Goal: Task Accomplishment & Management: Manage account settings

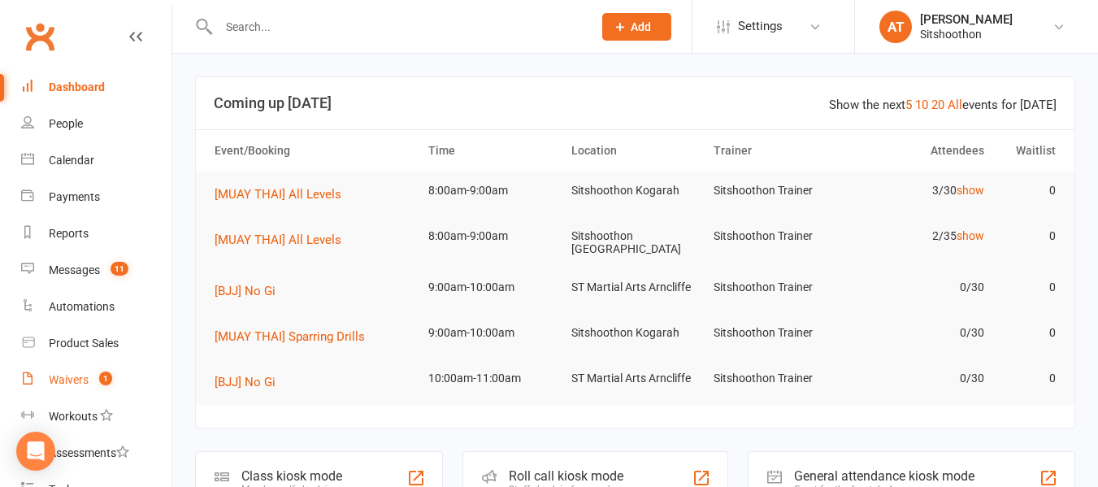
click at [78, 372] on link "Waivers 1" at bounding box center [96, 380] width 150 height 37
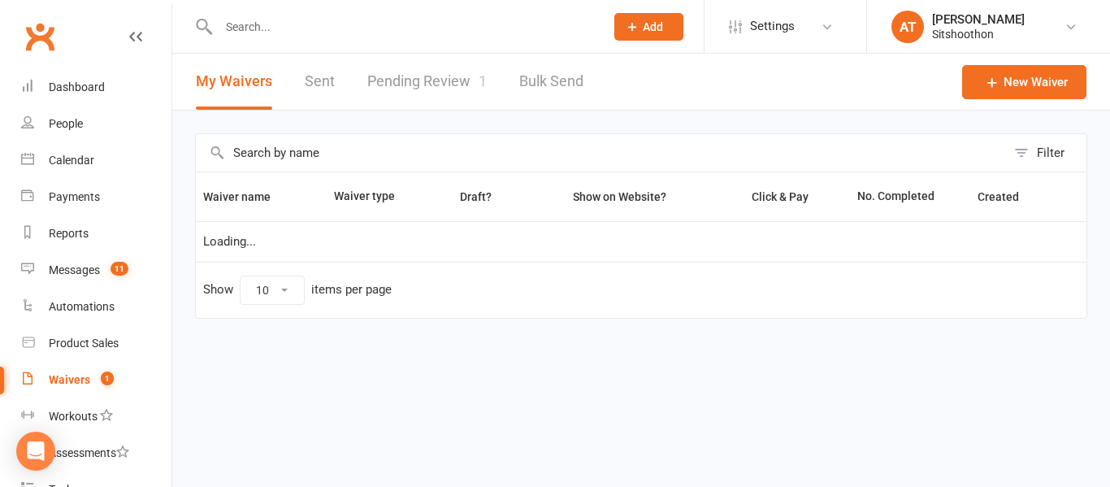
select select "100"
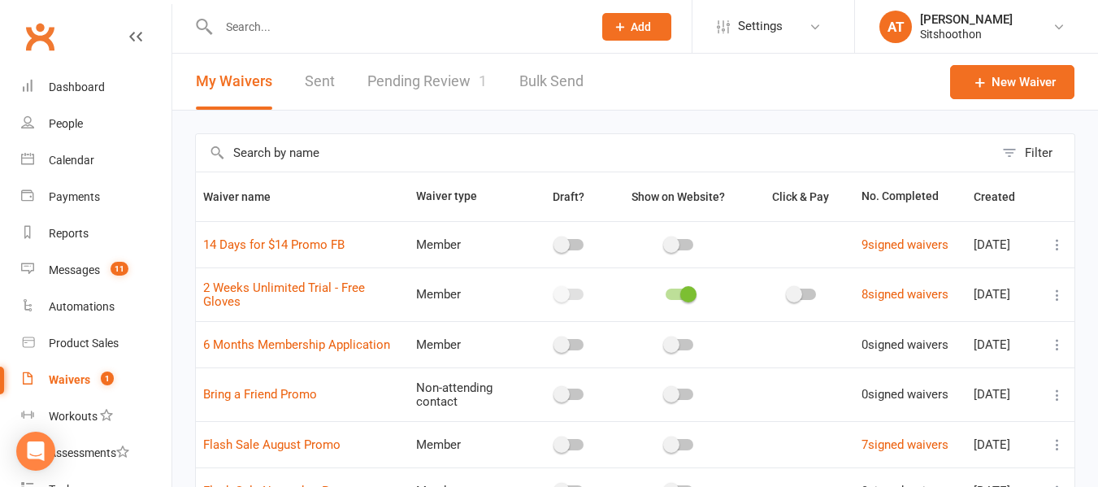
click at [425, 80] on link "Pending Review 1" at bounding box center [426, 82] width 119 height 56
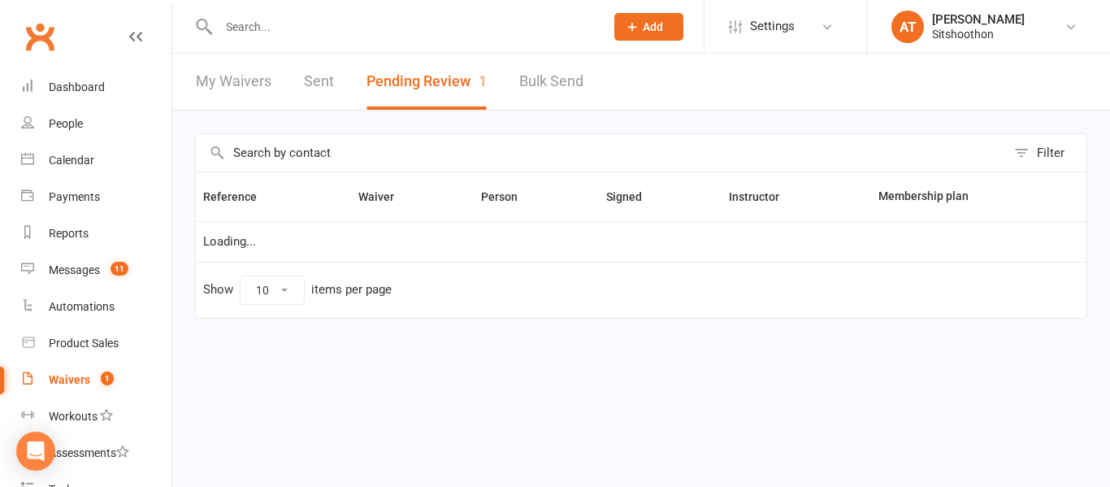
select select "25"
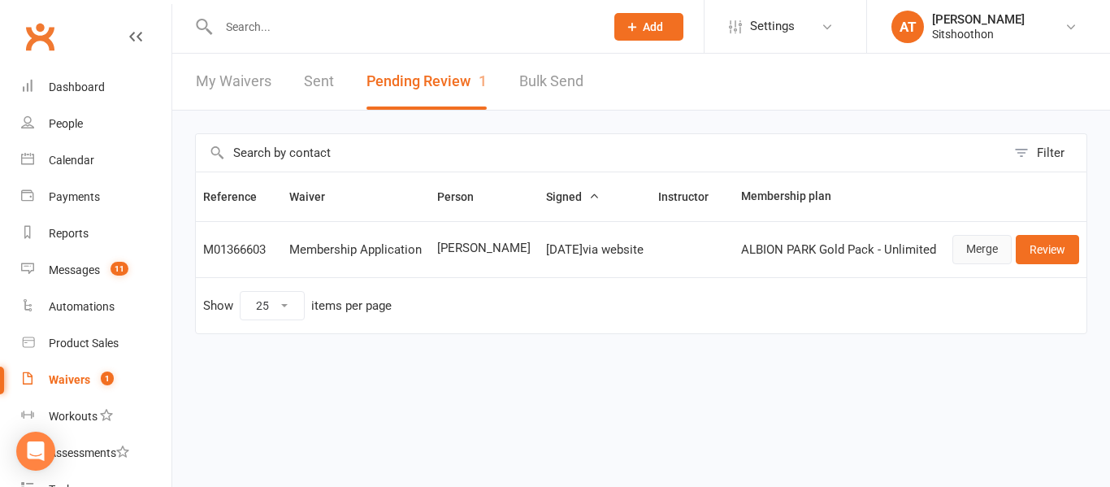
click at [968, 255] on link "Merge" at bounding box center [981, 249] width 59 height 29
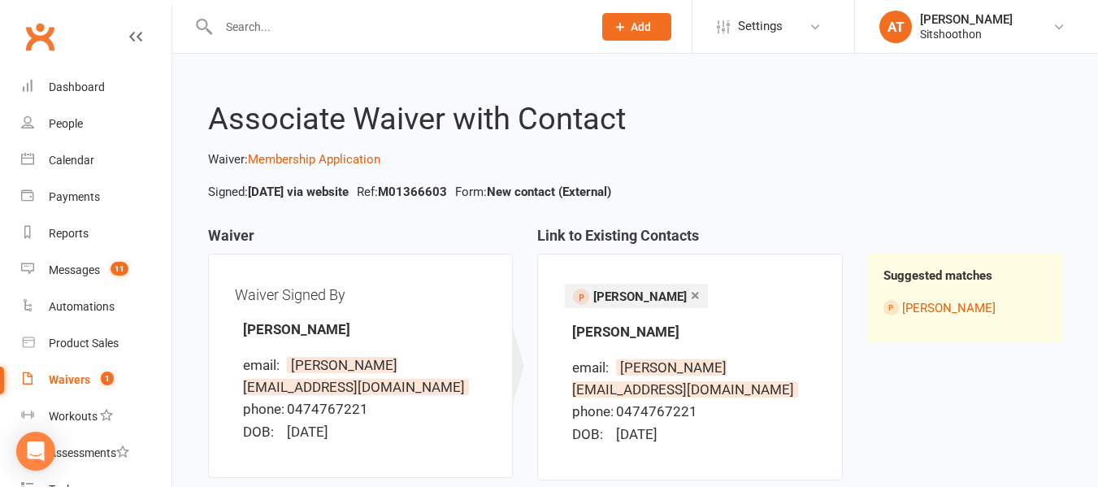
scroll to position [159, 0]
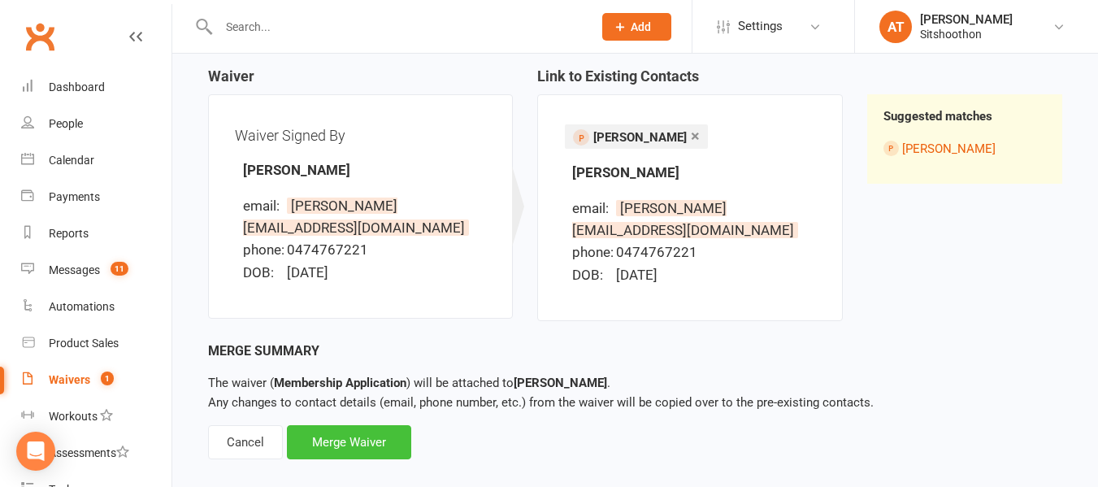
click at [372, 425] on div "Merge Waiver" at bounding box center [349, 442] width 124 height 34
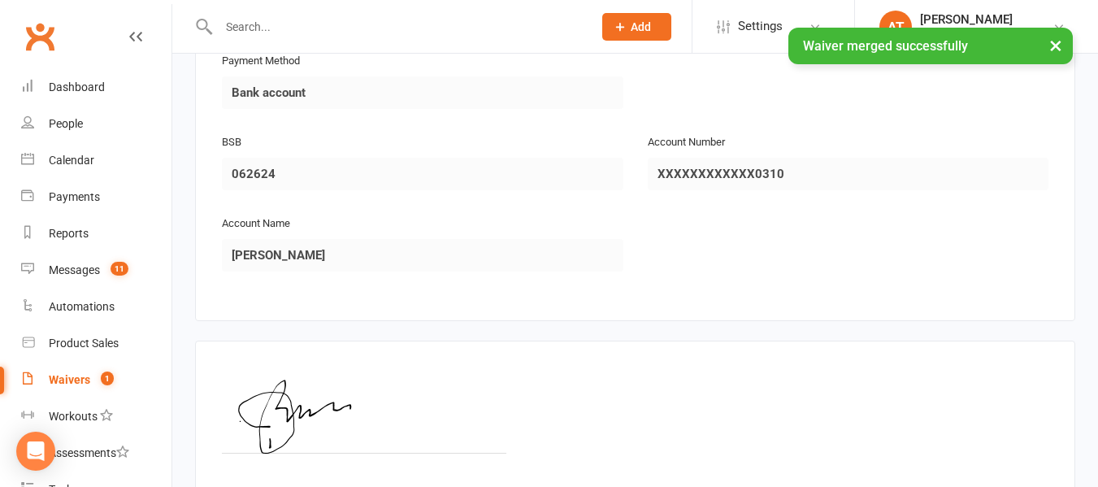
scroll to position [1978, 0]
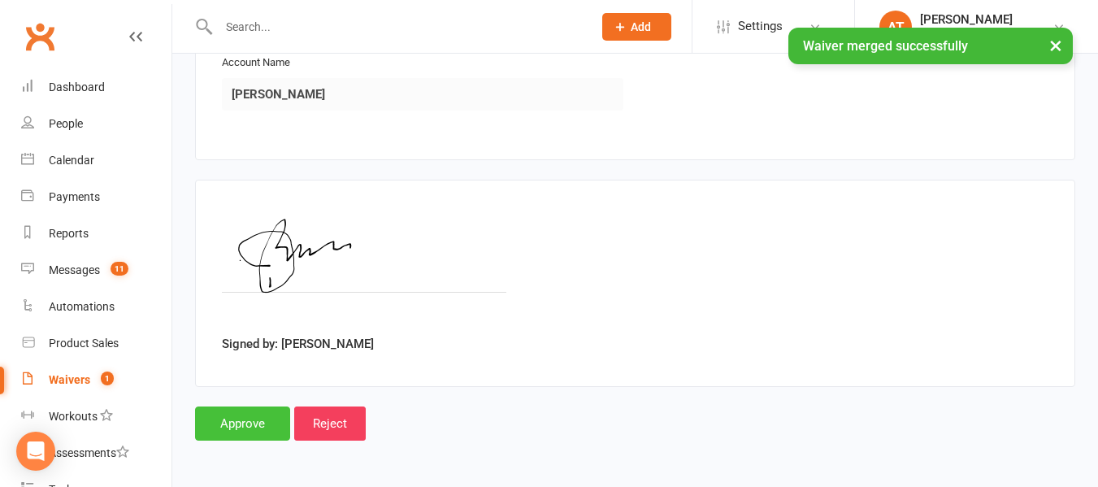
click at [215, 433] on input "Approve" at bounding box center [242, 423] width 95 height 34
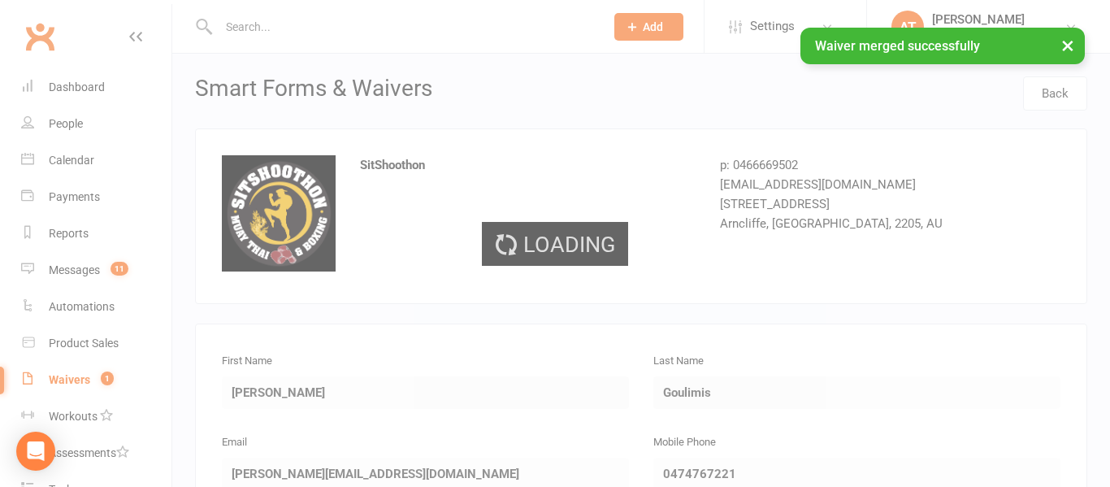
select select "25"
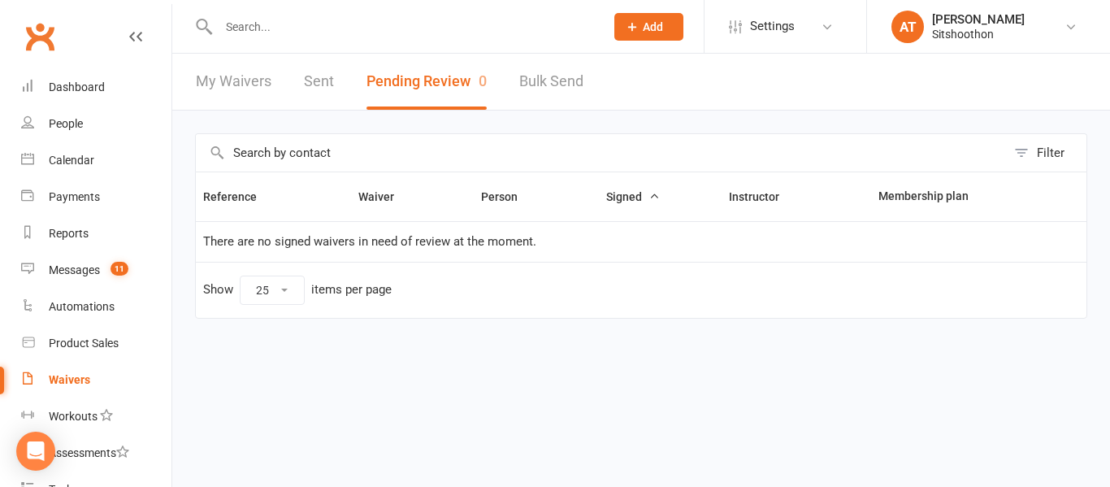
click at [328, 30] on input "text" at bounding box center [403, 26] width 379 height 23
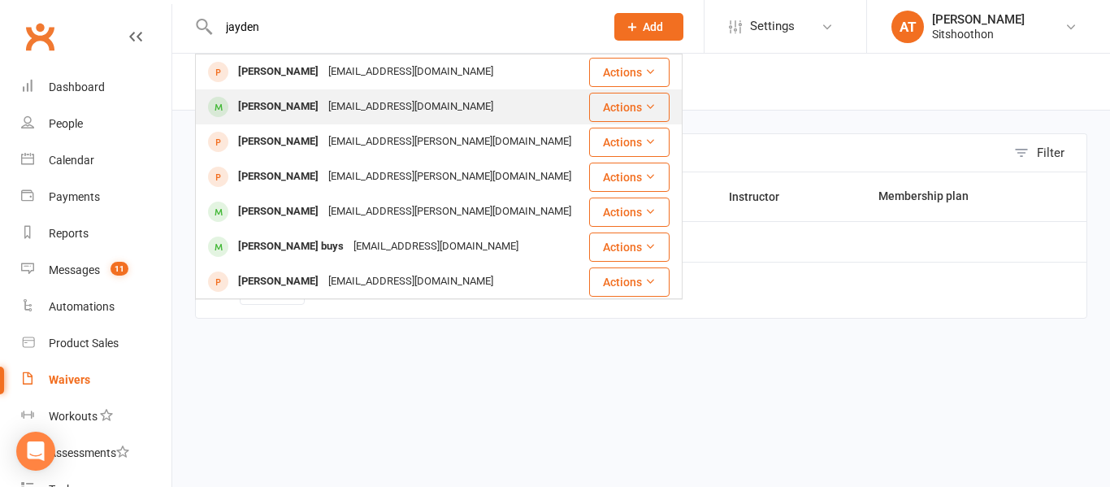
type input "jayden"
click at [258, 112] on div "[PERSON_NAME]" at bounding box center [278, 107] width 90 height 24
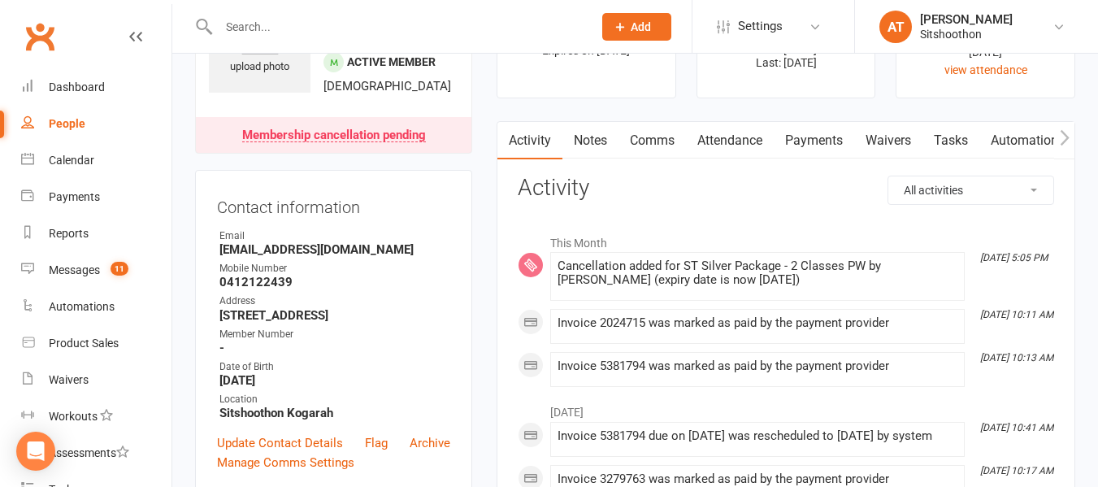
scroll to position [105, 0]
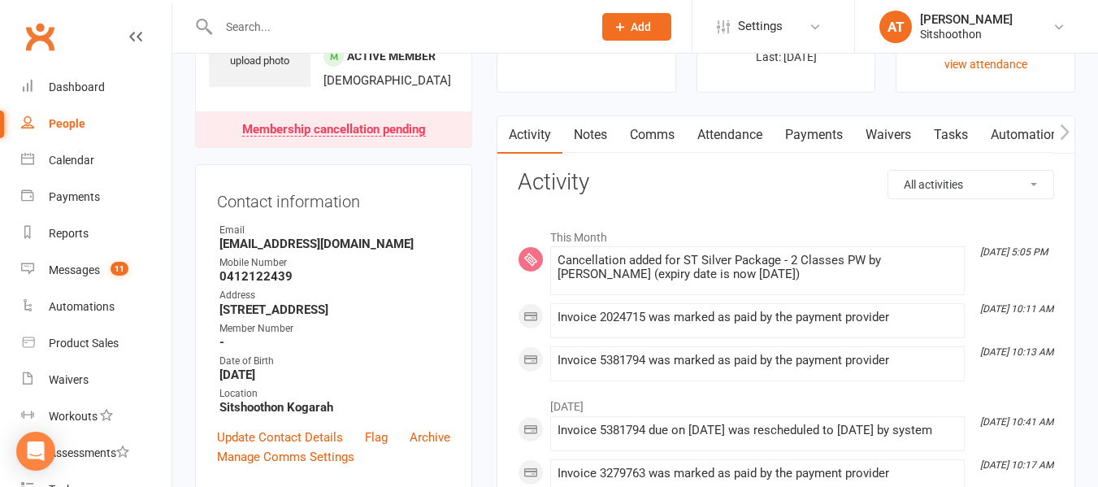
click at [350, 35] on input "text" at bounding box center [397, 26] width 367 height 23
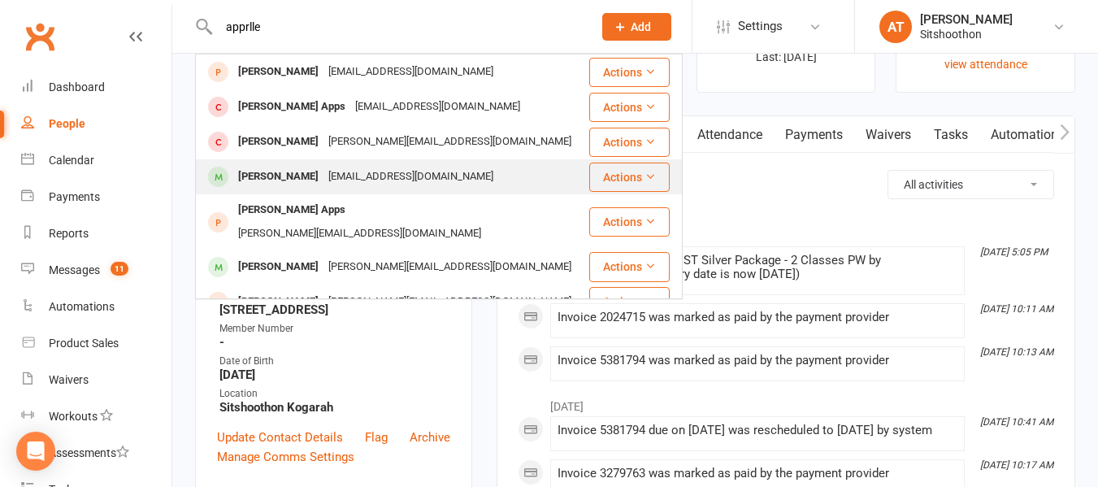
type input "apprlle"
click at [267, 167] on div "[PERSON_NAME]" at bounding box center [278, 177] width 90 height 24
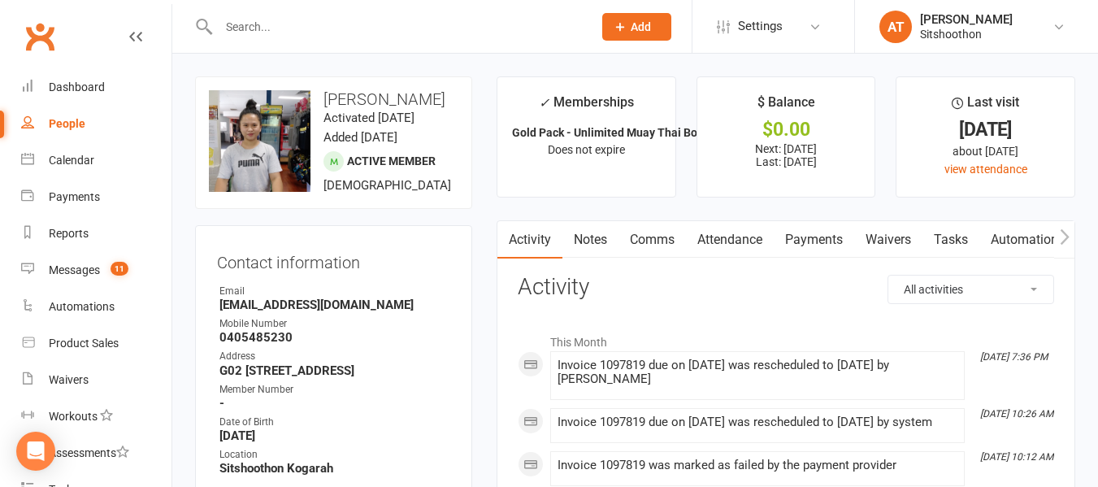
click at [825, 247] on link "Payments" at bounding box center [813, 239] width 80 height 37
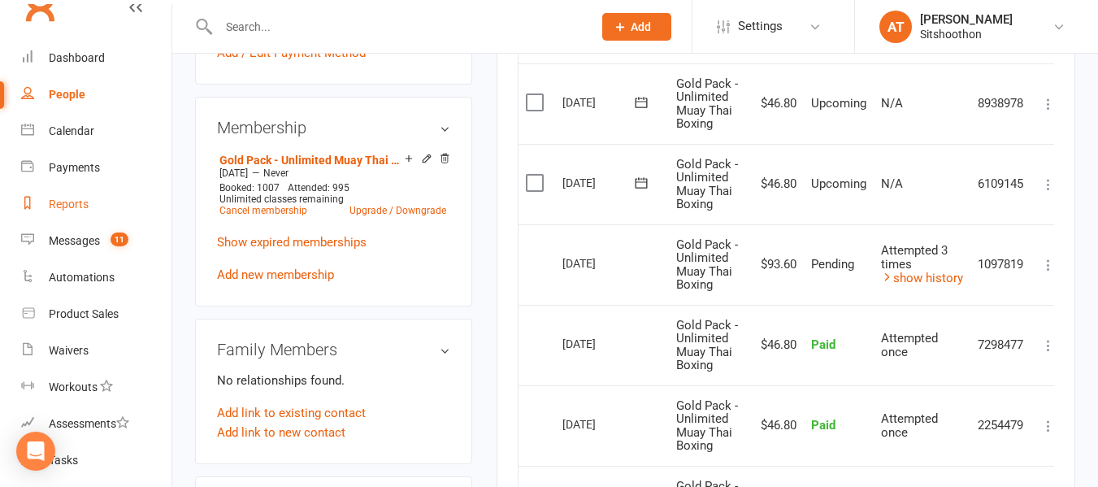
scroll to position [28, 0]
click at [86, 158] on link "Payments" at bounding box center [96, 169] width 150 height 37
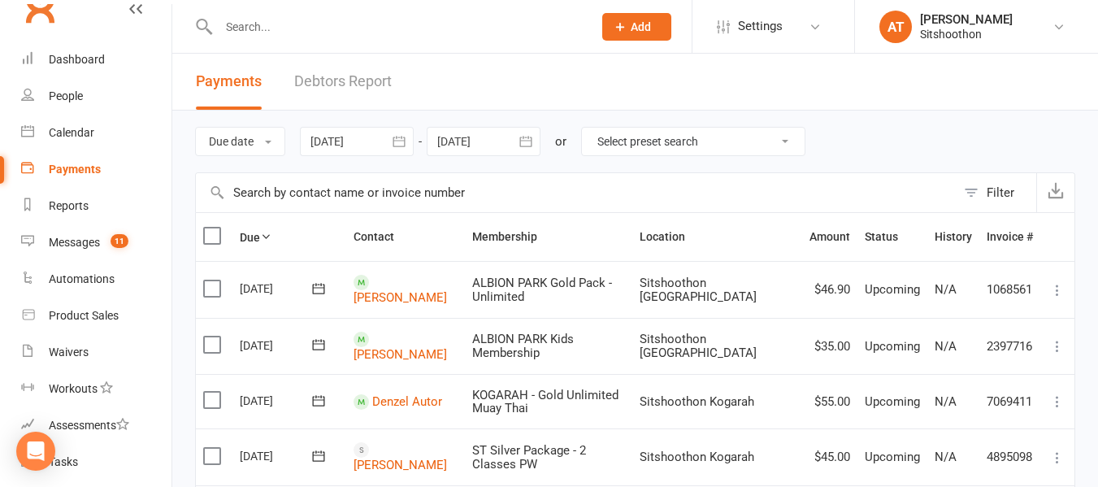
click at [356, 146] on div at bounding box center [357, 141] width 114 height 29
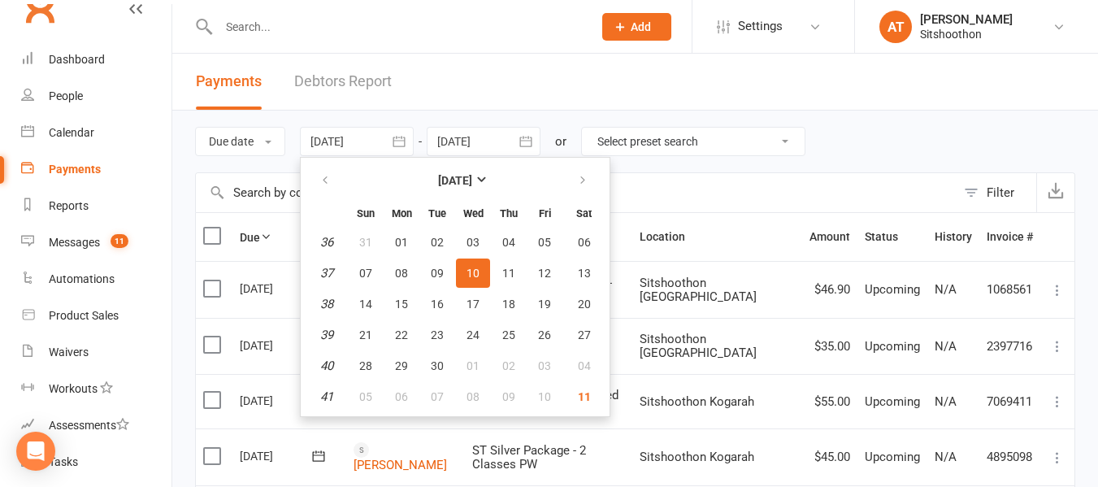
click at [639, 146] on select "Select preset search All failures All skipped payments All pending payments Suc…" at bounding box center [693, 142] width 223 height 28
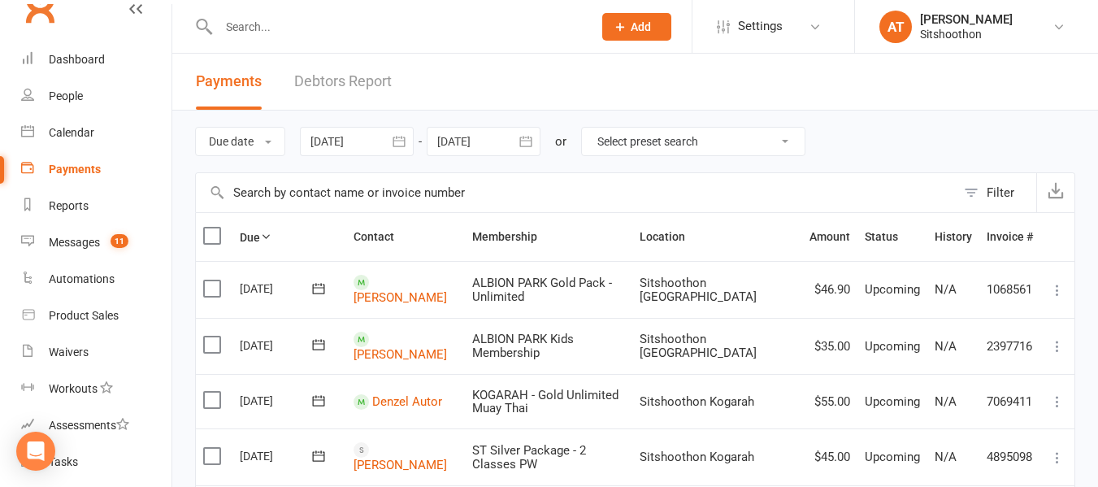
click at [340, 92] on link "Debtors Report" at bounding box center [342, 82] width 97 height 56
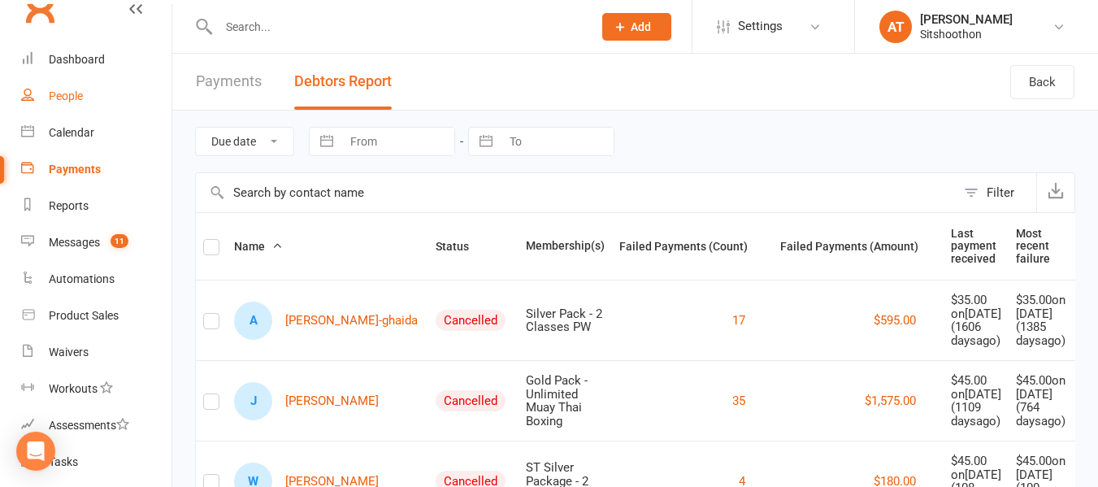
click at [78, 89] on div "People" at bounding box center [66, 95] width 34 height 13
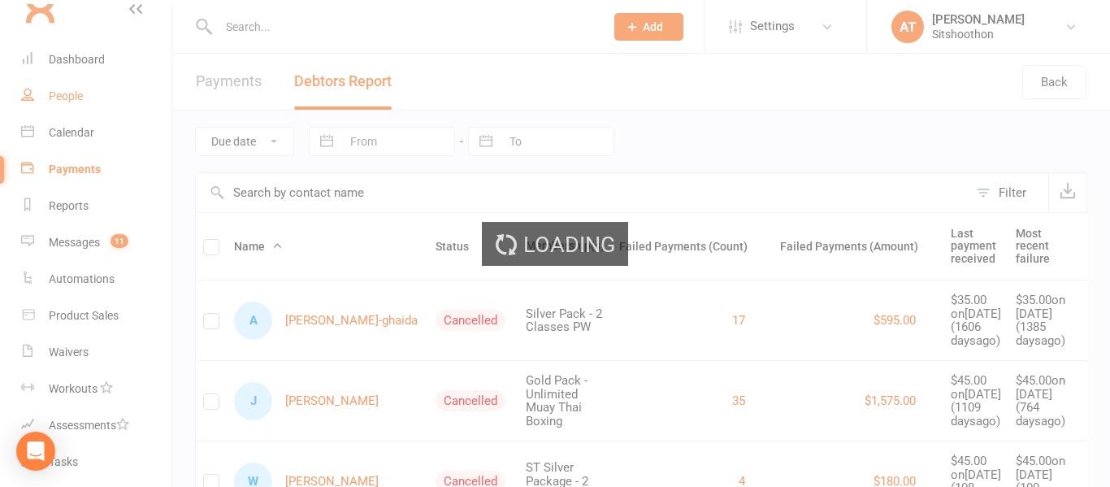
select select "100"
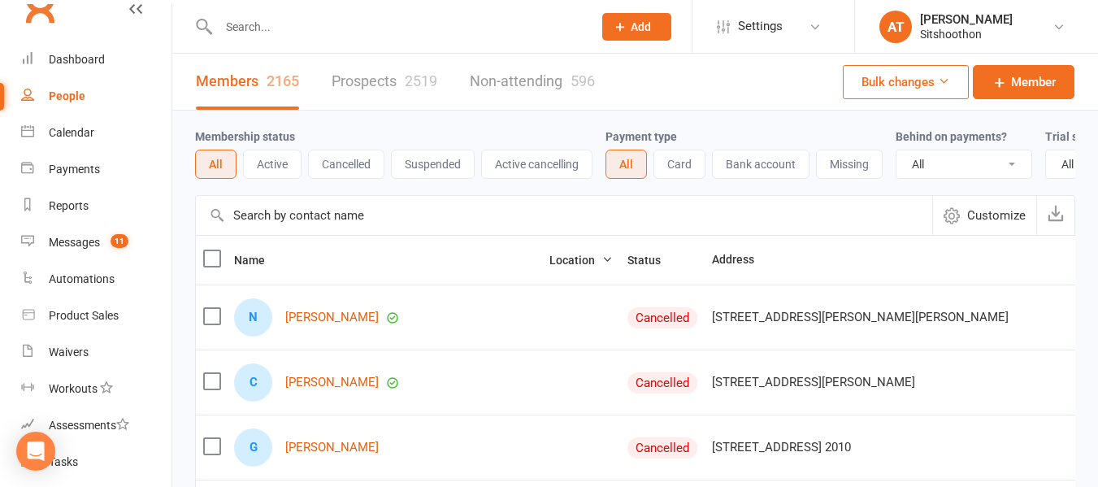
click at [375, 88] on link "Prospects 2519" at bounding box center [384, 82] width 106 height 56
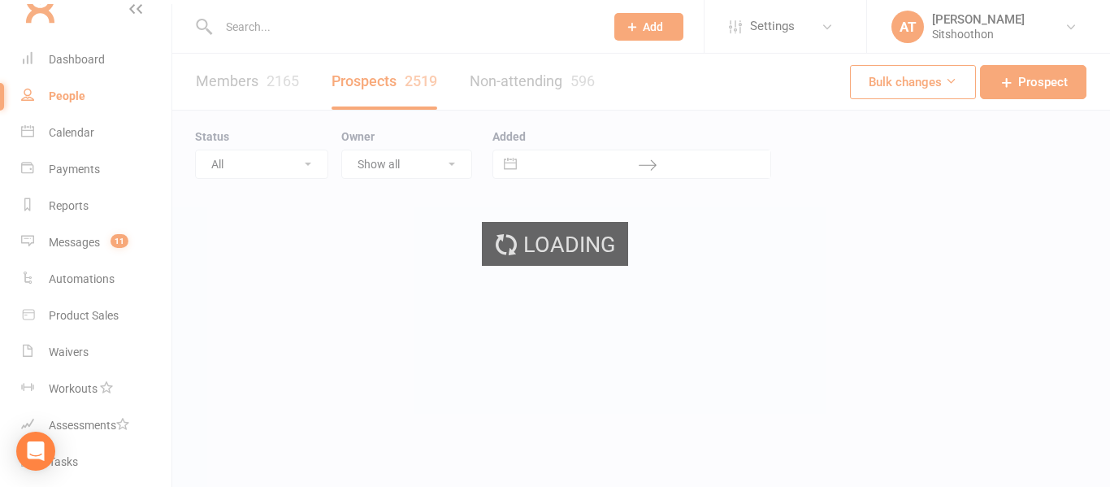
select select "100"
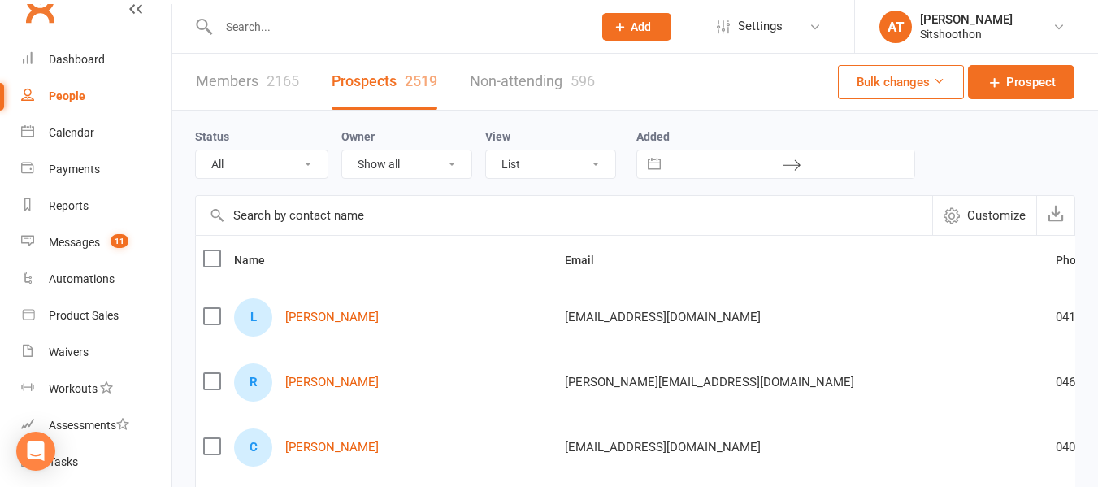
click at [291, 74] on div "2165" at bounding box center [282, 80] width 32 height 17
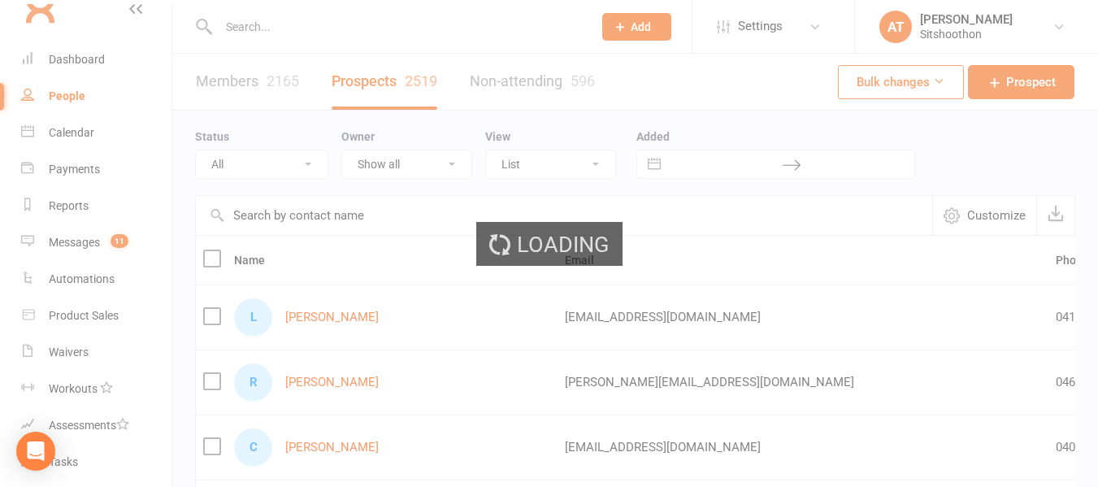
select select "100"
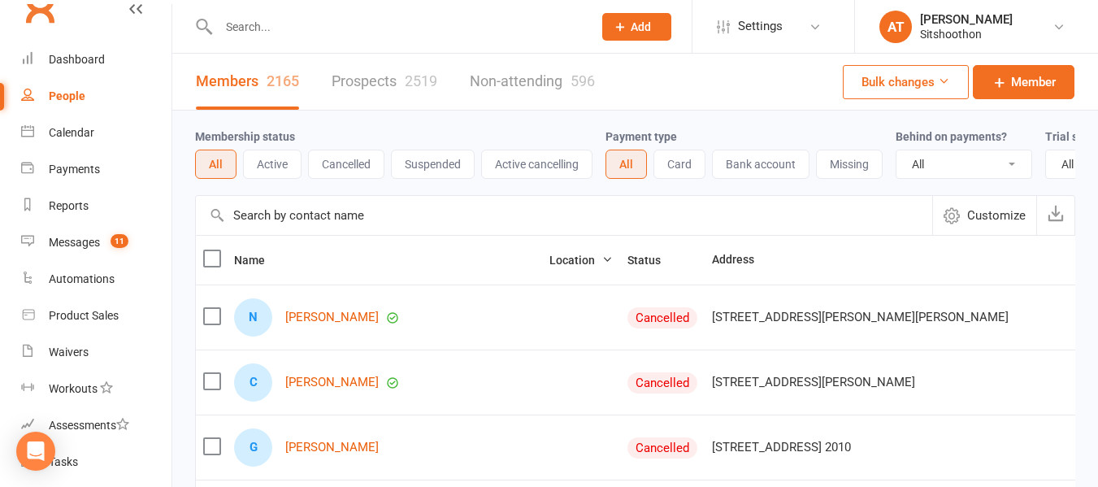
click at [278, 174] on button "Active" at bounding box center [272, 163] width 58 height 29
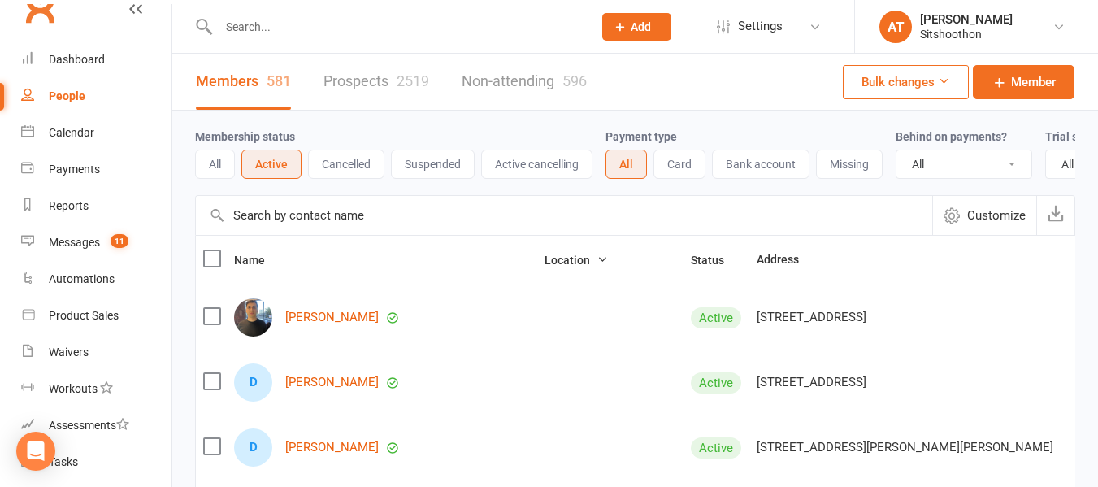
click at [955, 160] on select "All No Yes" at bounding box center [963, 164] width 135 height 28
select select "true"
click at [898, 151] on select "All No Yes" at bounding box center [963, 164] width 135 height 28
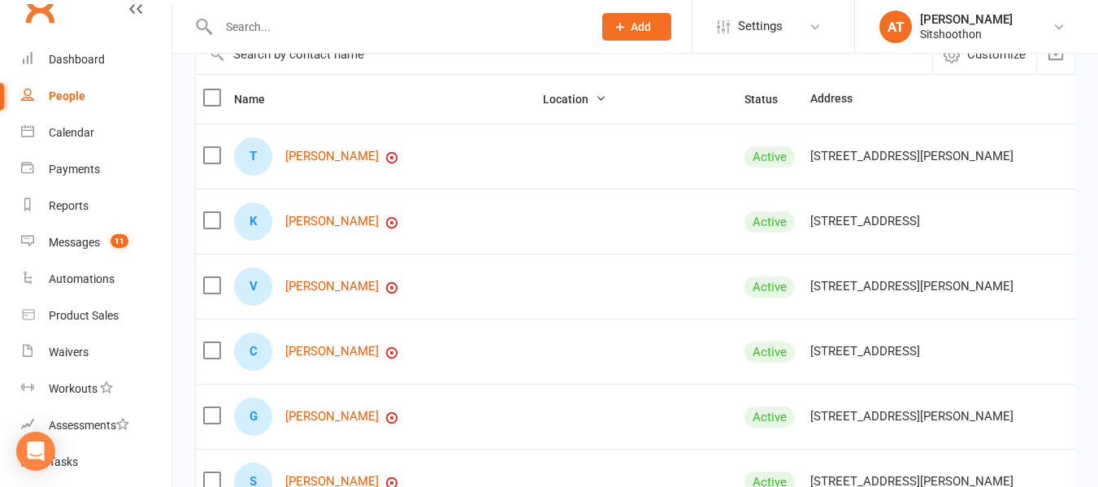
scroll to position [162, 0]
click at [331, 162] on link "[PERSON_NAME]" at bounding box center [331, 156] width 93 height 14
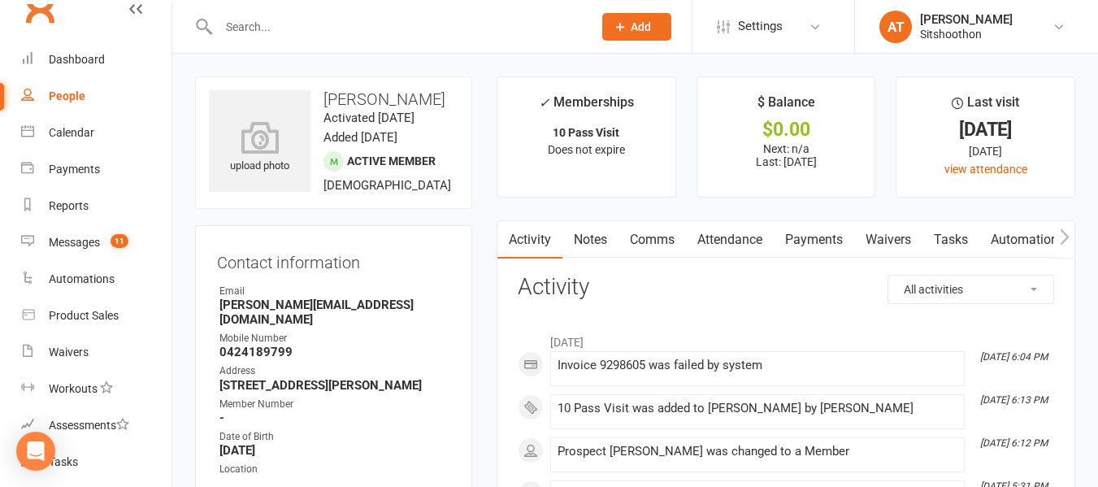
click at [833, 239] on link "Payments" at bounding box center [813, 239] width 80 height 37
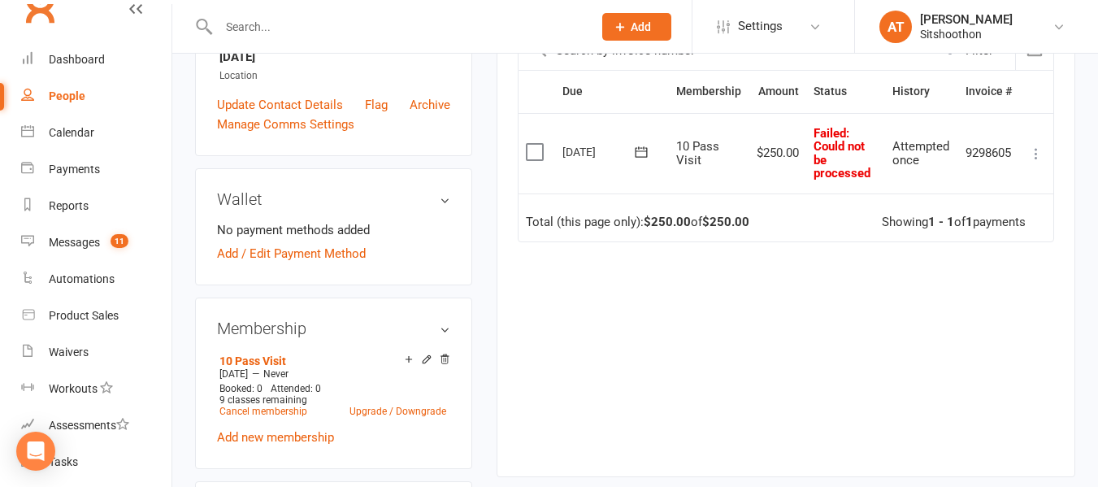
scroll to position [395, 0]
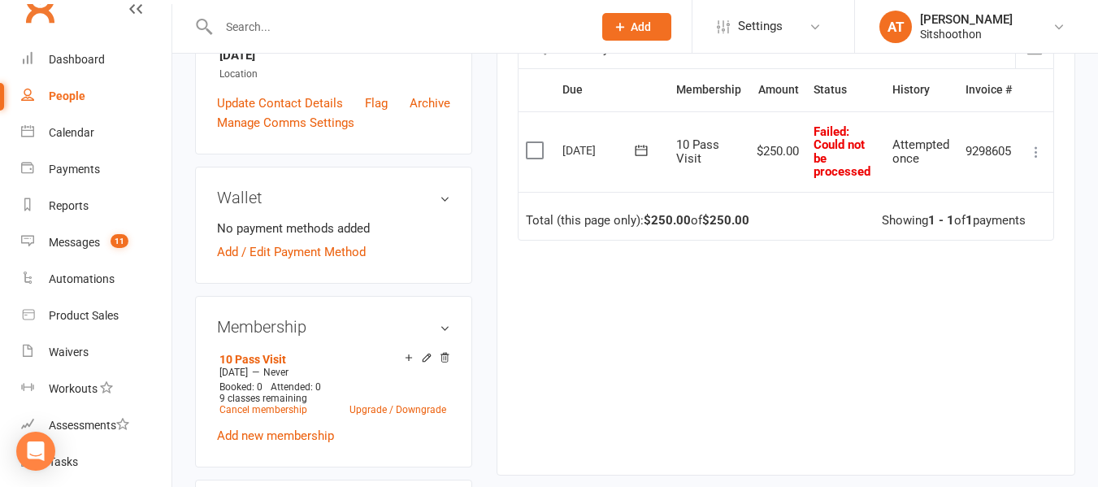
click at [533, 154] on label at bounding box center [537, 150] width 22 height 16
click at [533, 142] on input "checkbox" at bounding box center [531, 142] width 11 height 0
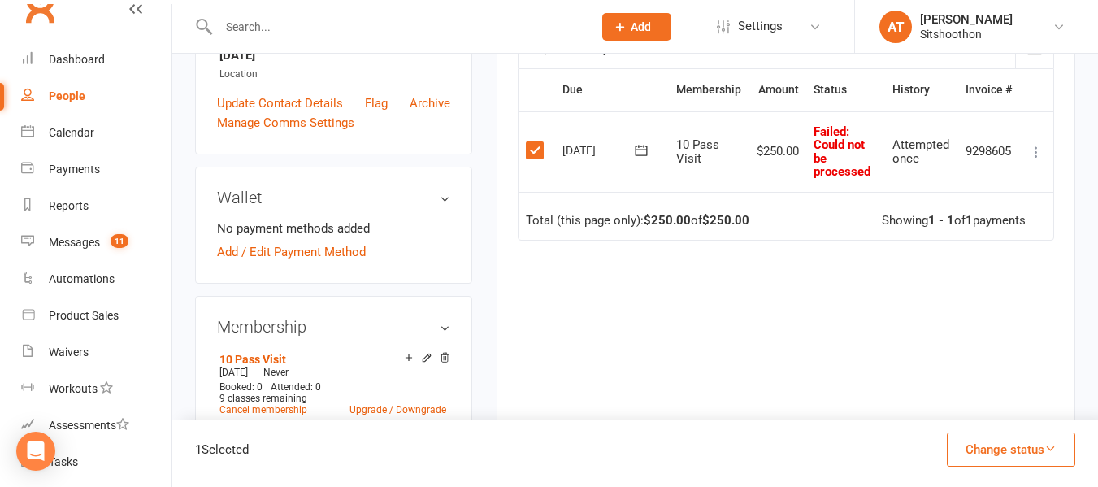
click at [1054, 444] on icon "button" at bounding box center [1050, 448] width 12 height 12
click at [955, 336] on link "Paid (POS)" at bounding box center [993, 340] width 161 height 32
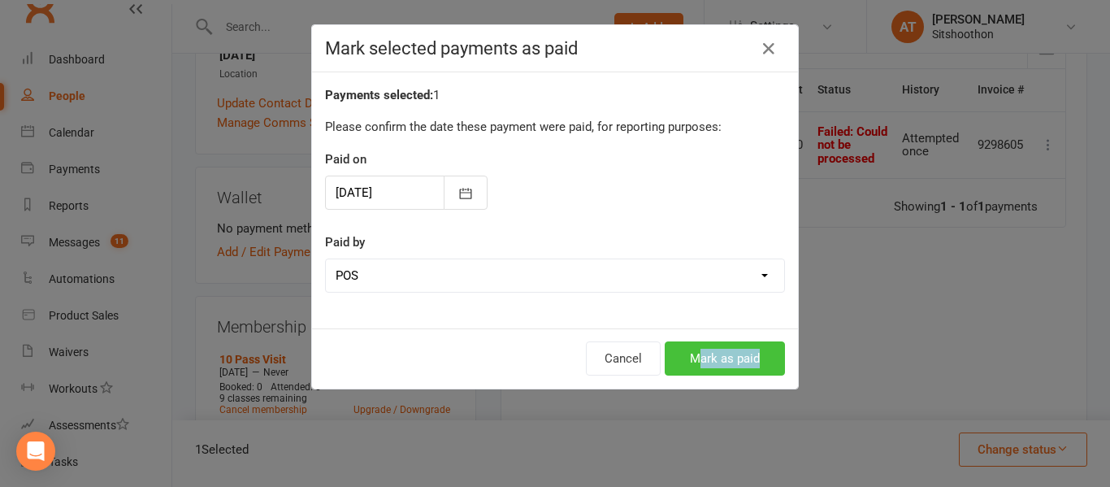
drag, startPoint x: 692, startPoint y: 382, endPoint x: 691, endPoint y: 368, distance: 13.9
click at [691, 368] on div "Cancel Mark as paid" at bounding box center [555, 358] width 486 height 60
click at [691, 368] on button "Mark as paid" at bounding box center [725, 358] width 120 height 34
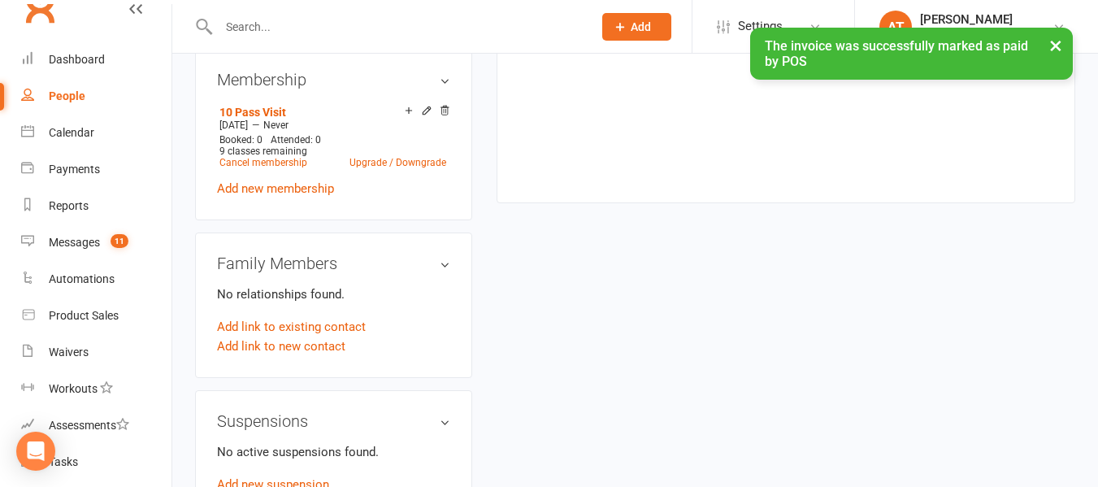
scroll to position [0, 0]
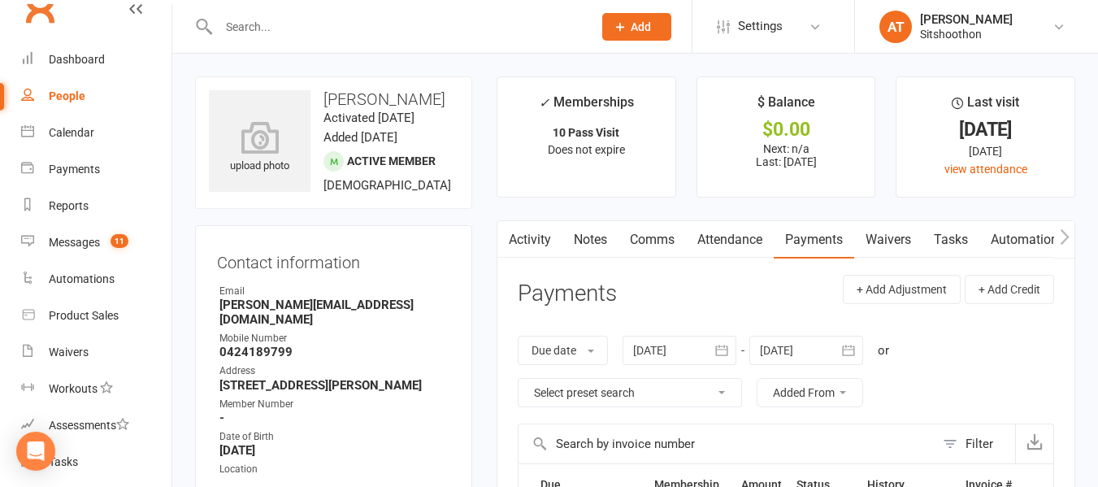
click at [110, 78] on link "People" at bounding box center [96, 96] width 150 height 37
select select "true"
select select "100"
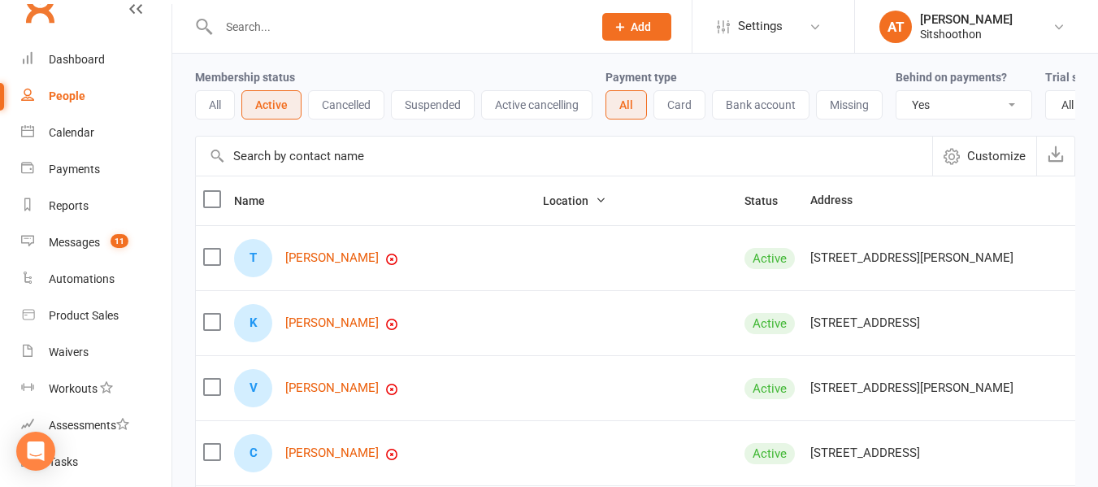
scroll to position [74, 0]
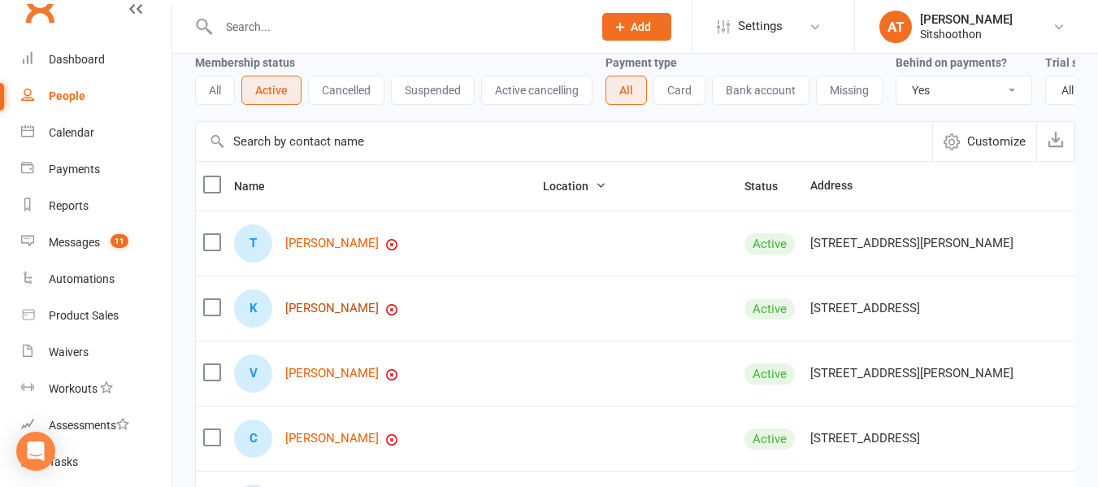
click at [327, 315] on link "[PERSON_NAME]" at bounding box center [331, 308] width 93 height 14
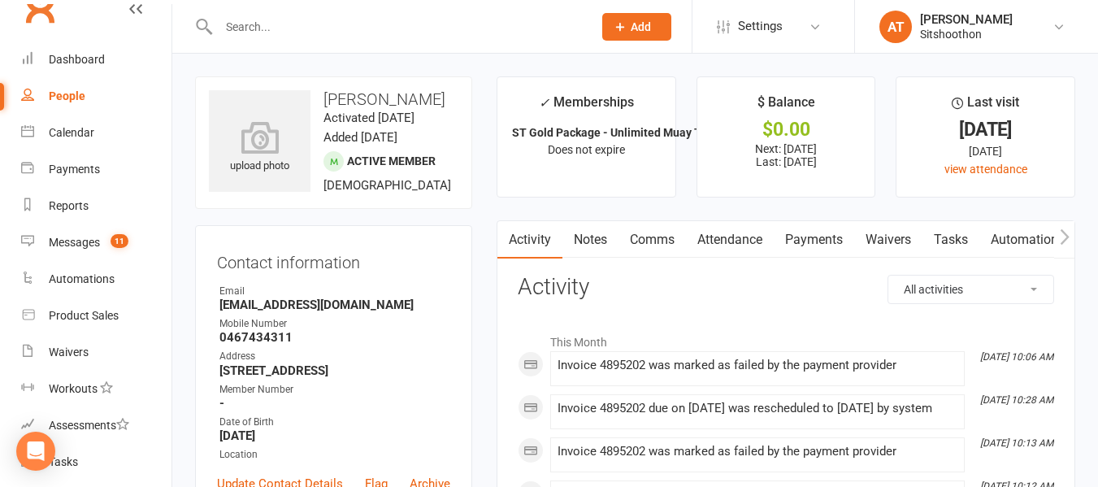
click at [827, 237] on link "Payments" at bounding box center [813, 239] width 80 height 37
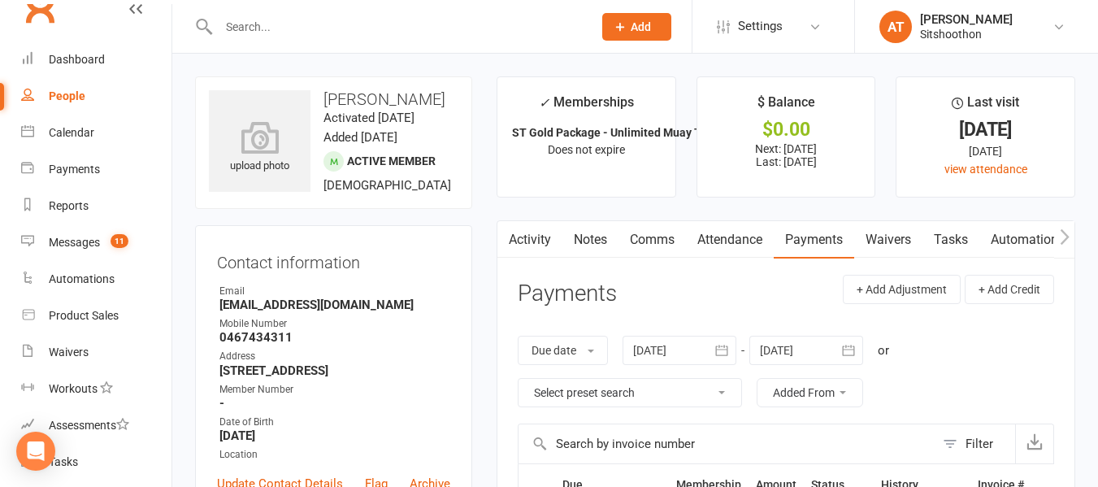
click at [646, 241] on link "Comms" at bounding box center [651, 239] width 67 height 37
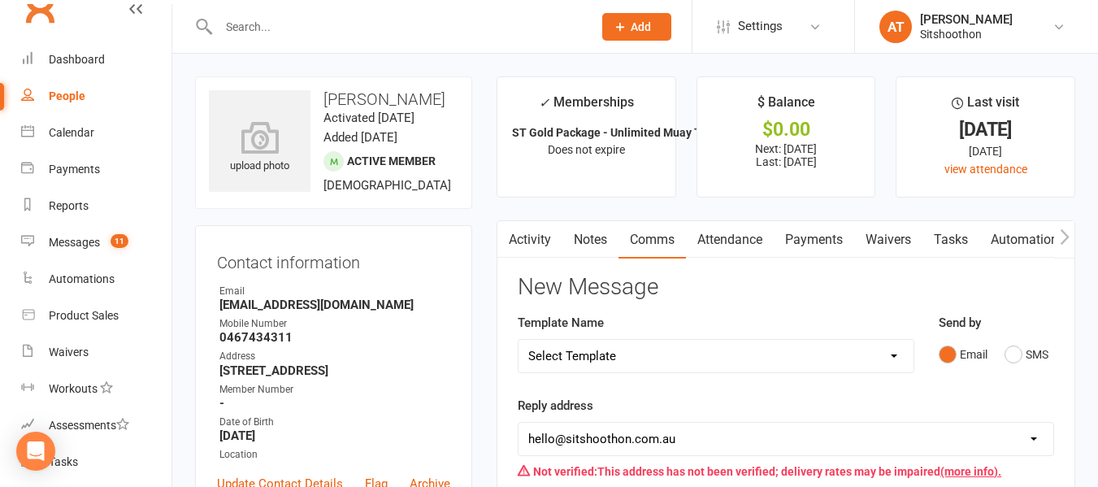
click at [634, 357] on select "Select Template [Email] FREE Trial [SMS] New Banking Details [SMS] Unsuccessful…" at bounding box center [715, 356] width 395 height 32
select select "2"
click at [518, 340] on select "Select Template [Email] FREE Trial [SMS] New Banking Details [SMS] Unsuccessful…" at bounding box center [715, 356] width 395 height 32
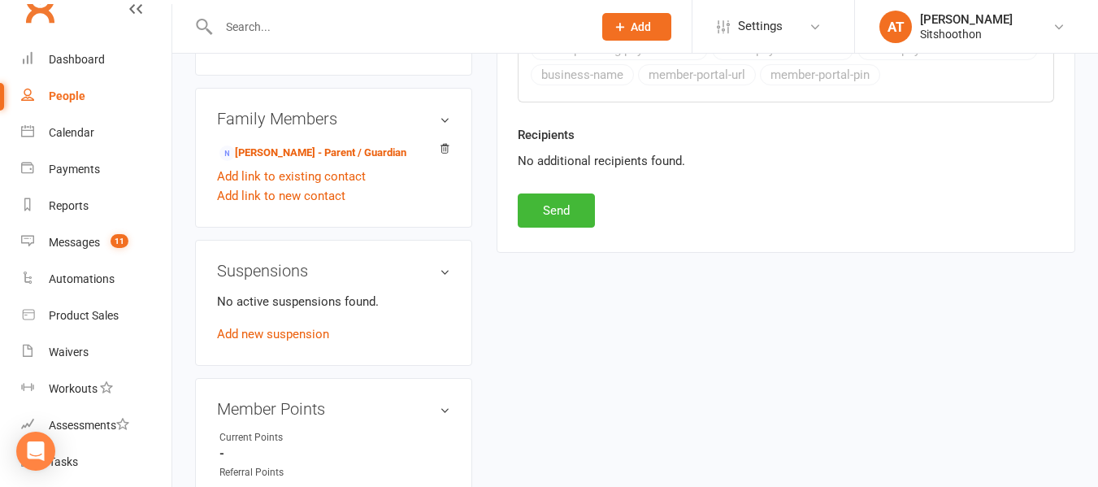
scroll to position [783, 0]
click at [566, 224] on button "Send" at bounding box center [556, 209] width 77 height 34
select select
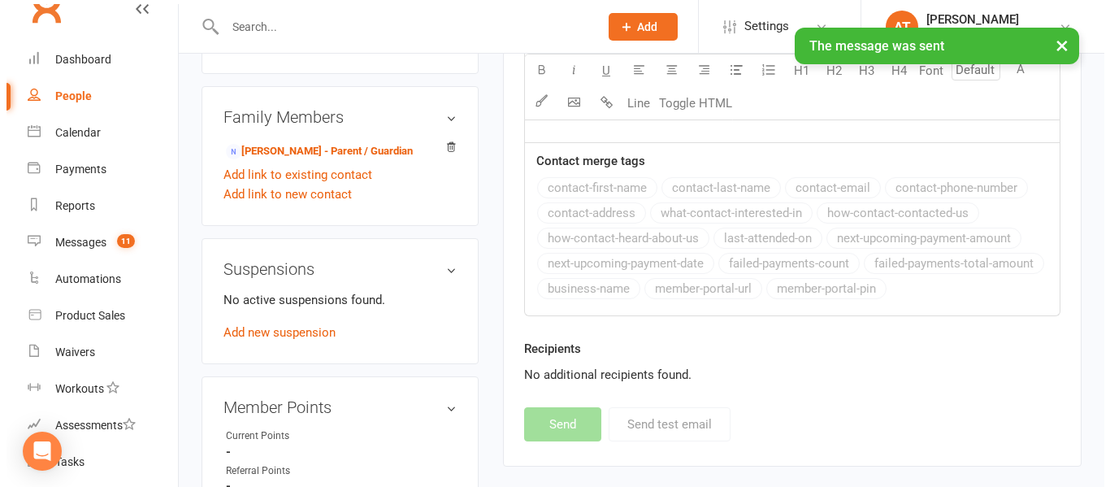
scroll to position [0, 0]
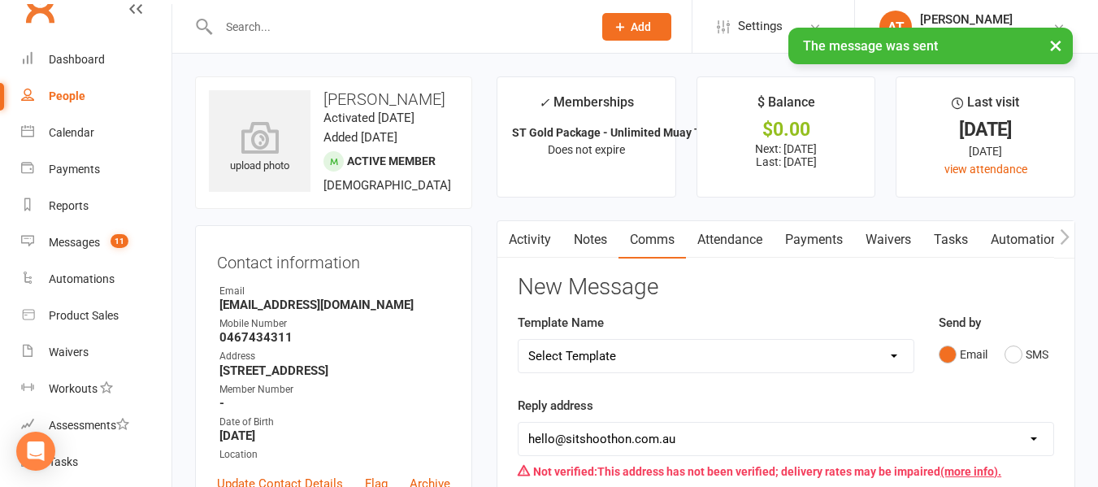
click at [131, 86] on link "People" at bounding box center [96, 96] width 150 height 37
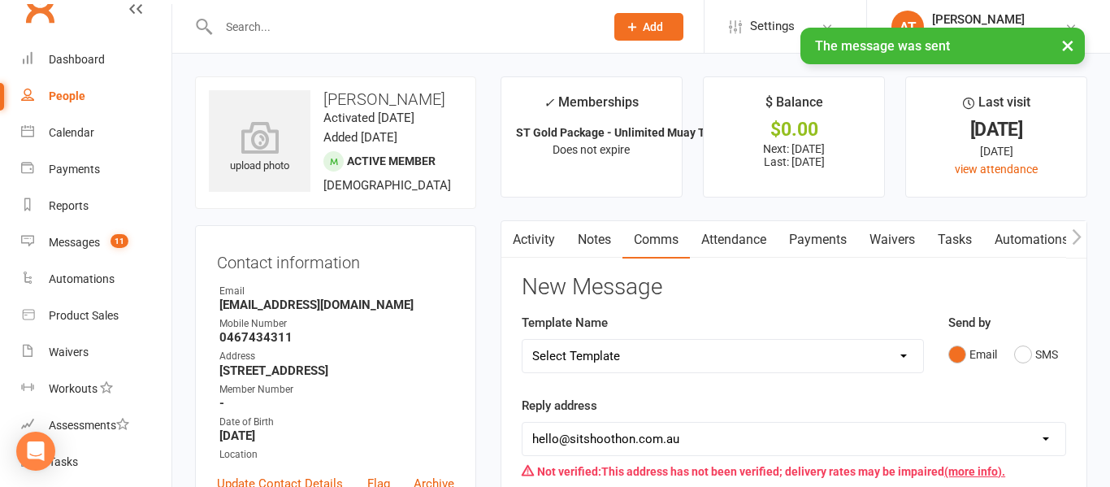
select select "true"
select select "100"
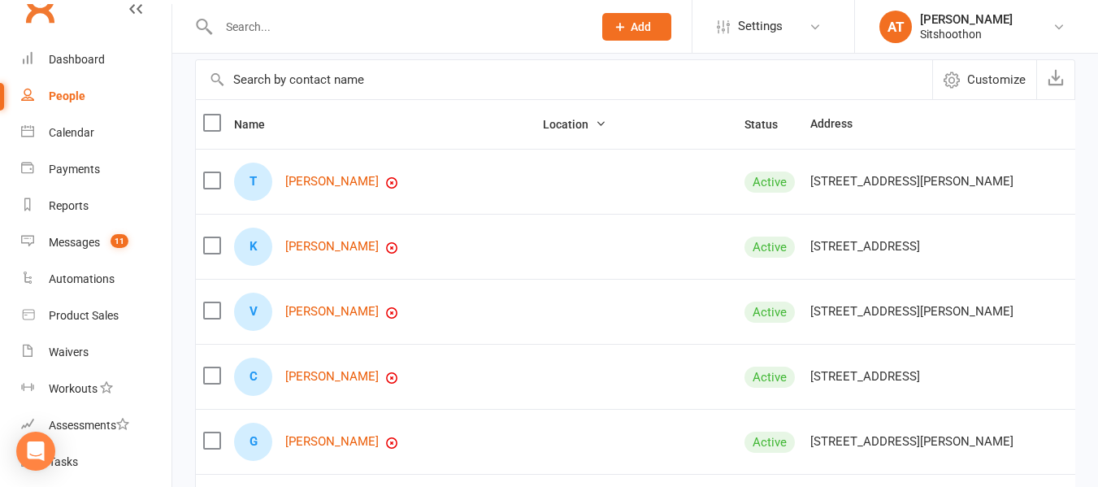
scroll to position [135, 0]
click at [327, 319] on link "[PERSON_NAME]" at bounding box center [331, 312] width 93 height 14
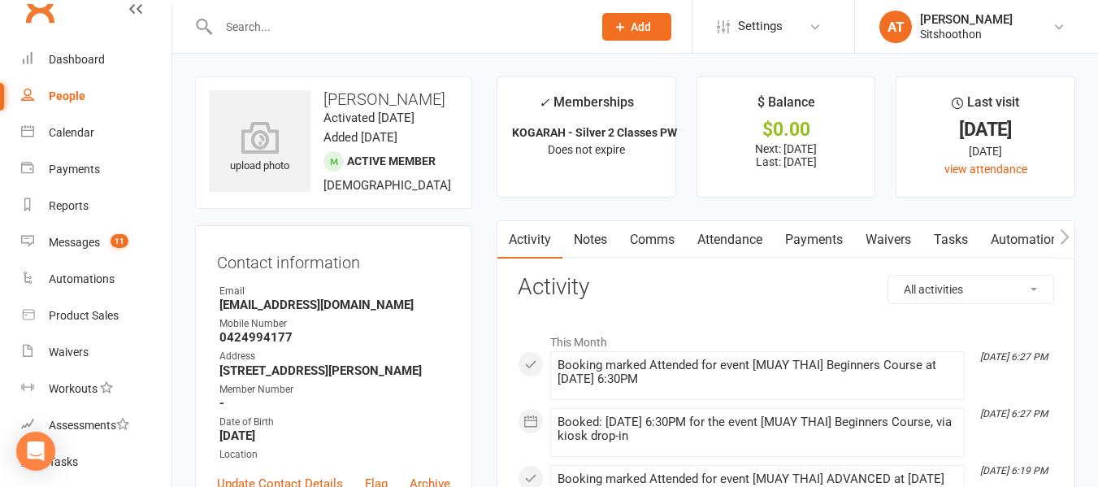
click at [838, 256] on link "Payments" at bounding box center [813, 239] width 80 height 37
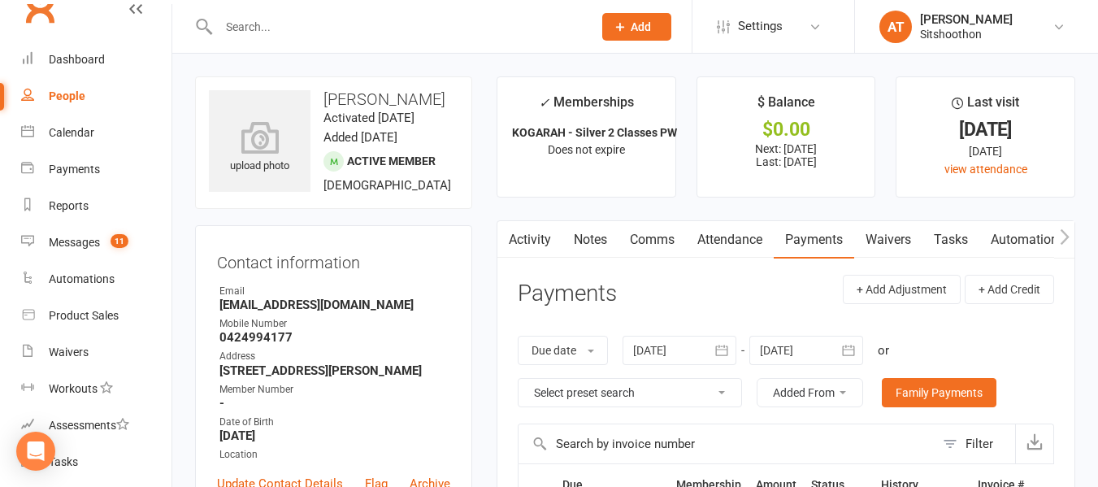
click at [668, 225] on link "Comms" at bounding box center [651, 239] width 67 height 37
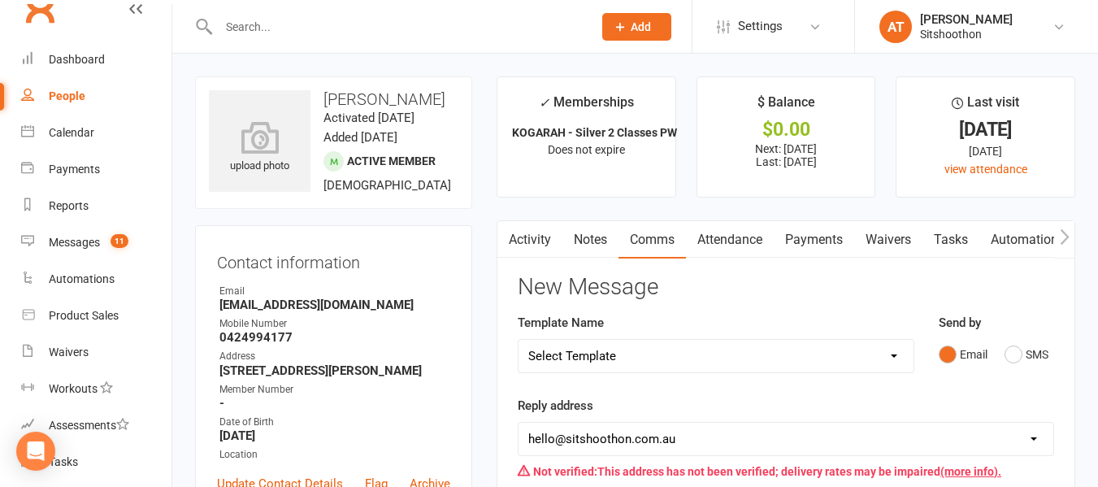
click at [648, 360] on select "Select Template [Email] FREE Trial [SMS] New Banking Details [SMS] Unsuccessful…" at bounding box center [715, 356] width 395 height 32
select select "2"
click at [518, 340] on select "Select Template [Email] FREE Trial [SMS] New Banking Details [SMS] Unsuccessful…" at bounding box center [715, 356] width 395 height 32
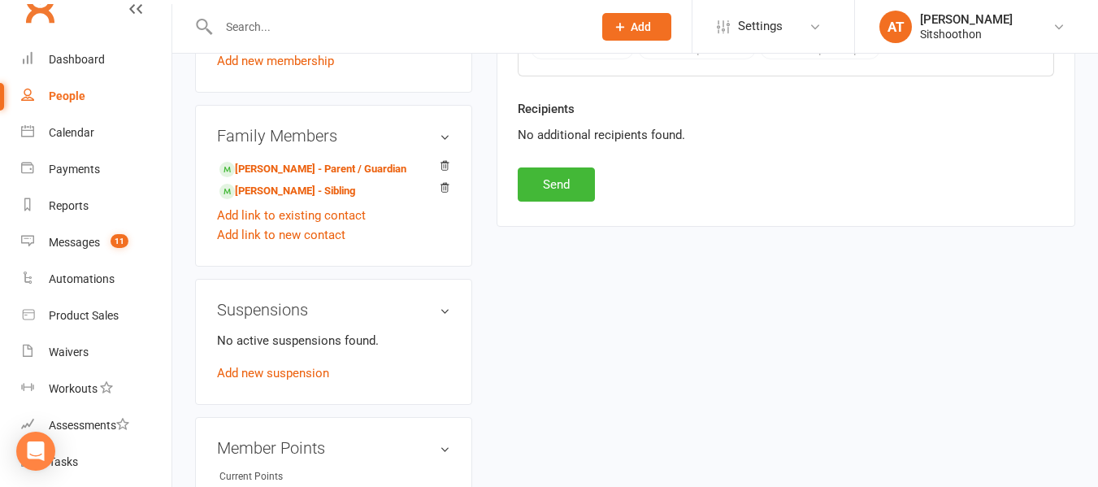
scroll to position [807, 0]
click at [581, 185] on button "Send" at bounding box center [556, 185] width 77 height 34
select select
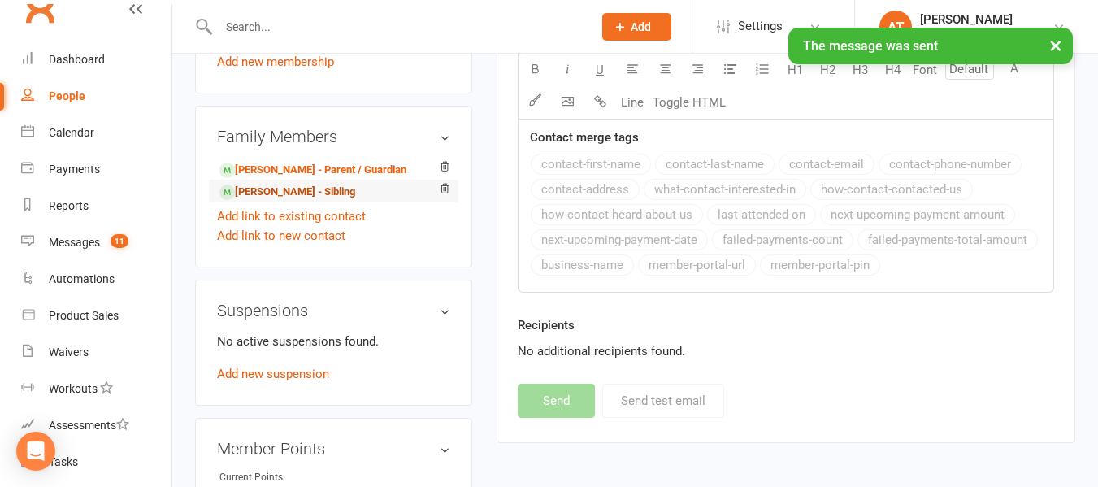
click at [282, 201] on link "[PERSON_NAME] - Sibling" at bounding box center [287, 192] width 136 height 17
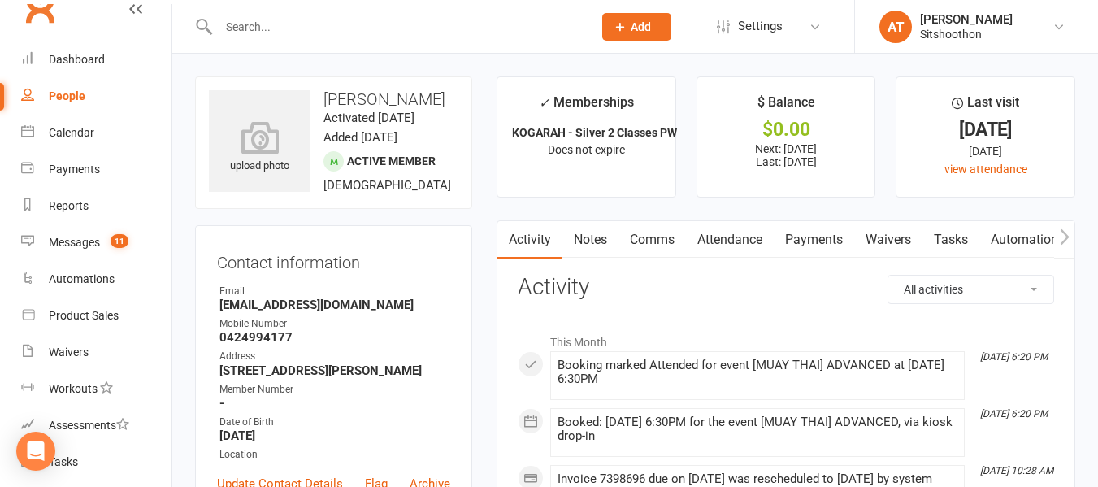
click at [812, 245] on link "Payments" at bounding box center [813, 239] width 80 height 37
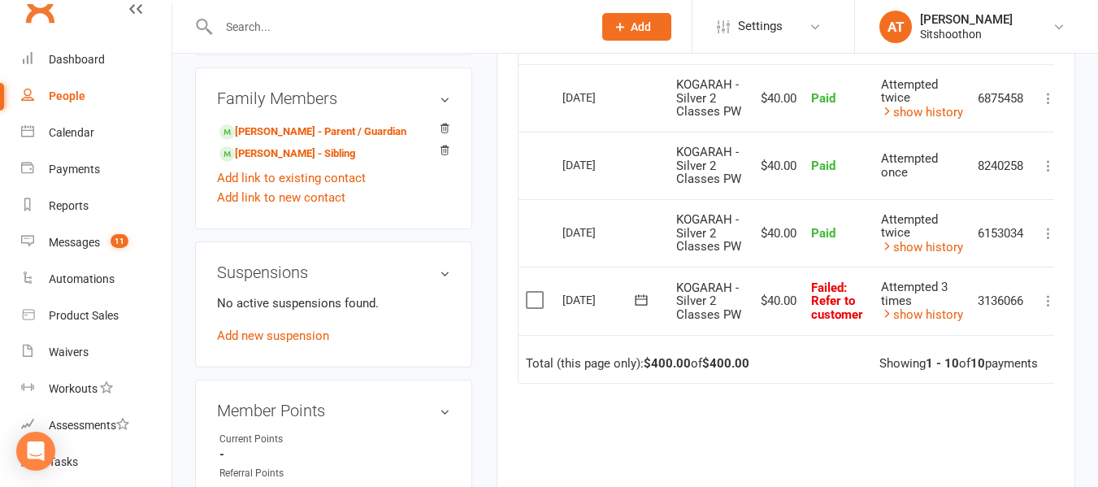
scroll to position [846, 0]
click at [645, 307] on icon at bounding box center [641, 299] width 16 height 16
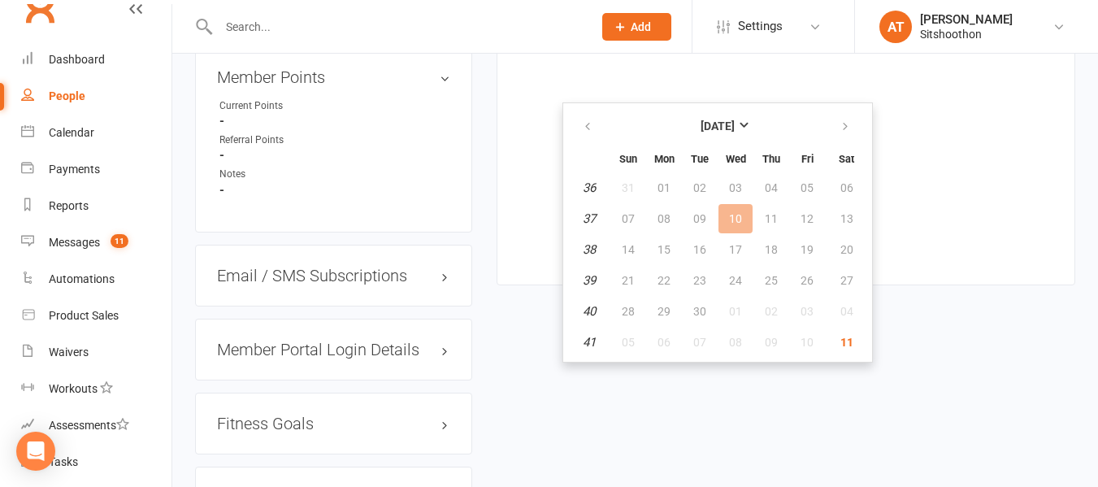
scroll to position [1180, 0]
click at [842, 123] on icon "button" at bounding box center [844, 125] width 11 height 13
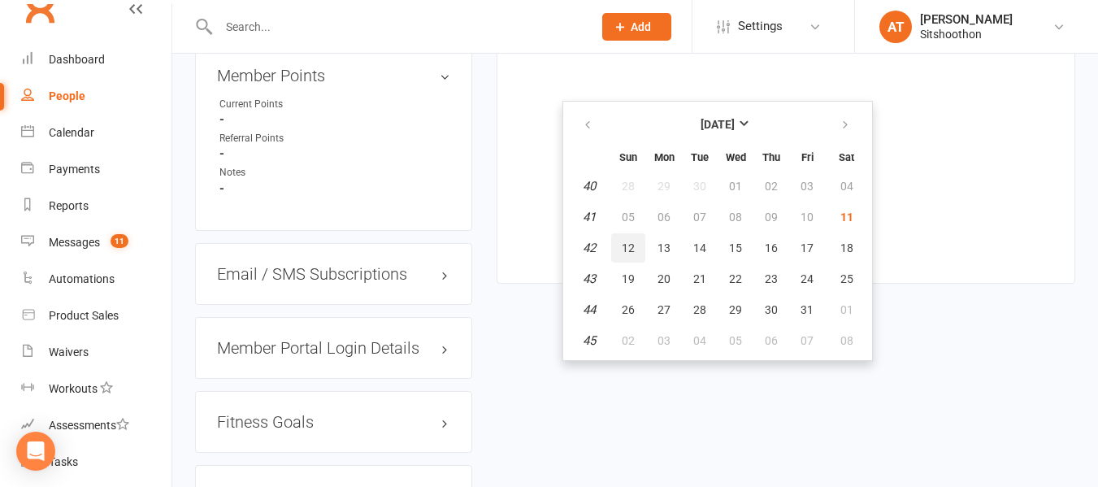
click at [622, 243] on span "12" at bounding box center [628, 247] width 13 height 13
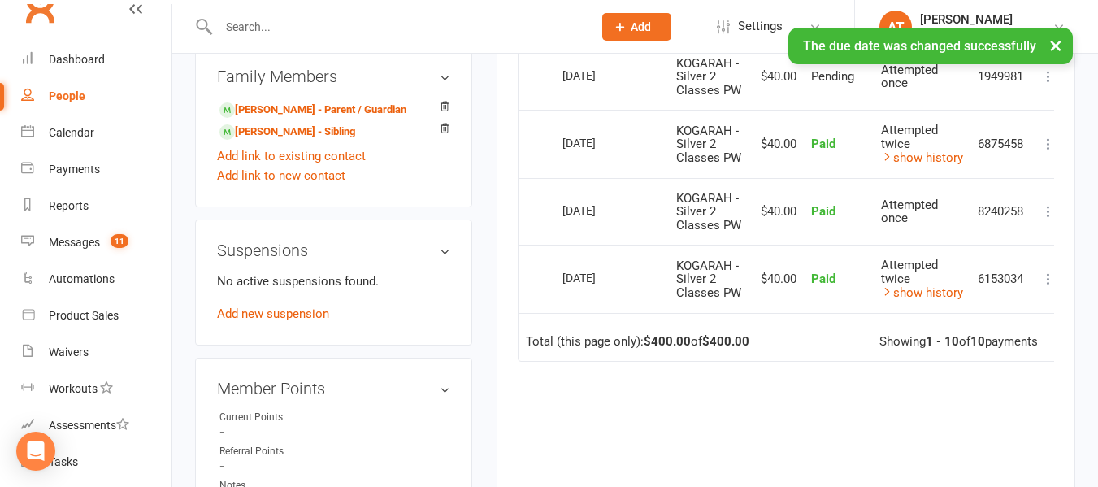
scroll to position [866, 0]
click at [309, 141] on link "[PERSON_NAME] - Sibling" at bounding box center [287, 132] width 136 height 17
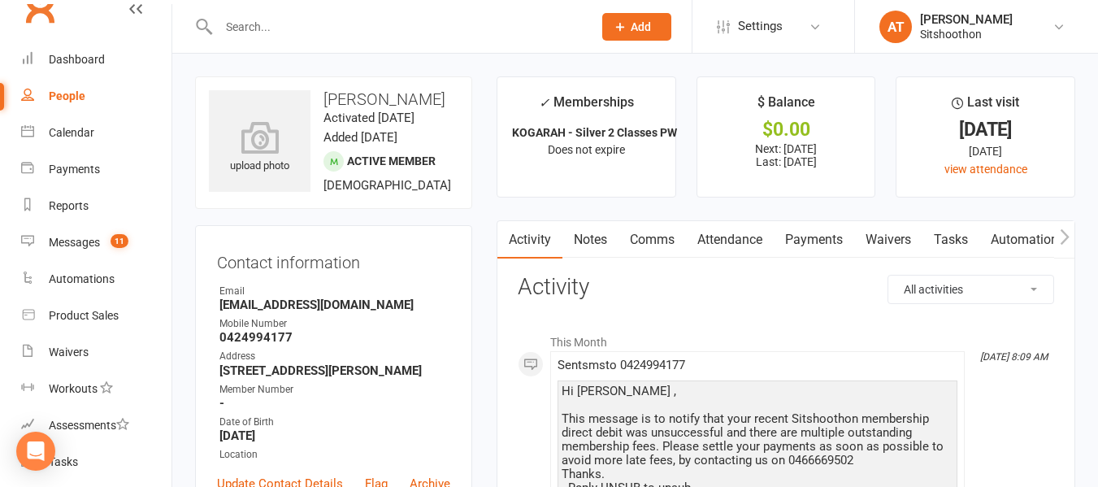
click at [808, 240] on link "Payments" at bounding box center [813, 239] width 80 height 37
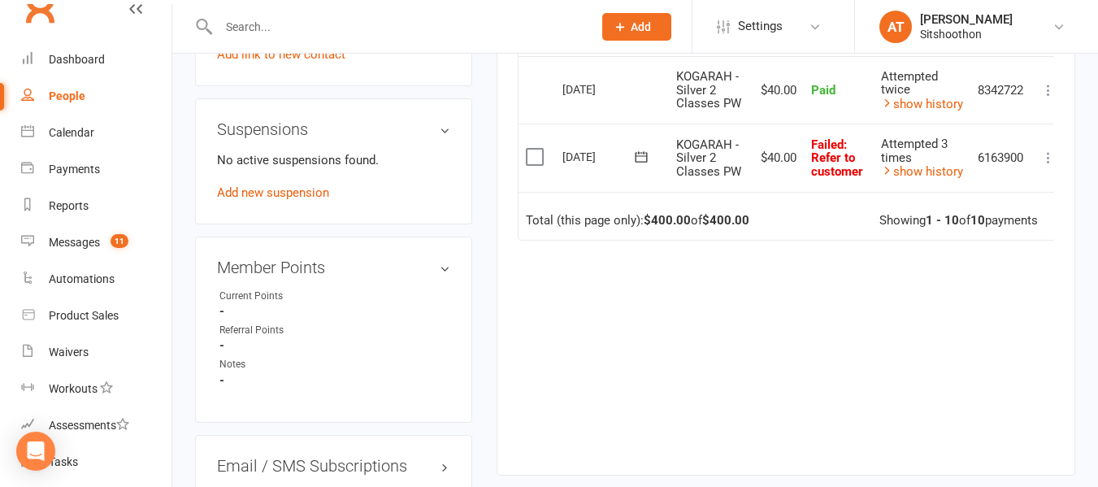
scroll to position [1031, 0]
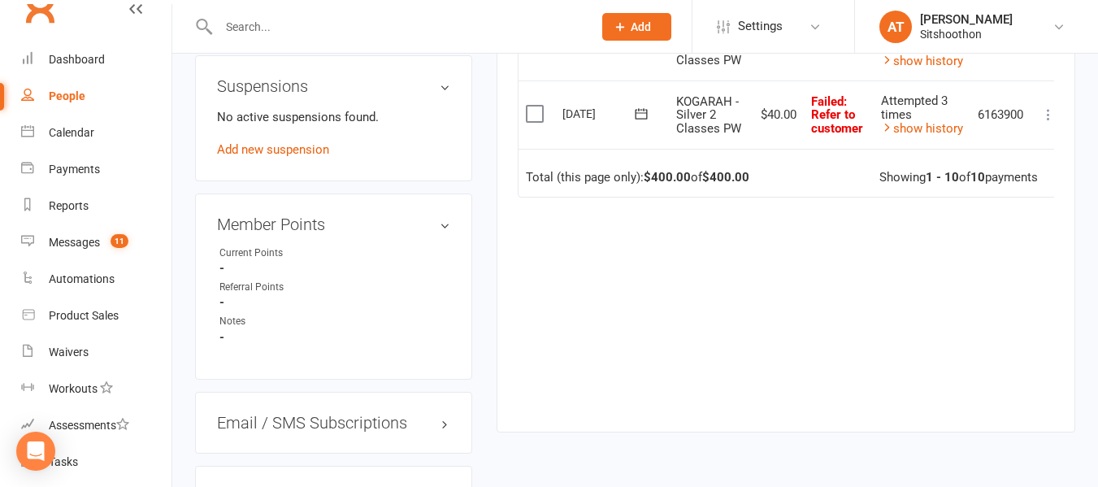
click at [642, 119] on icon at bounding box center [641, 113] width 12 height 11
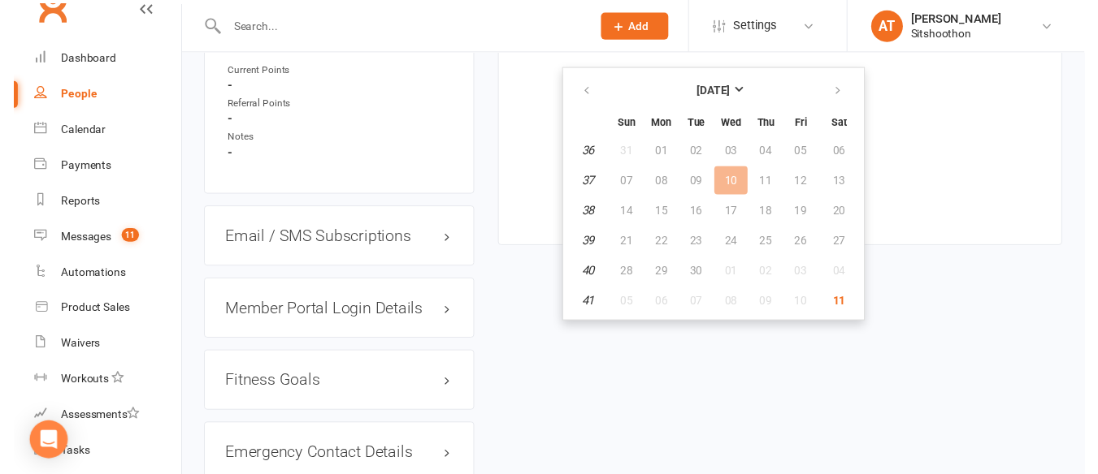
scroll to position [1212, 0]
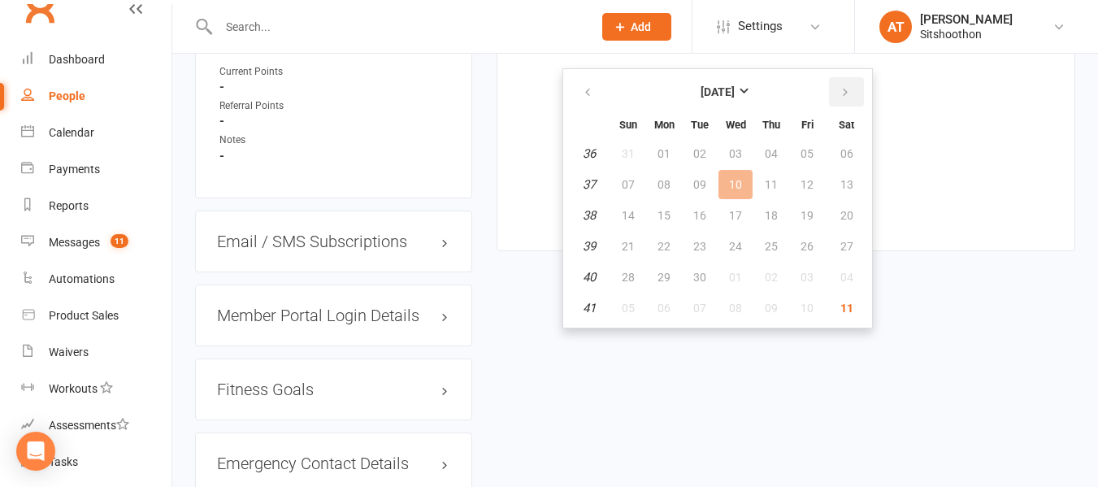
click at [841, 94] on icon "button" at bounding box center [844, 92] width 11 height 13
click at [632, 211] on span "12" at bounding box center [628, 215] width 13 height 13
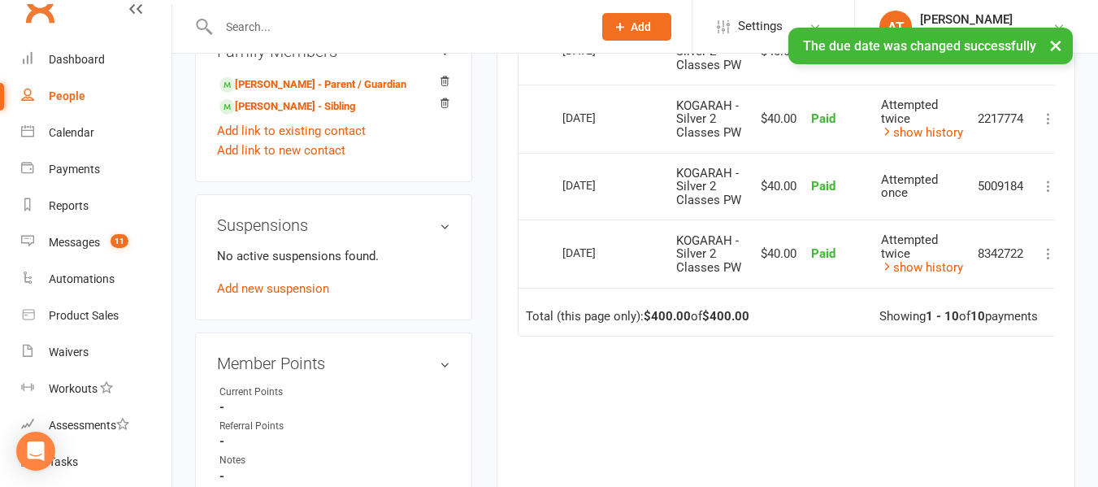
scroll to position [890, 0]
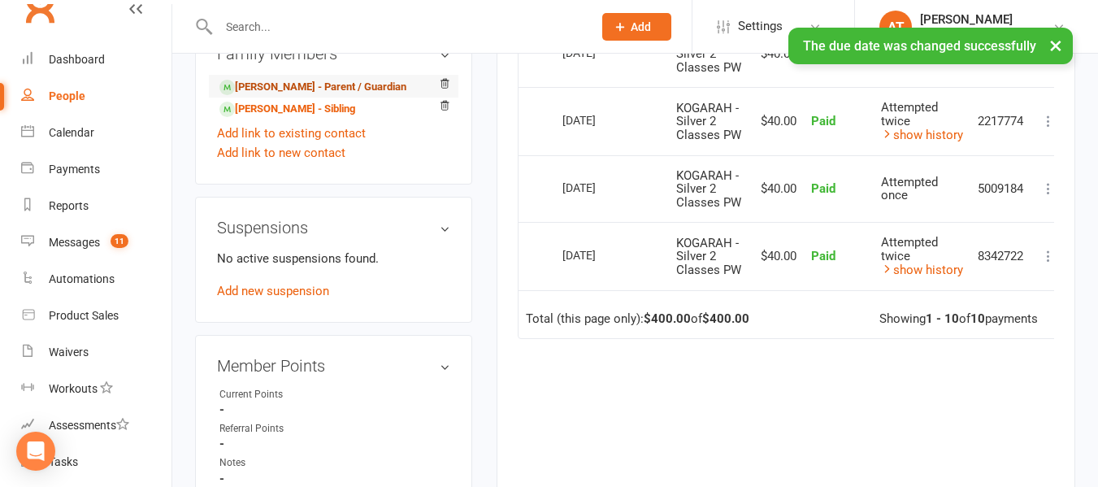
click at [324, 96] on link "[PERSON_NAME] - Parent / Guardian" at bounding box center [312, 87] width 187 height 17
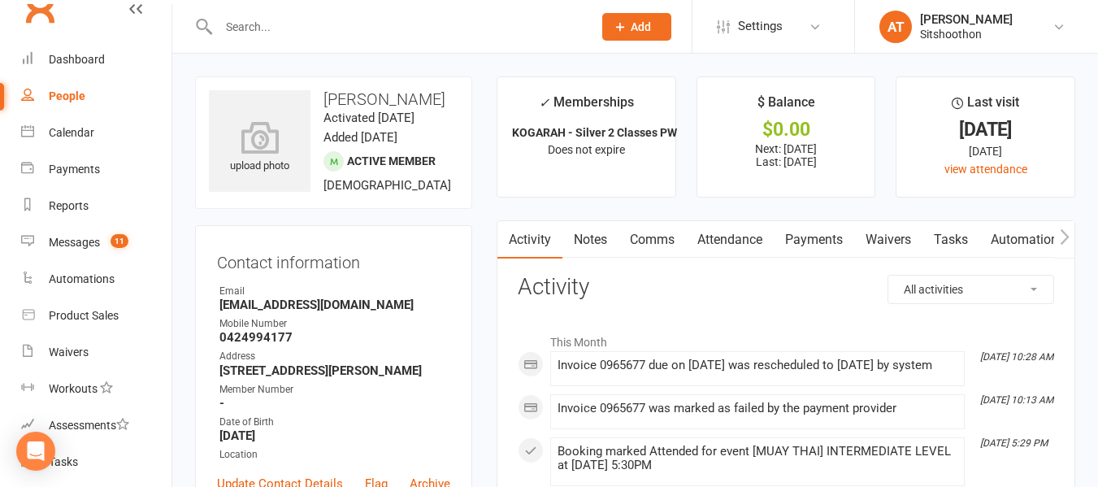
click at [832, 240] on link "Payments" at bounding box center [813, 239] width 80 height 37
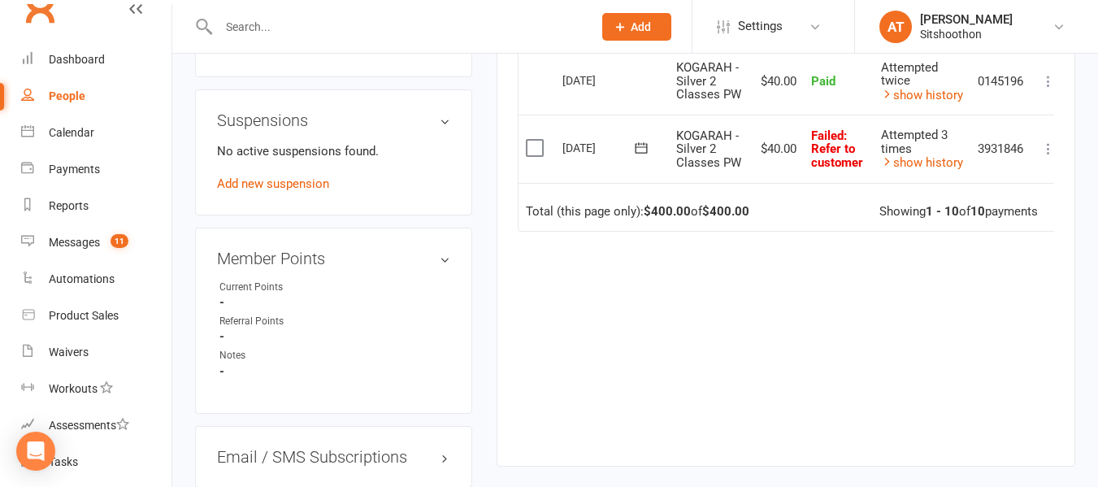
scroll to position [998, 0]
click at [639, 155] on icon at bounding box center [641, 147] width 16 height 16
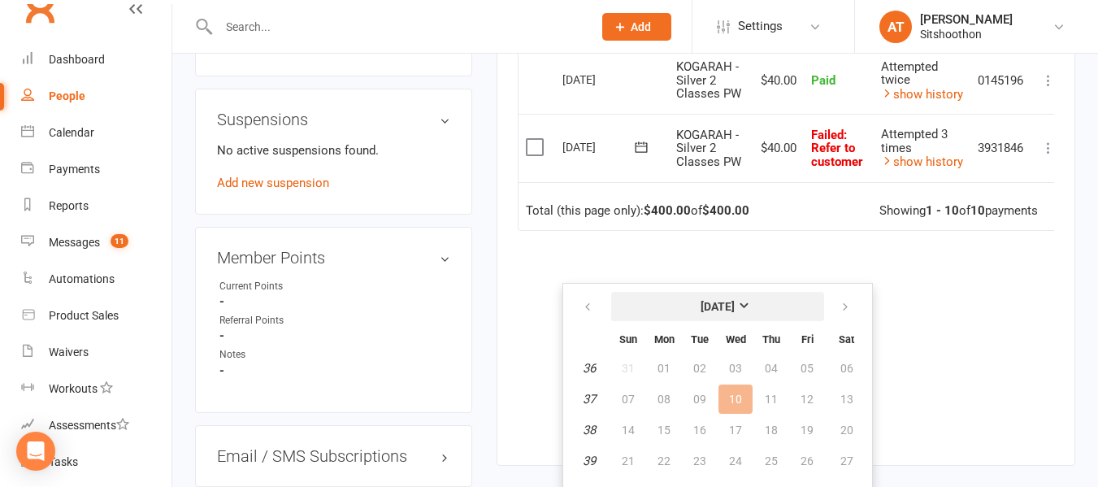
scroll to position [1189, 0]
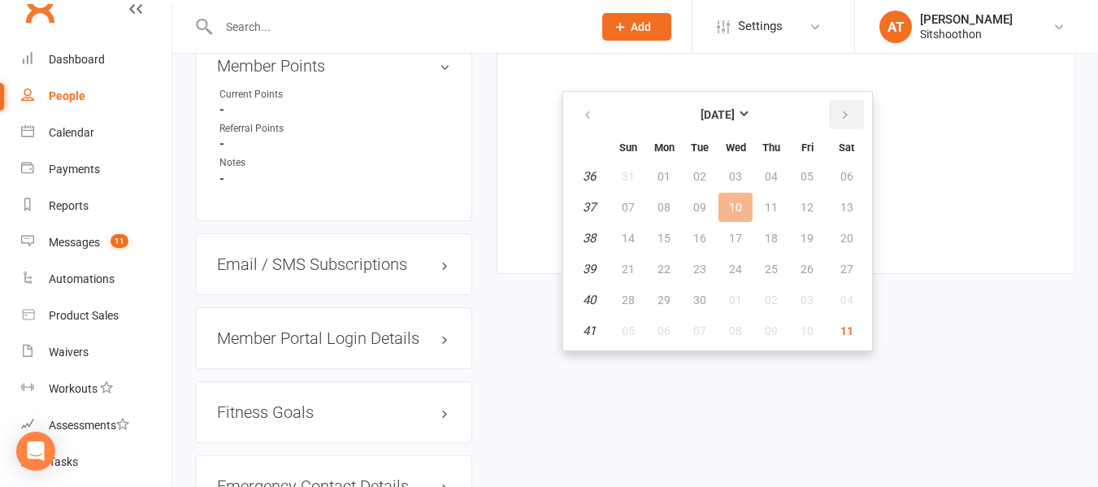
click at [838, 123] on button "button" at bounding box center [846, 114] width 35 height 29
click at [635, 243] on button "12" at bounding box center [628, 237] width 34 height 29
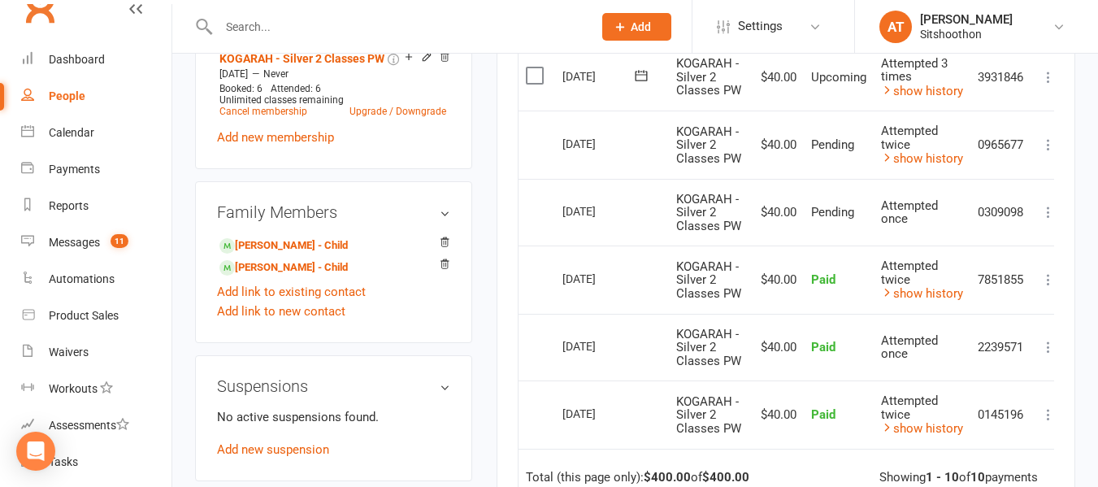
scroll to position [0, 0]
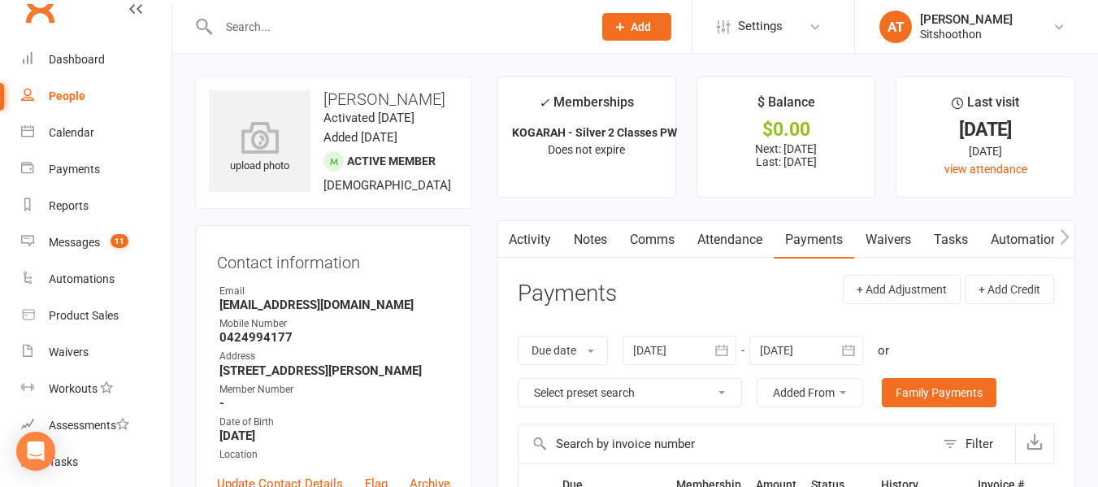
click at [109, 94] on link "People" at bounding box center [96, 96] width 150 height 37
select select "true"
select select "100"
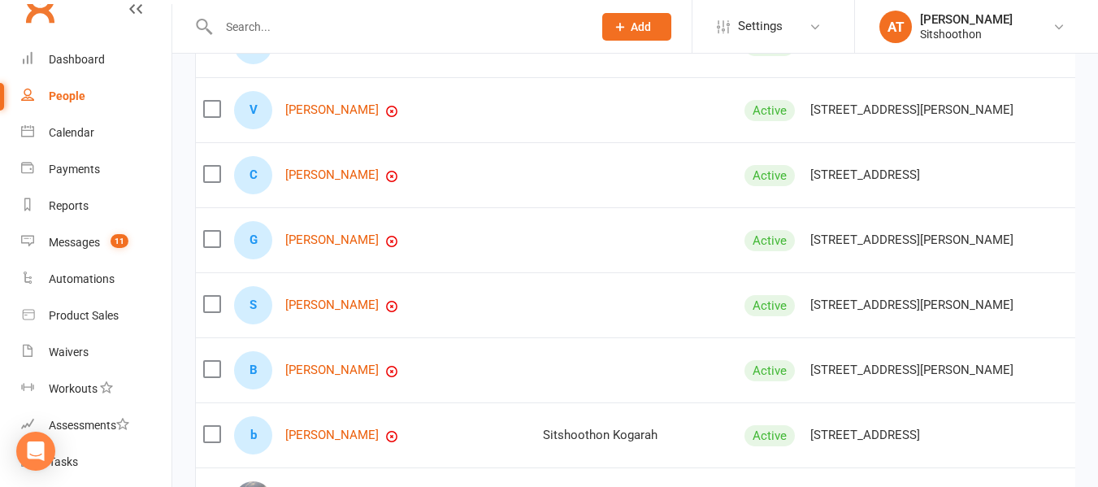
scroll to position [339, 0]
click at [340, 180] on link "[PERSON_NAME]" at bounding box center [331, 174] width 93 height 14
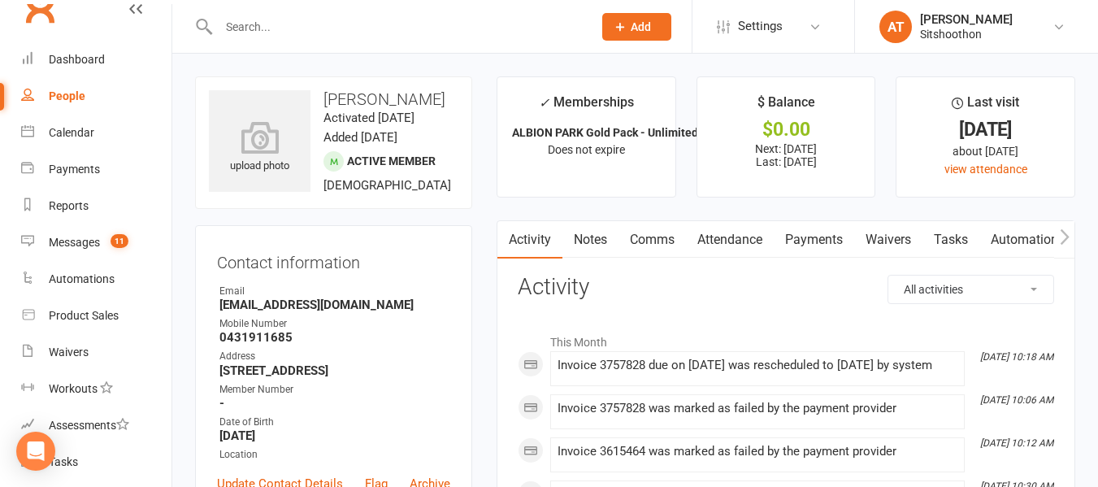
scroll to position [141, 0]
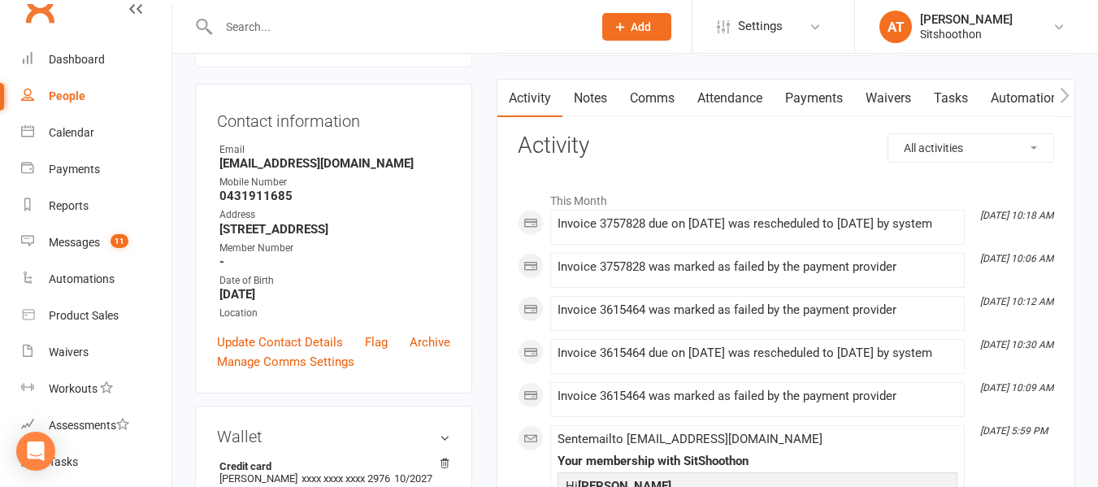
click at [820, 96] on link "Payments" at bounding box center [813, 98] width 80 height 37
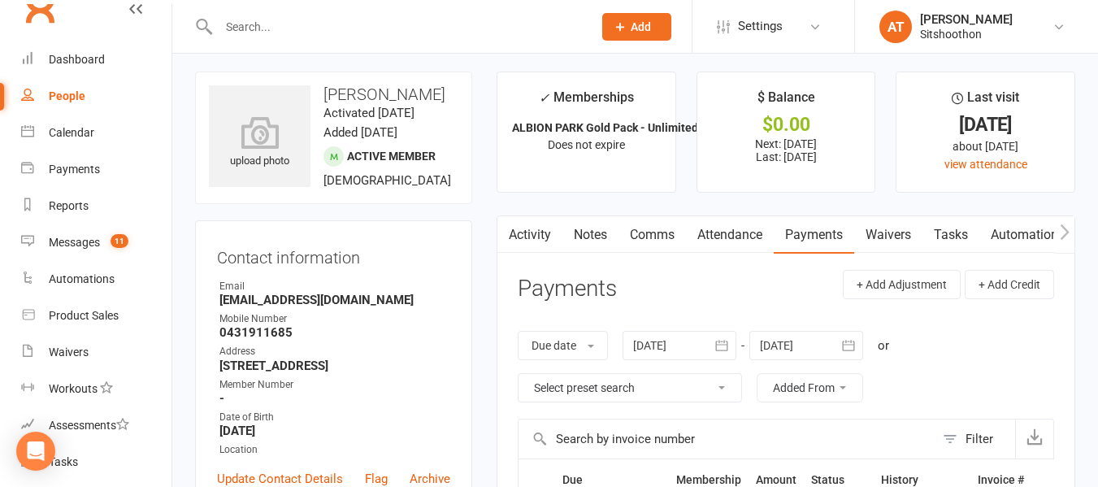
scroll to position [2, 0]
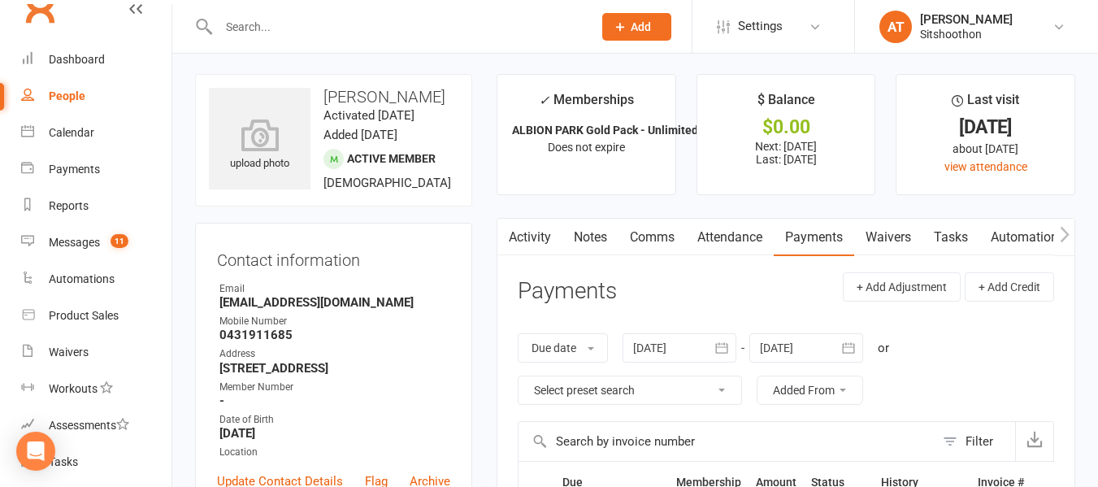
click at [718, 354] on icon "button" at bounding box center [721, 348] width 16 height 16
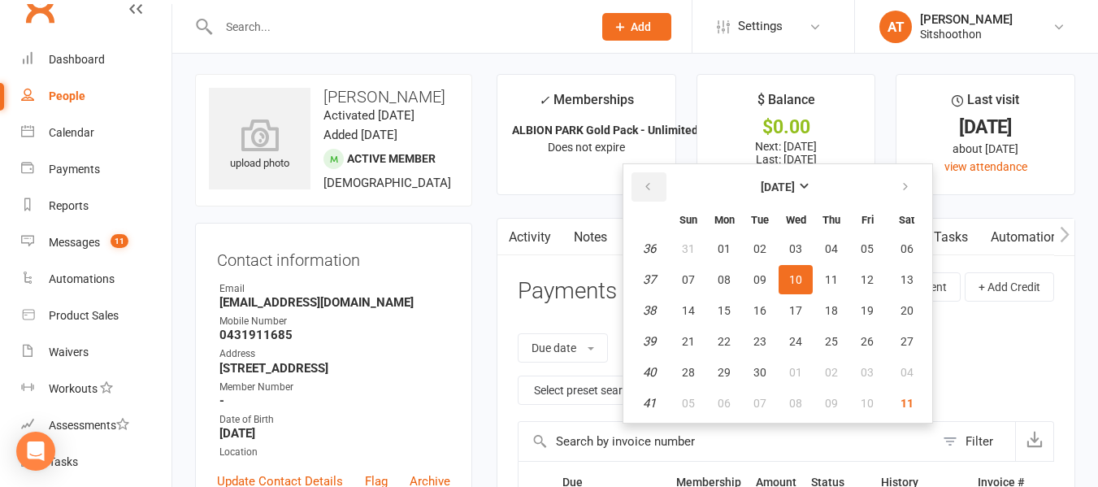
click at [650, 201] on button "button" at bounding box center [648, 186] width 35 height 29
click at [771, 249] on button "01" at bounding box center [760, 248] width 34 height 29
type input "[DATE]"
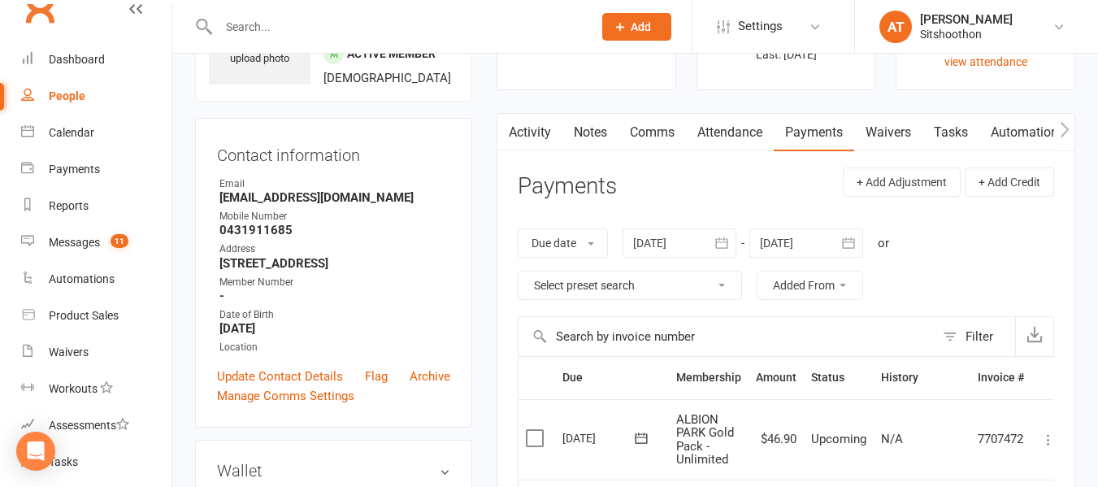
scroll to position [100, 0]
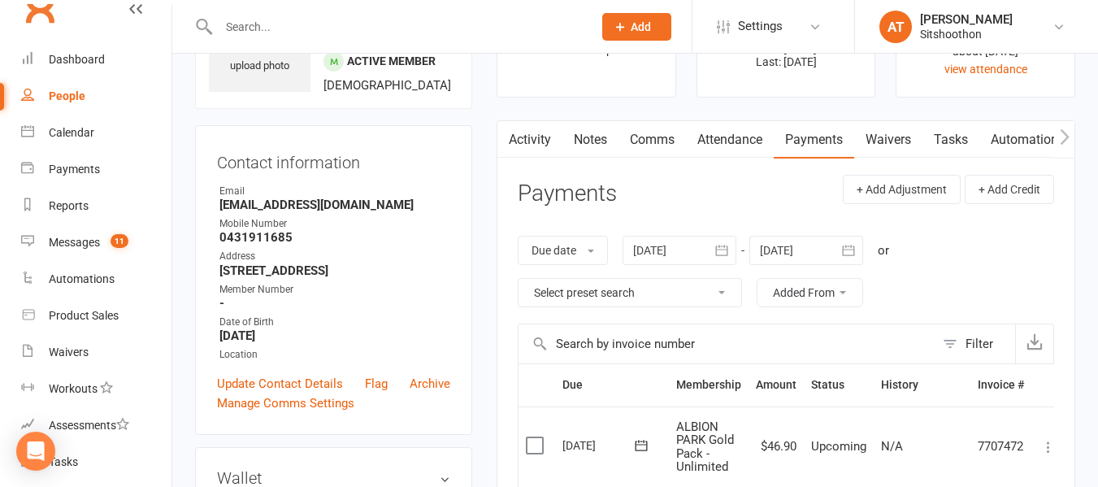
click at [728, 240] on button "button" at bounding box center [721, 250] width 29 height 29
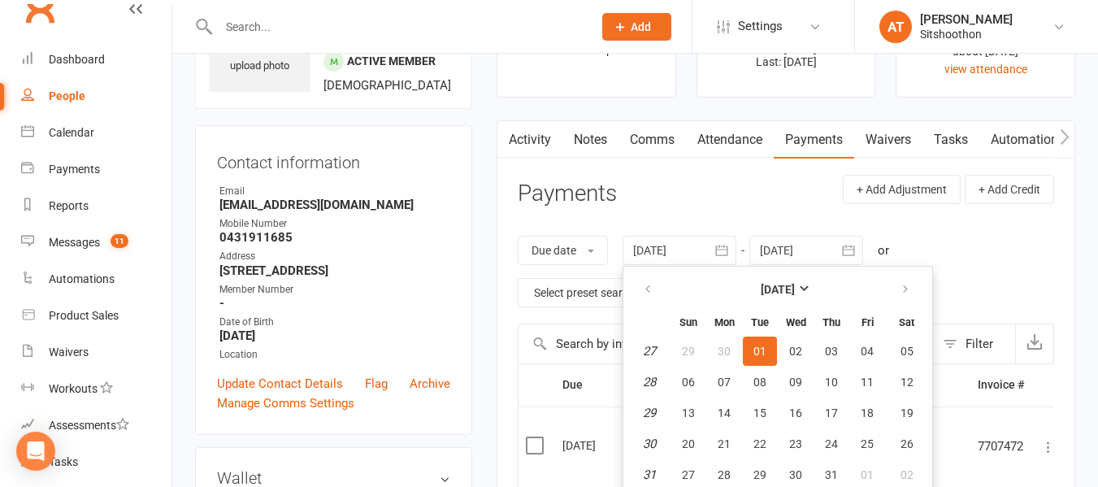
scroll to position [135, 0]
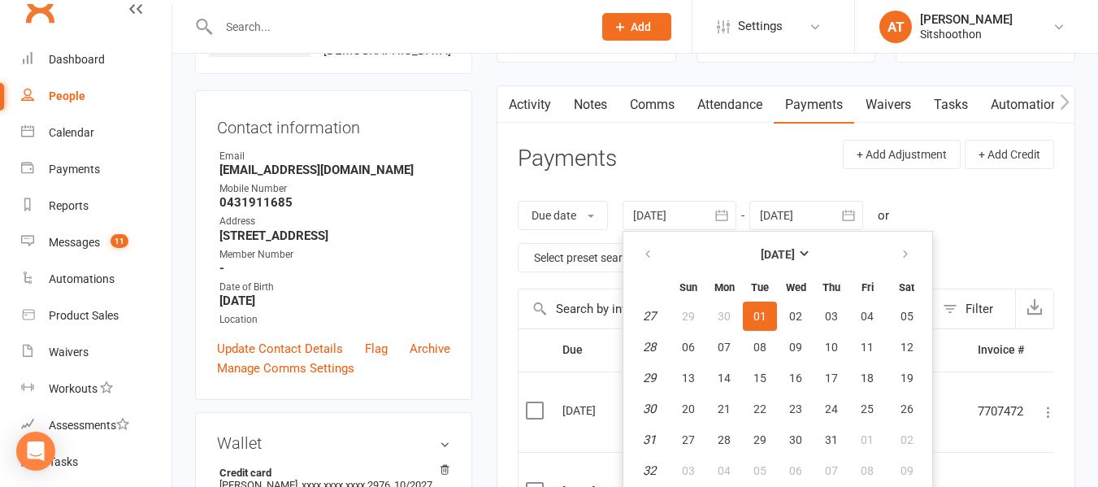
click at [937, 226] on div "Due date Due date Date paid Date failed Date settled [DATE] [DATE] Sun Mon Tue …" at bounding box center [786, 236] width 536 height 104
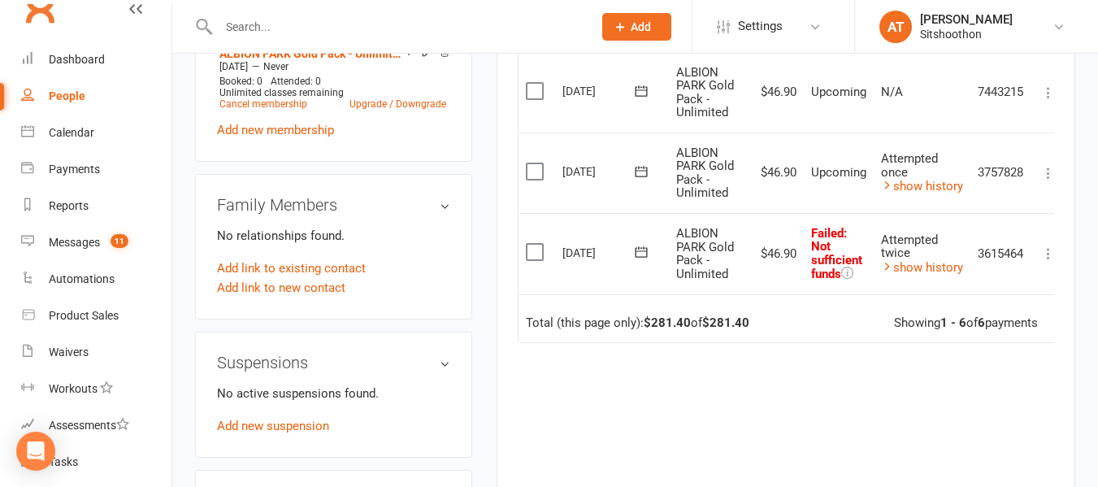
scroll to position [698, 0]
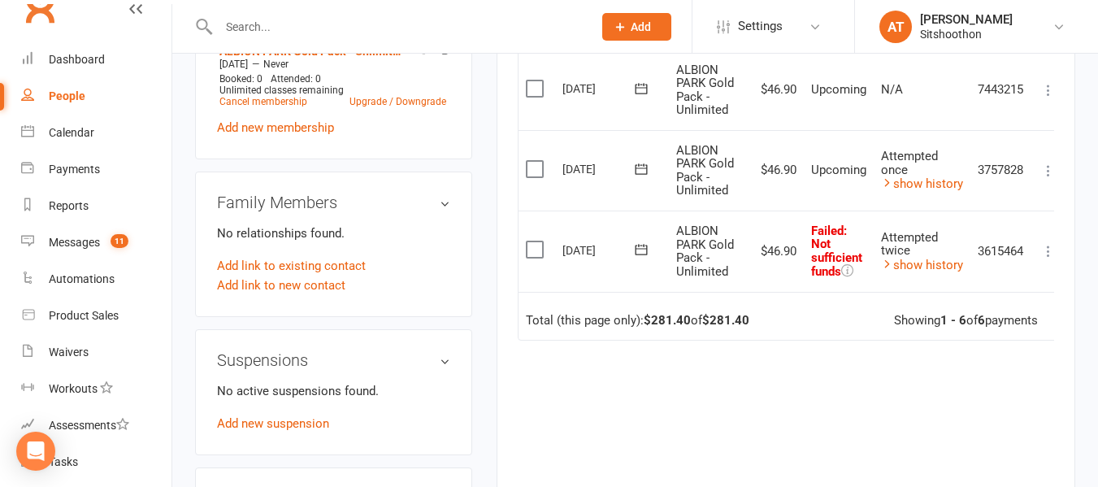
click at [647, 249] on icon at bounding box center [641, 250] width 12 height 11
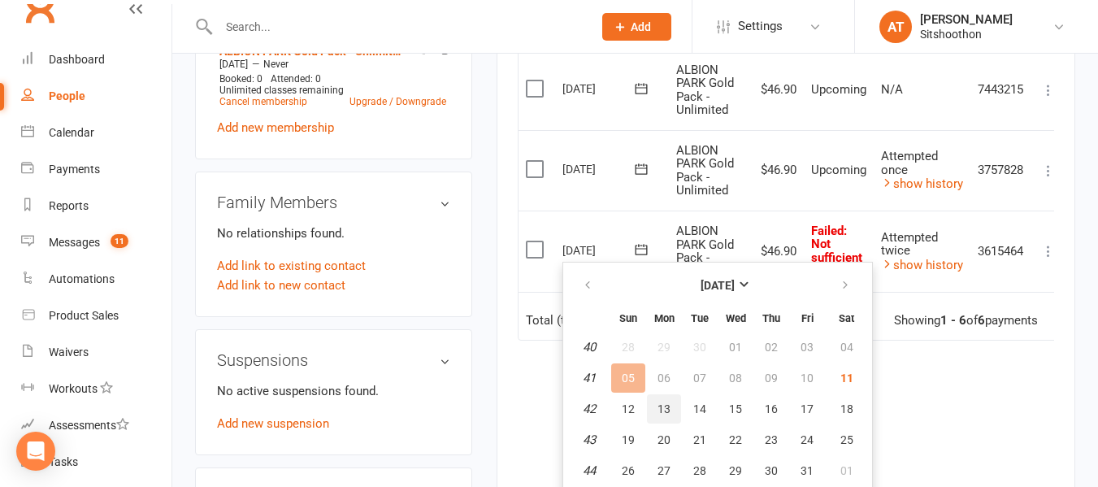
click at [652, 399] on button "13" at bounding box center [664, 408] width 34 height 29
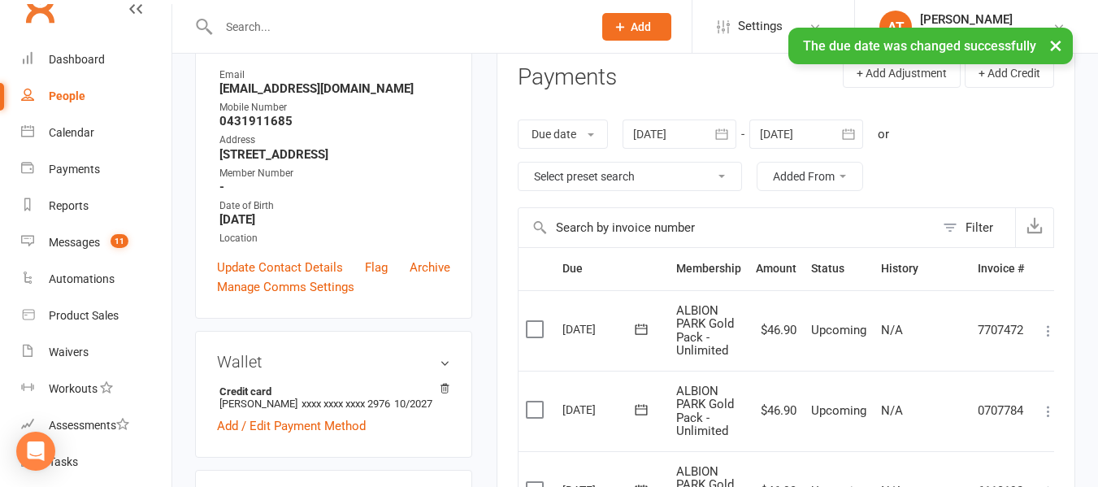
scroll to position [0, 0]
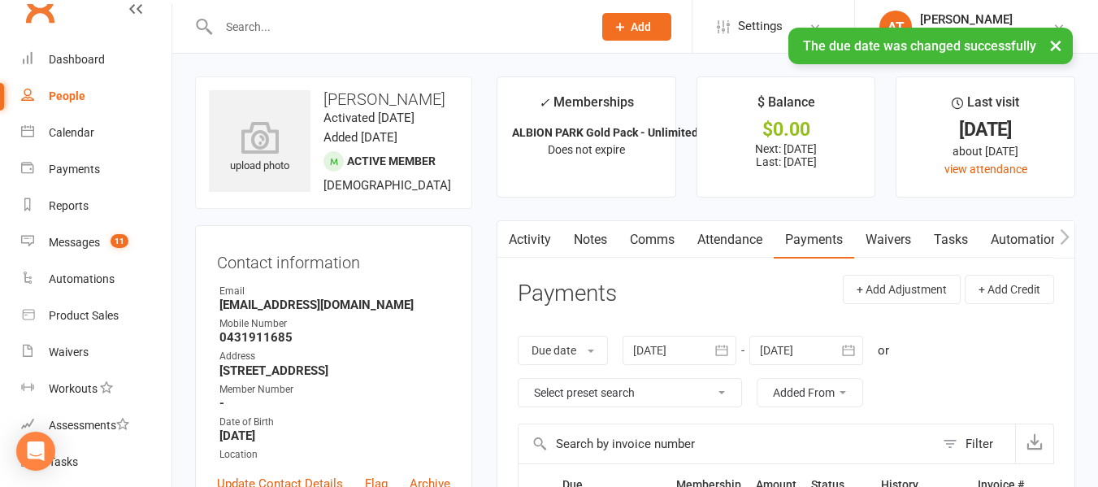
click at [104, 89] on link "People" at bounding box center [96, 96] width 150 height 37
select select "true"
select select "100"
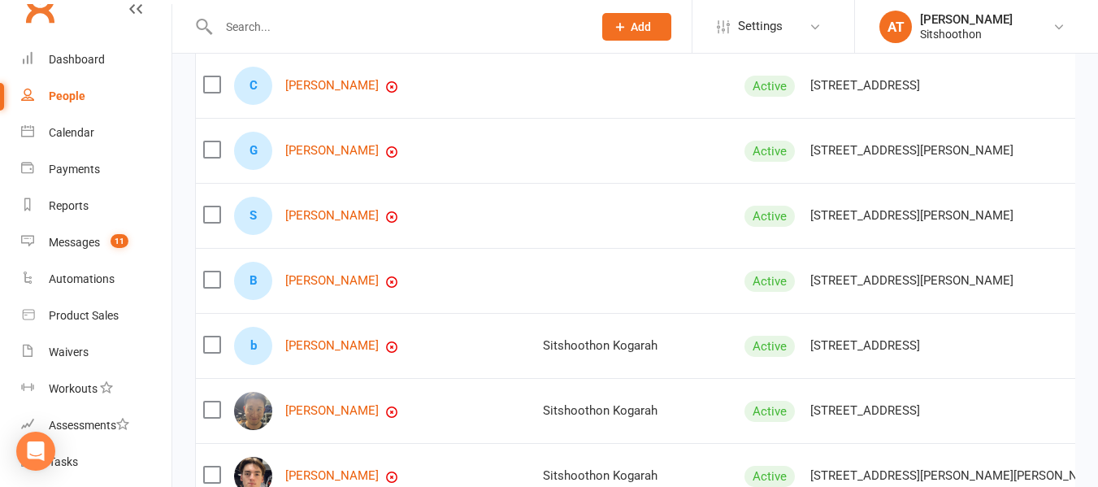
scroll to position [430, 0]
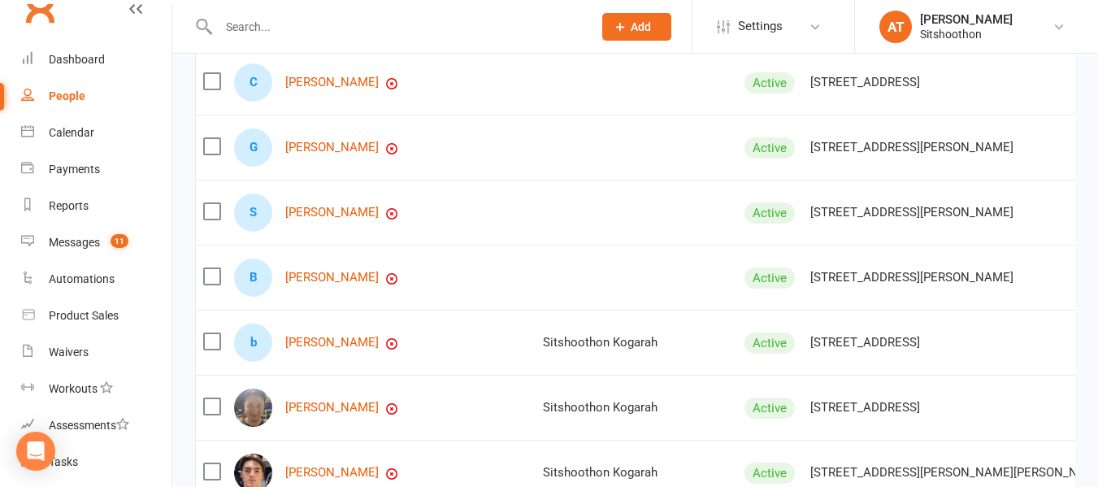
click at [353, 282] on div "B [PERSON_NAME]" at bounding box center [381, 277] width 294 height 38
click at [345, 284] on link "[PERSON_NAME]" at bounding box center [331, 278] width 93 height 14
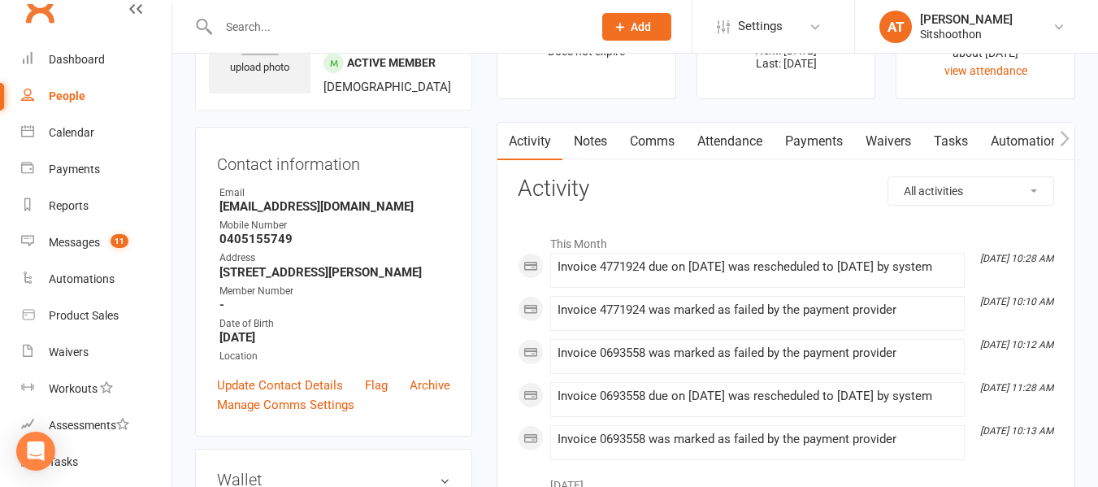
scroll to position [112, 0]
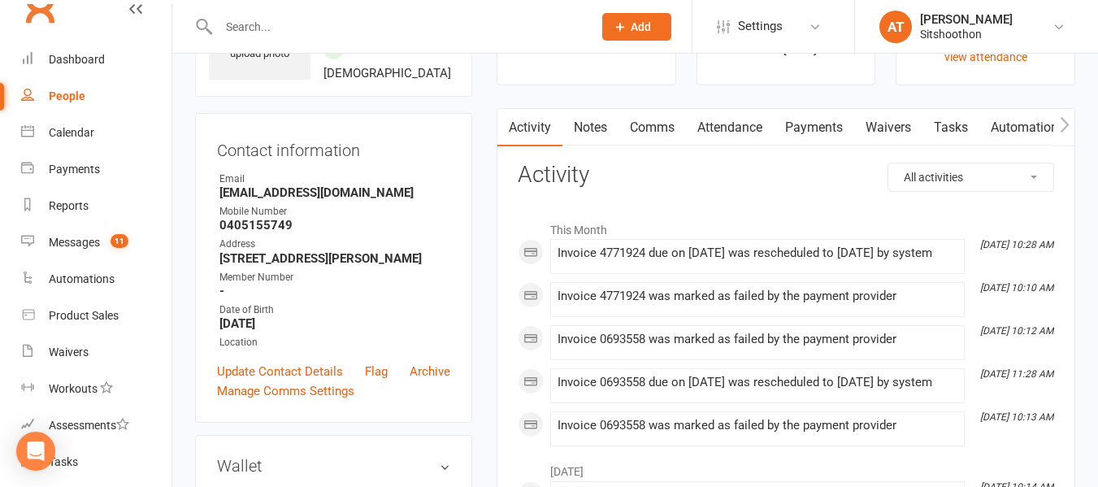
click at [836, 126] on link "Payments" at bounding box center [813, 127] width 80 height 37
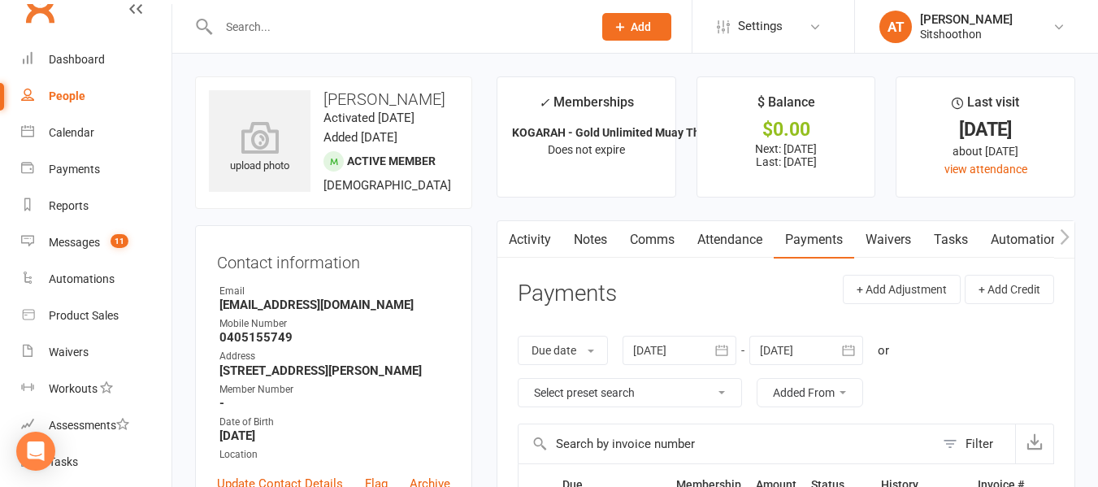
click at [667, 239] on link "Comms" at bounding box center [651, 239] width 67 height 37
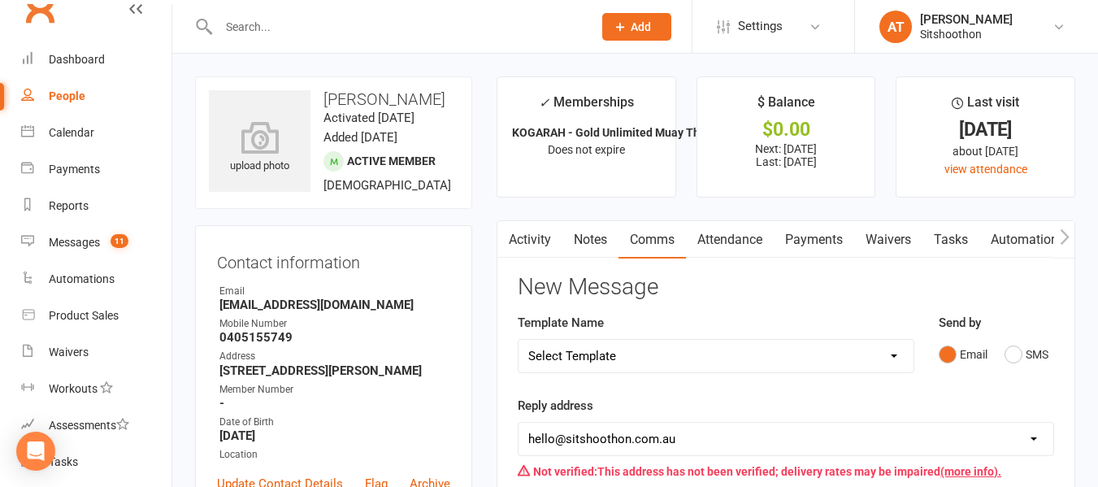
click at [665, 365] on select "Select Template [Email] FREE Trial [SMS] New Banking Details [SMS] Unsuccessful…" at bounding box center [715, 356] width 395 height 32
select select "2"
click at [518, 340] on select "Select Template [Email] FREE Trial [SMS] New Banking Details [SMS] Unsuccessful…" at bounding box center [715, 356] width 395 height 32
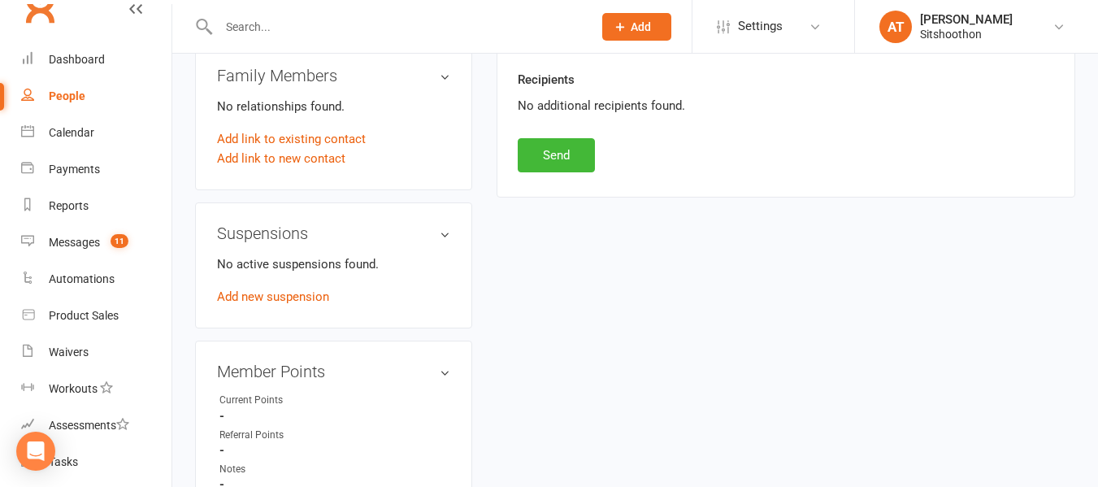
scroll to position [838, 0]
click at [578, 156] on button "Send" at bounding box center [556, 154] width 77 height 34
select select
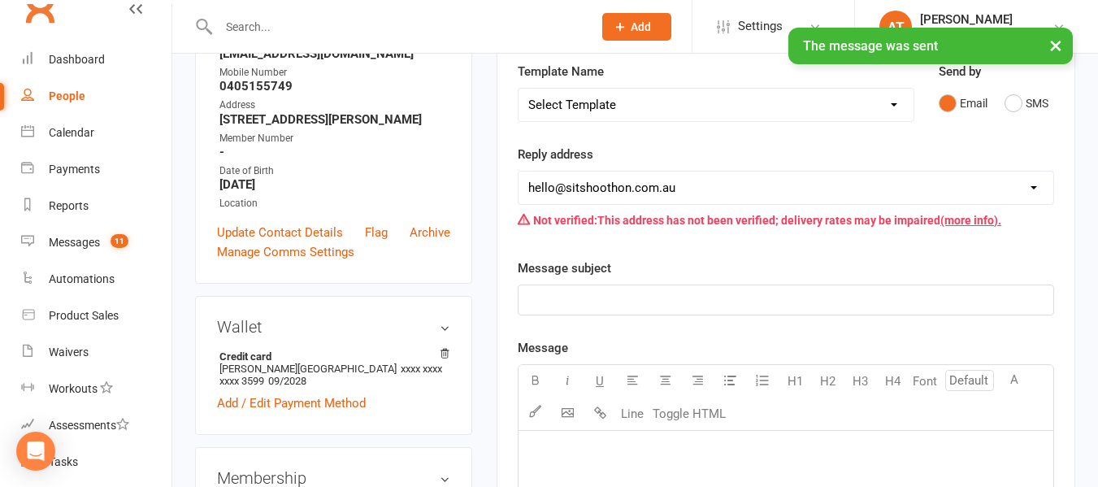
scroll to position [0, 0]
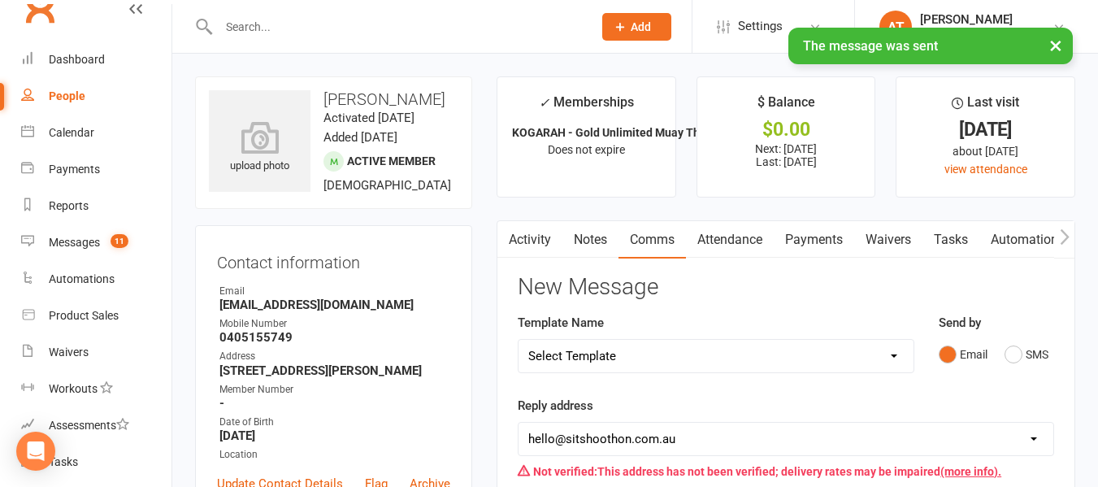
click at [808, 240] on link "Payments" at bounding box center [813, 239] width 80 height 37
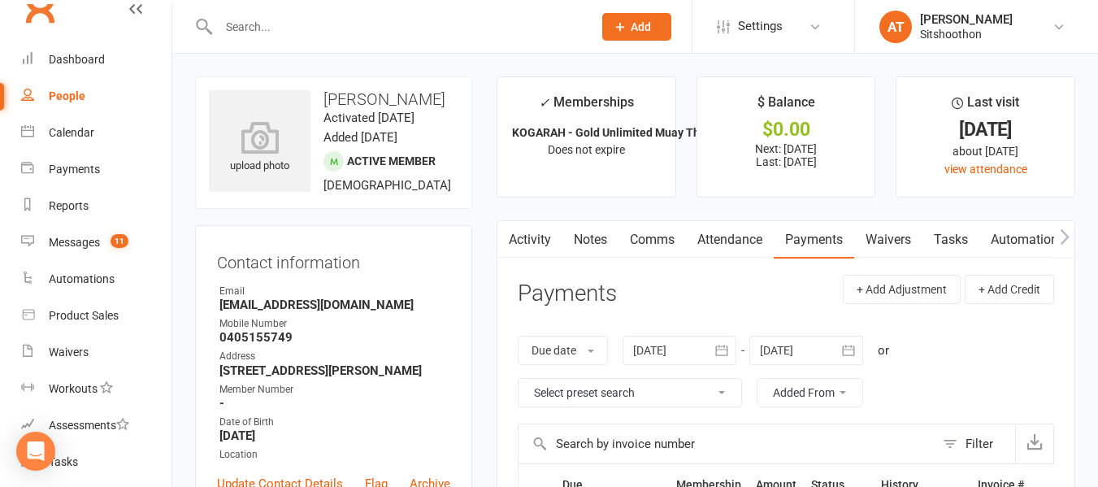
click at [723, 336] on button "button" at bounding box center [721, 350] width 29 height 29
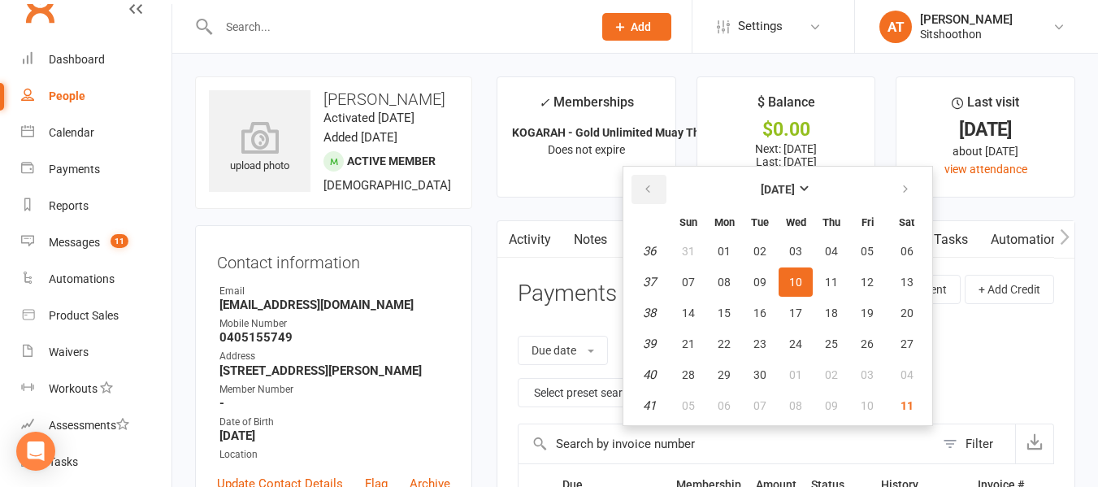
click at [661, 187] on button "button" at bounding box center [648, 189] width 35 height 29
click at [864, 256] on span "01" at bounding box center [866, 251] width 13 height 13
type input "[DATE]"
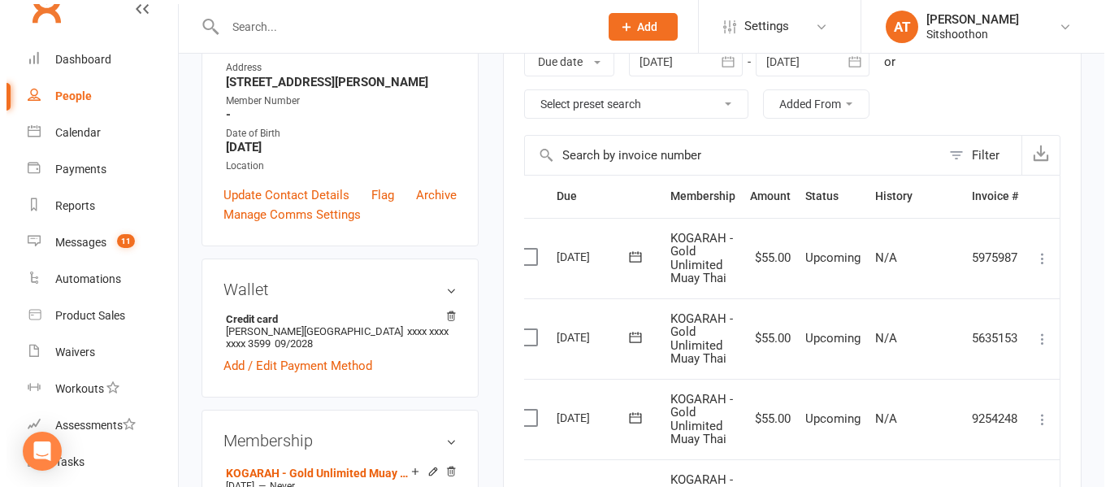
scroll to position [290, 0]
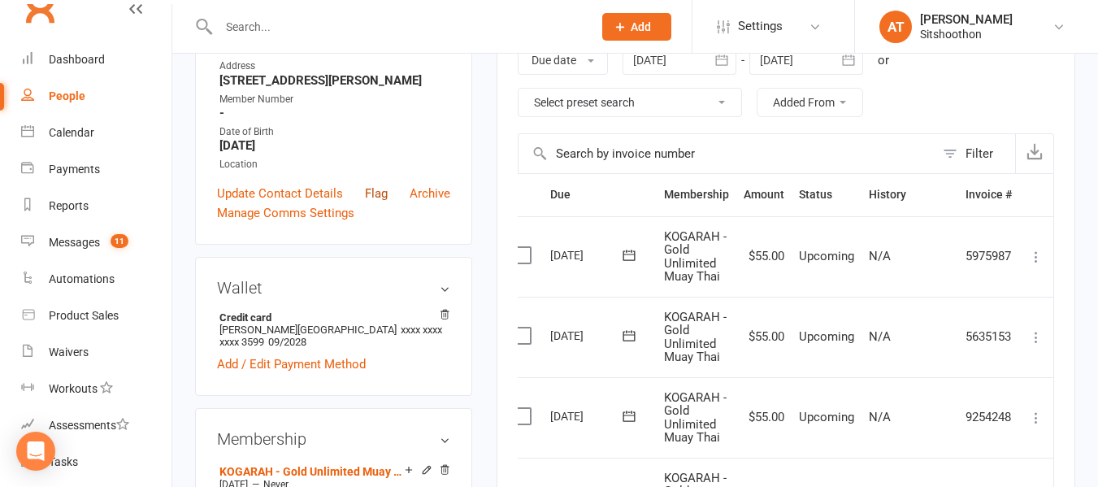
click at [375, 203] on link "Flag" at bounding box center [376, 193] width 23 height 19
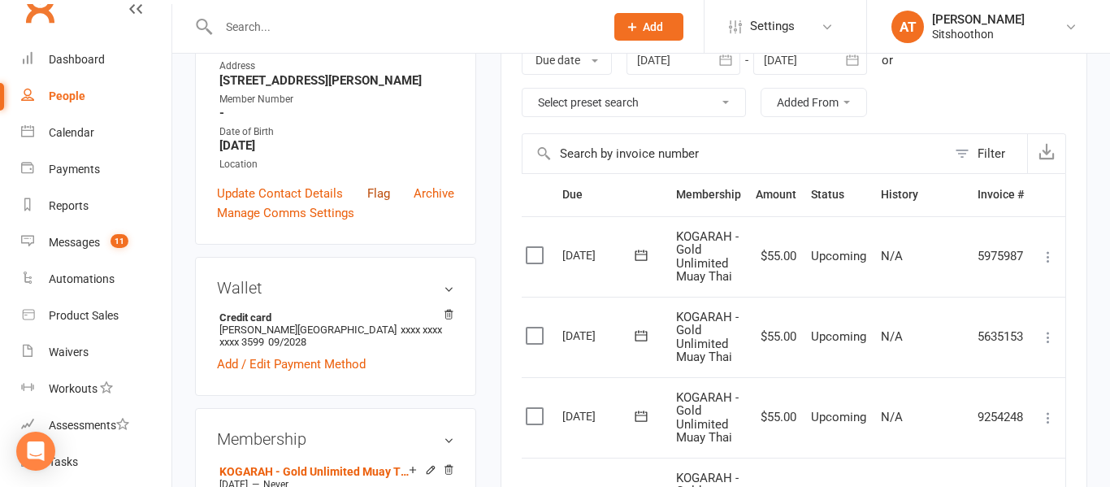
scroll to position [0, 6]
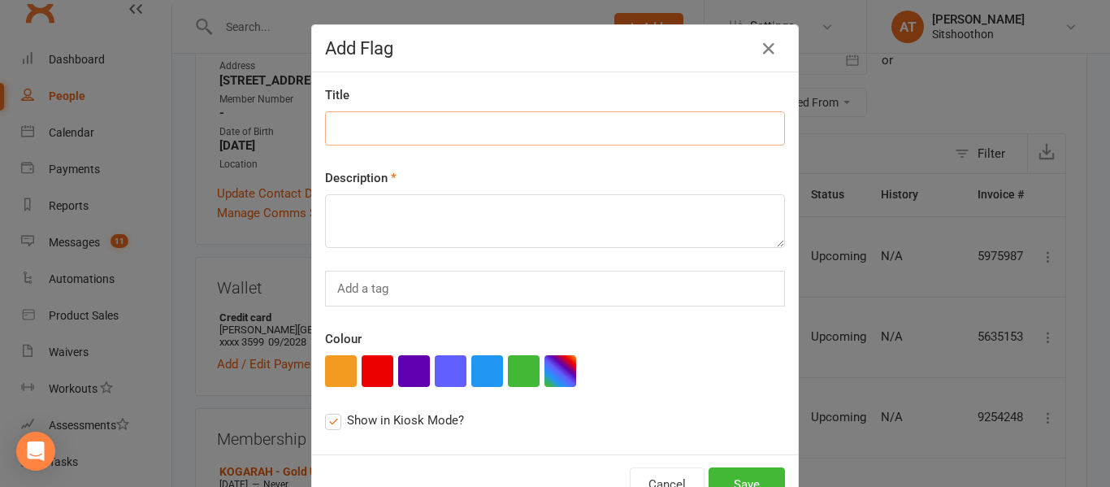
click at [344, 129] on input at bounding box center [555, 128] width 460 height 34
type input "unsettled 4 payments"
click at [337, 216] on textarea at bounding box center [555, 221] width 460 height 54
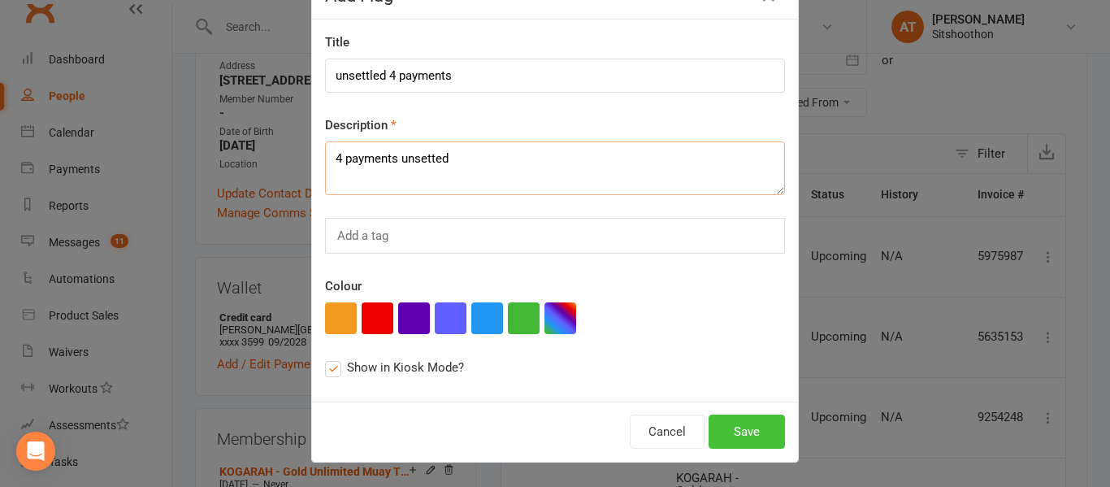
type textarea "4 payments unsetted"
click at [732, 427] on button "Save" at bounding box center [746, 431] width 76 height 34
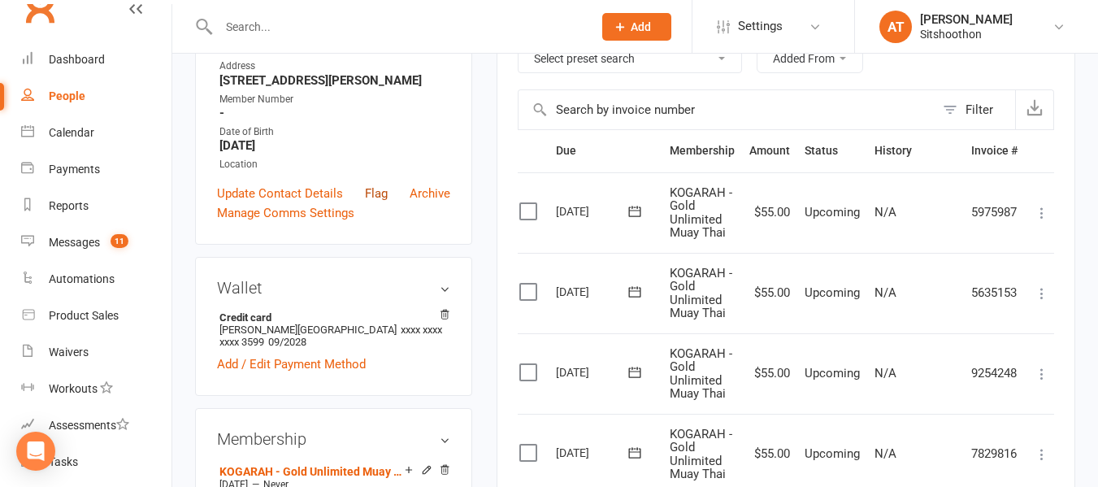
scroll to position [0, 0]
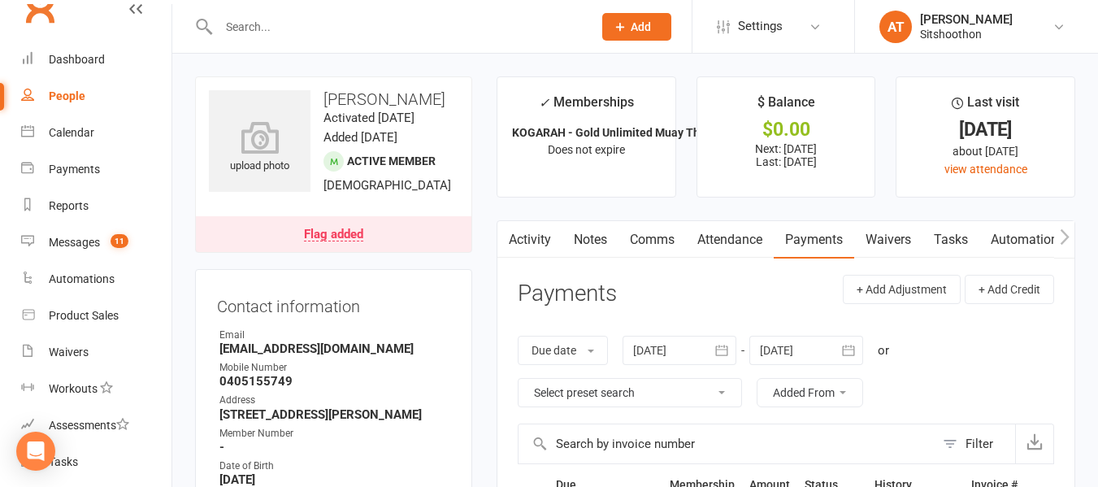
click at [80, 93] on div "People" at bounding box center [67, 95] width 37 height 13
select select "true"
select select "100"
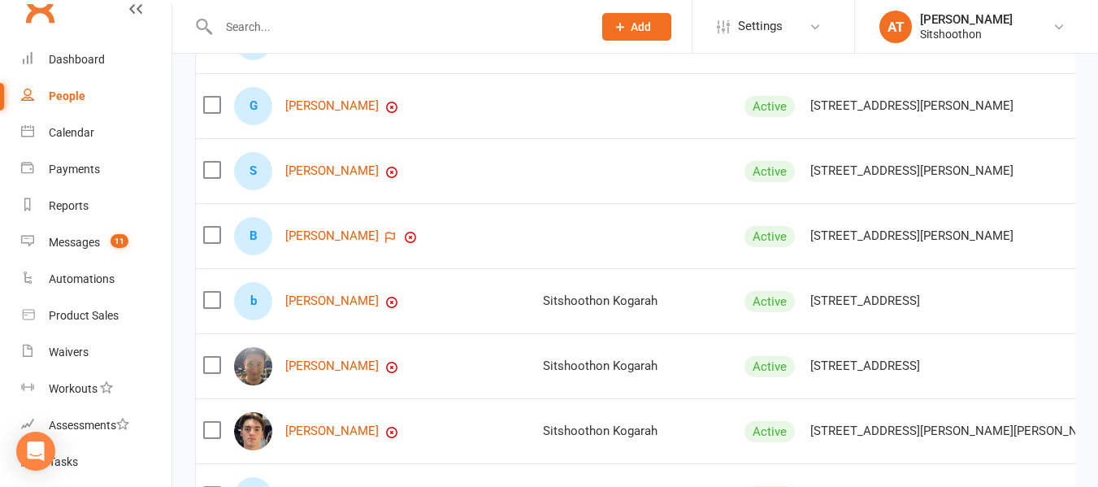
scroll to position [474, 0]
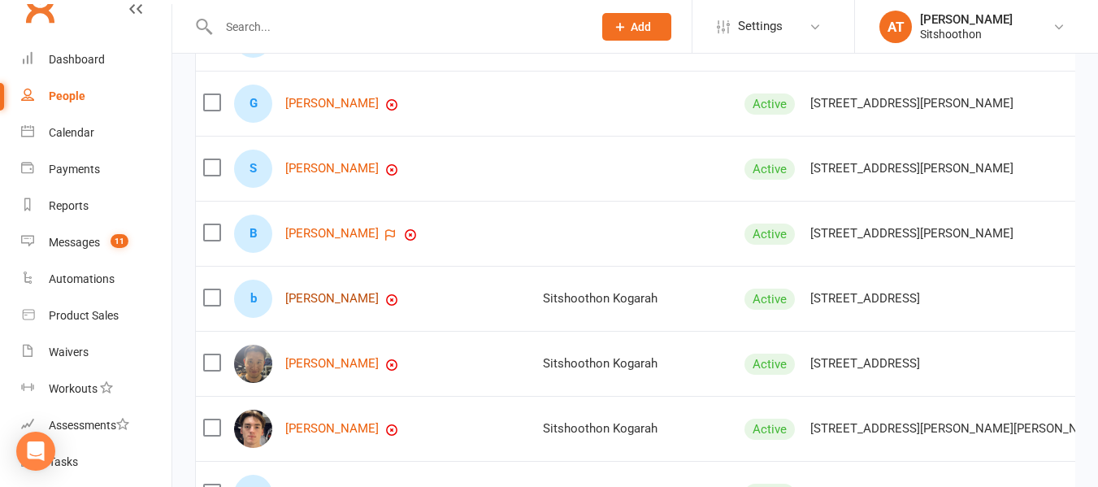
click at [320, 305] on link "[PERSON_NAME]" at bounding box center [331, 299] width 93 height 14
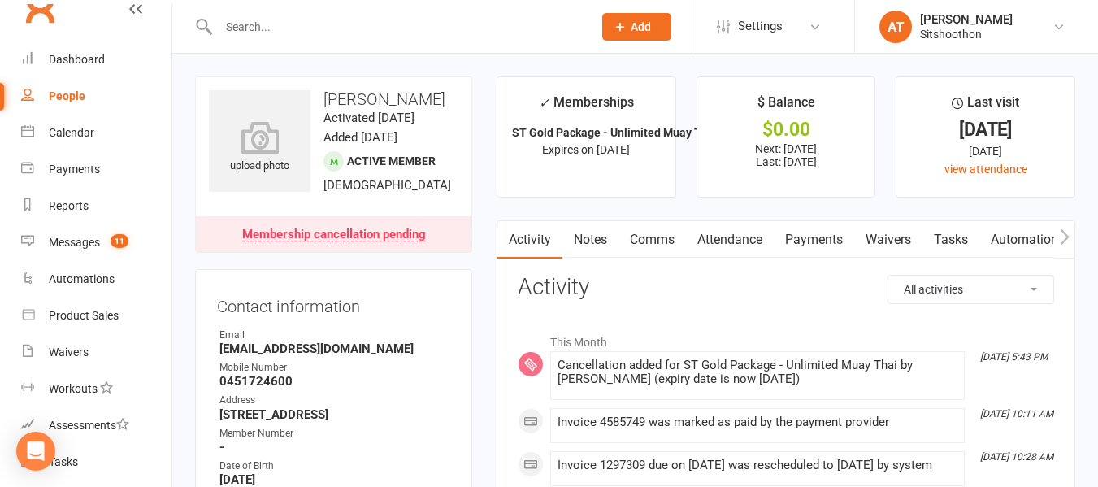
click at [830, 238] on link "Payments" at bounding box center [813, 239] width 80 height 37
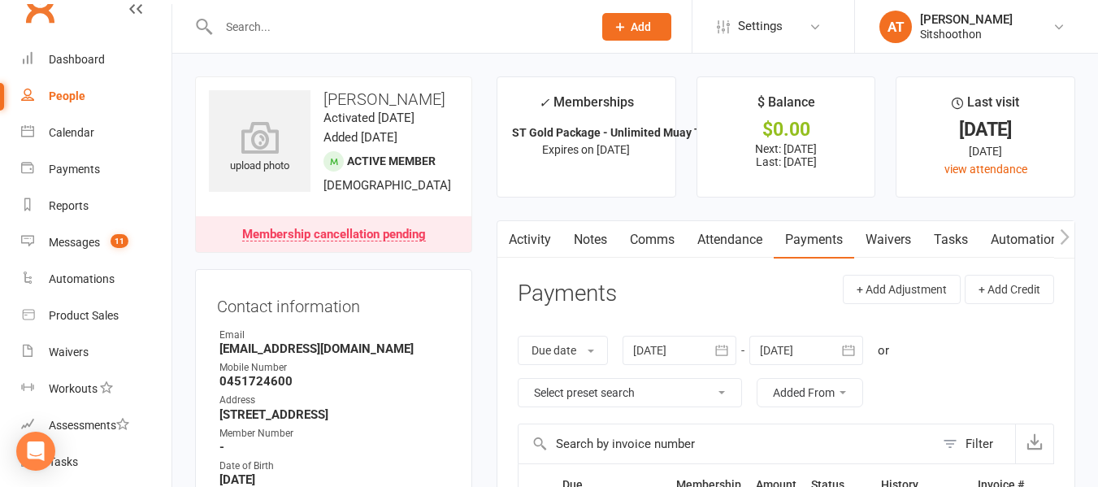
click at [109, 88] on link "People" at bounding box center [96, 96] width 150 height 37
select select "true"
select select "100"
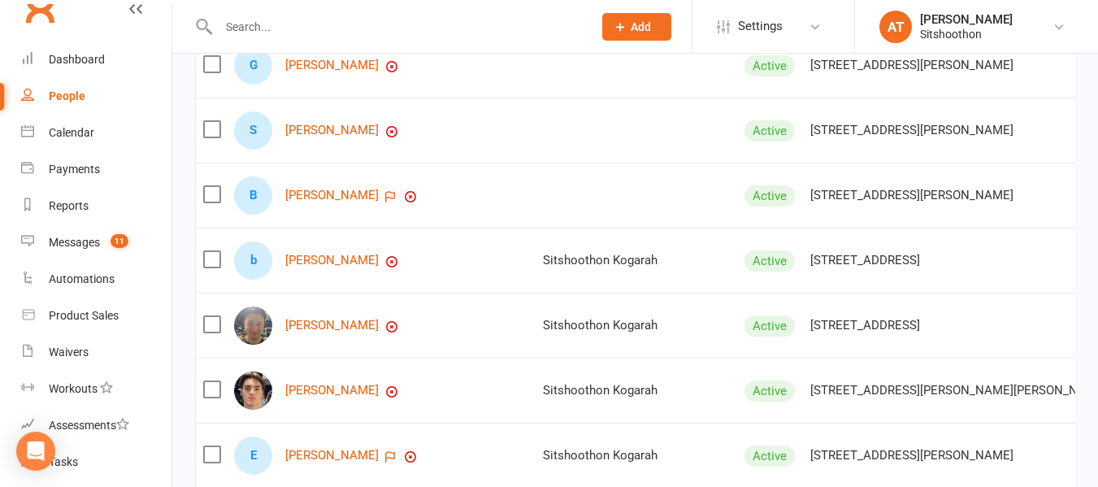
scroll to position [511, 0]
click at [305, 333] on link "[PERSON_NAME]" at bounding box center [331, 326] width 93 height 14
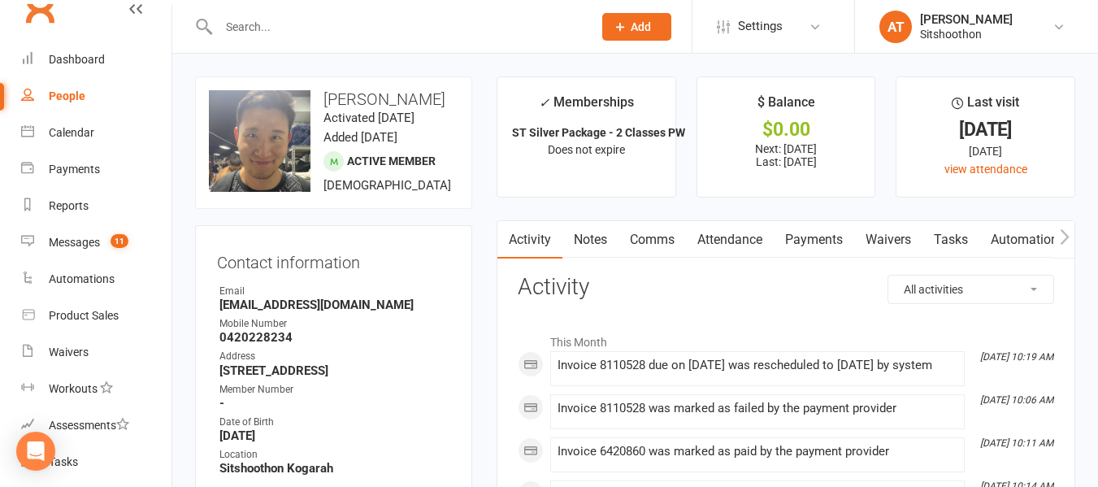
click at [824, 235] on link "Payments" at bounding box center [813, 239] width 80 height 37
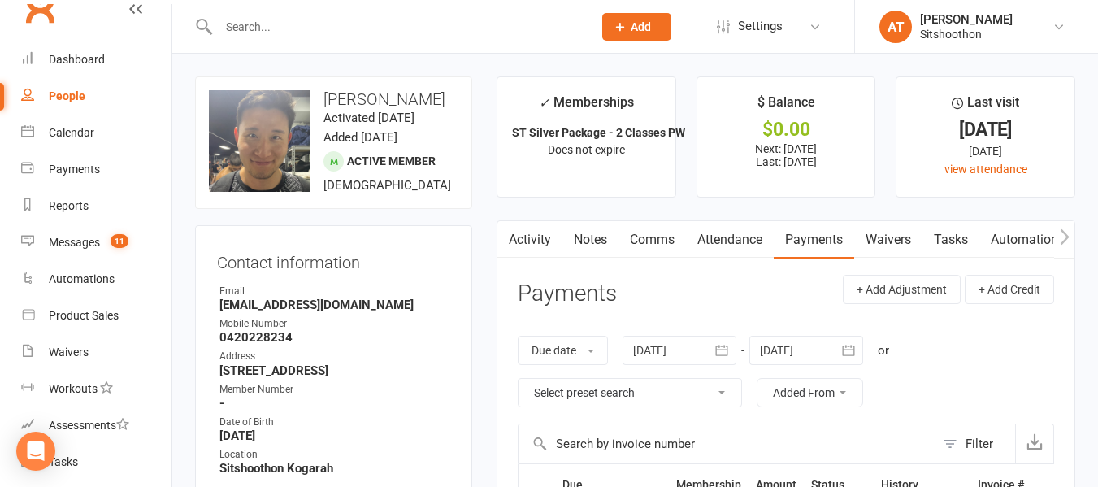
click at [727, 348] on icon "button" at bounding box center [721, 349] width 12 height 11
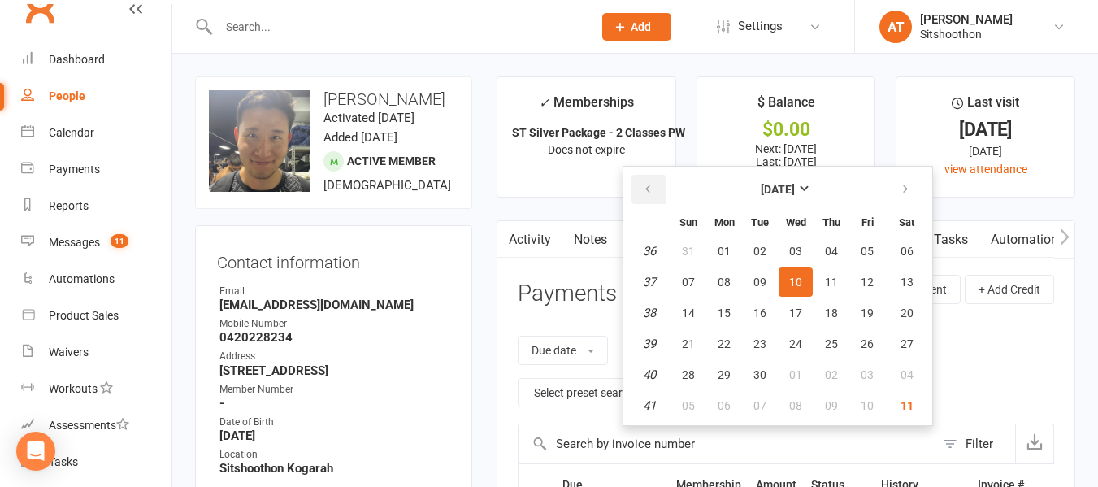
click at [652, 197] on button "button" at bounding box center [648, 189] width 35 height 29
click at [832, 250] on span "01" at bounding box center [831, 251] width 13 height 13
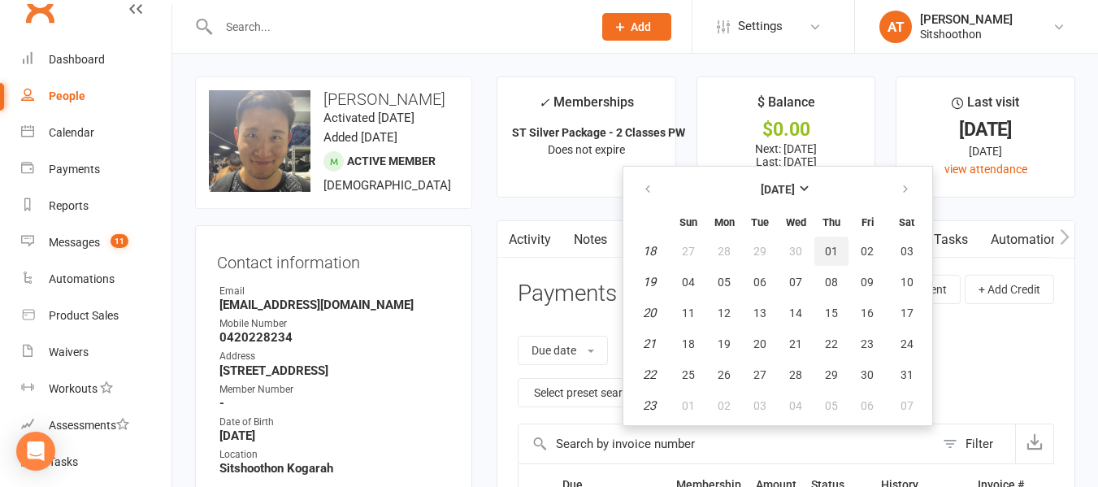
type input "[DATE]"
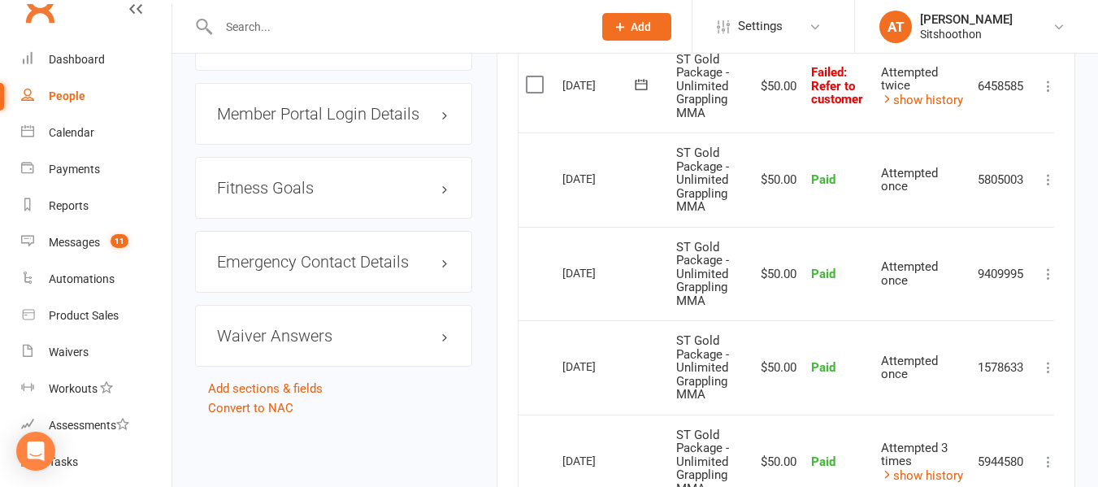
scroll to position [1417, 0]
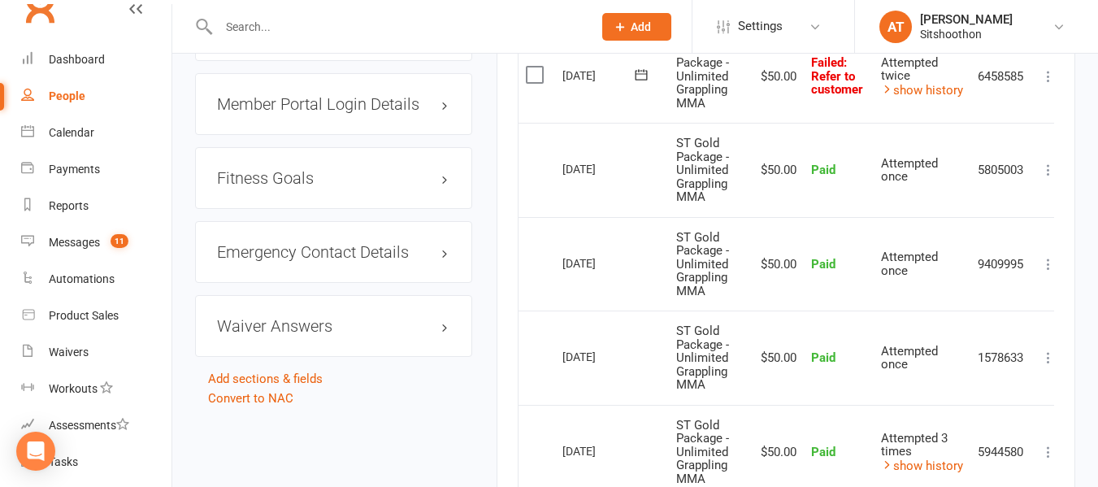
click at [535, 83] on label at bounding box center [537, 75] width 22 height 16
click at [535, 67] on input "checkbox" at bounding box center [531, 67] width 11 height 0
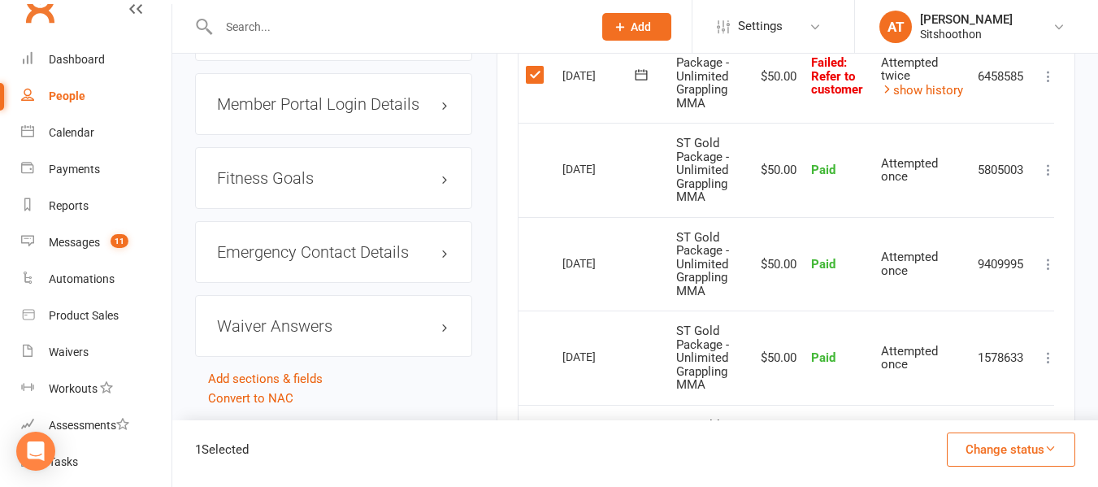
click at [1030, 444] on button "Change status" at bounding box center [1011, 449] width 128 height 34
click at [1000, 392] on link "Skipped" at bounding box center [993, 405] width 161 height 32
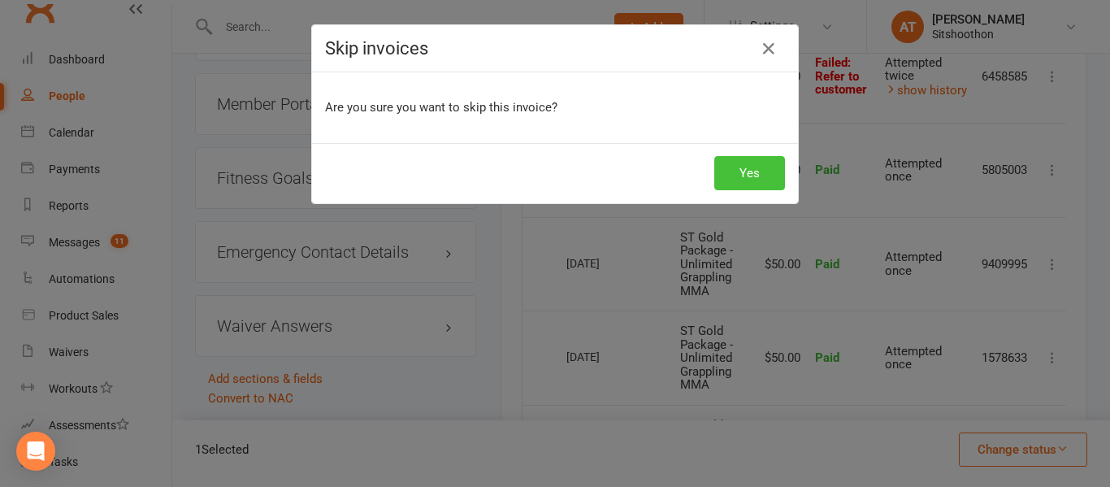
click at [762, 168] on button "Yes" at bounding box center [749, 173] width 71 height 34
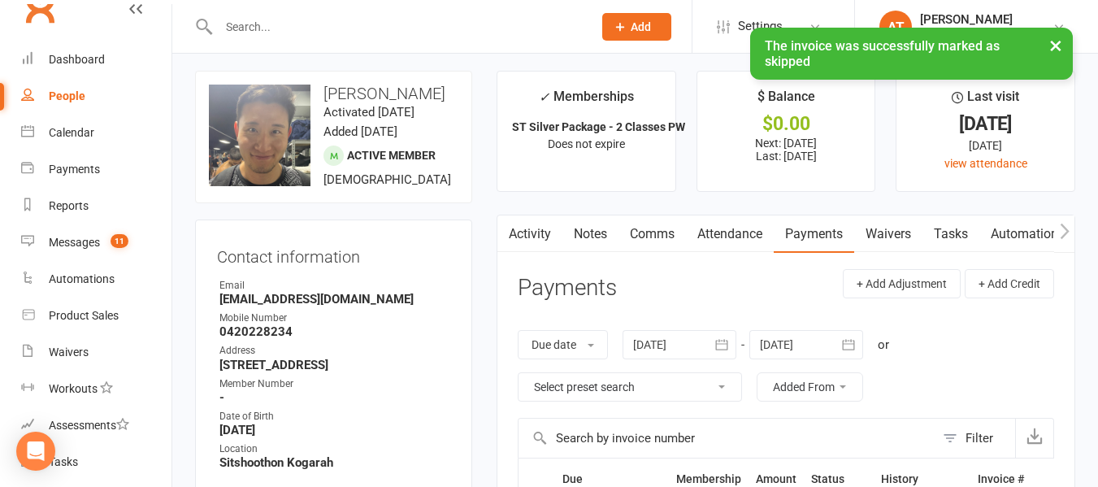
scroll to position [0, 0]
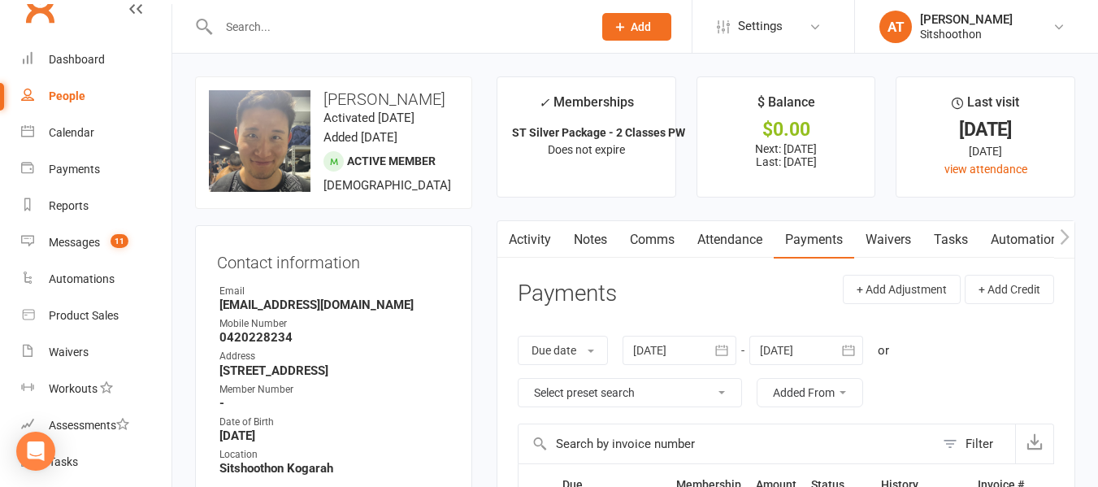
click at [80, 93] on div "People" at bounding box center [67, 95] width 37 height 13
select select "true"
select select "100"
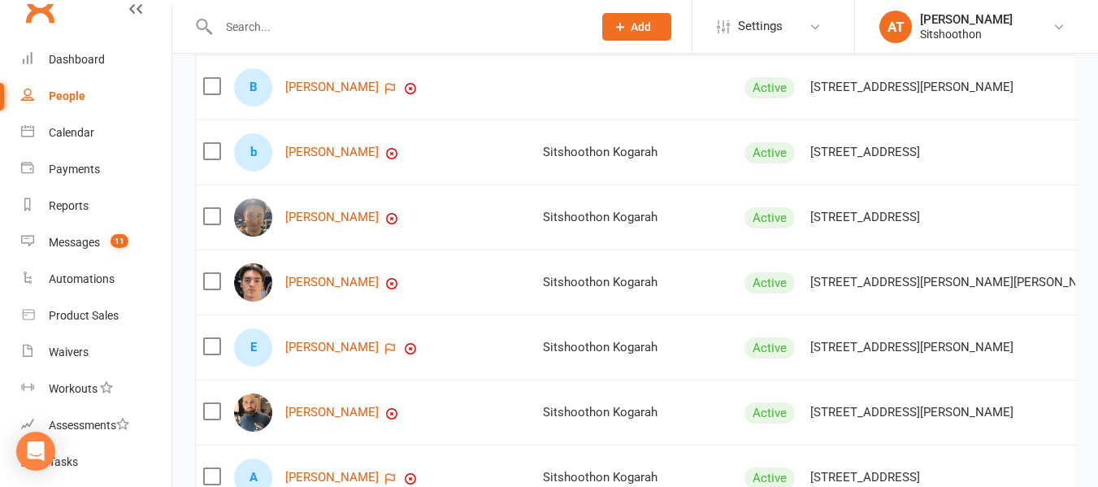
scroll to position [621, 0]
click at [324, 158] on link "[PERSON_NAME]" at bounding box center [331, 152] width 93 height 14
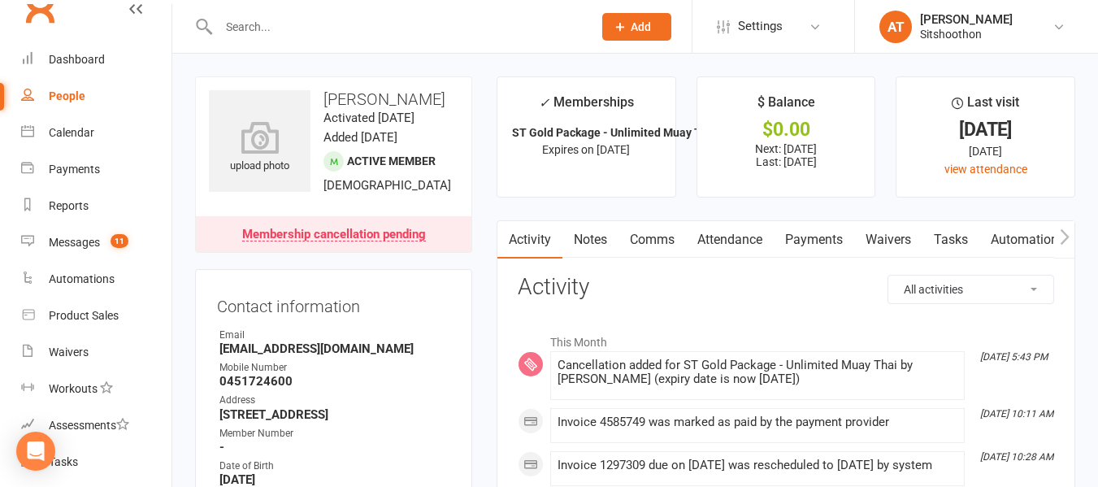
click at [832, 240] on link "Payments" at bounding box center [813, 239] width 80 height 37
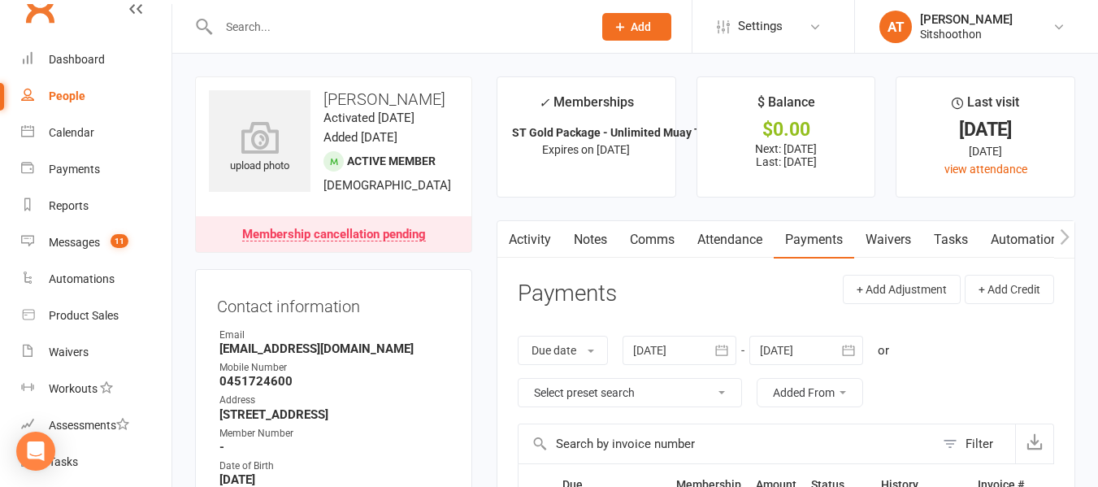
click at [726, 353] on icon "button" at bounding box center [721, 350] width 16 height 16
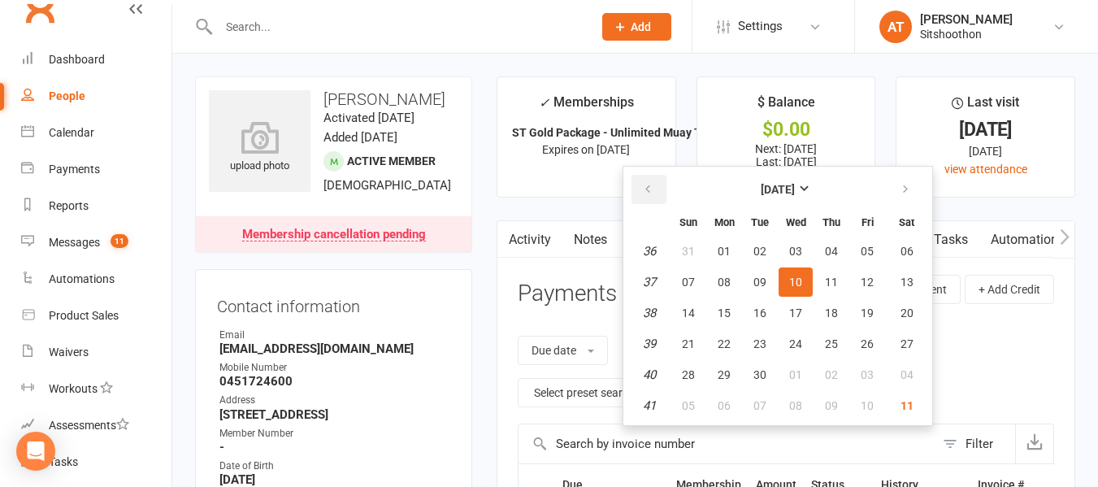
click at [663, 197] on button "button" at bounding box center [648, 189] width 35 height 29
click at [835, 245] on span "01" at bounding box center [831, 251] width 13 height 13
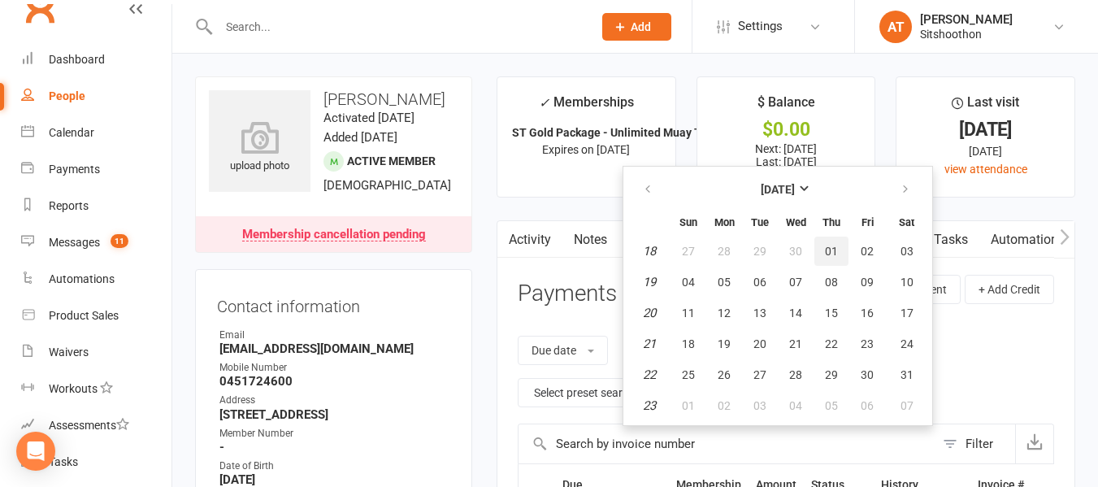
type input "[DATE]"
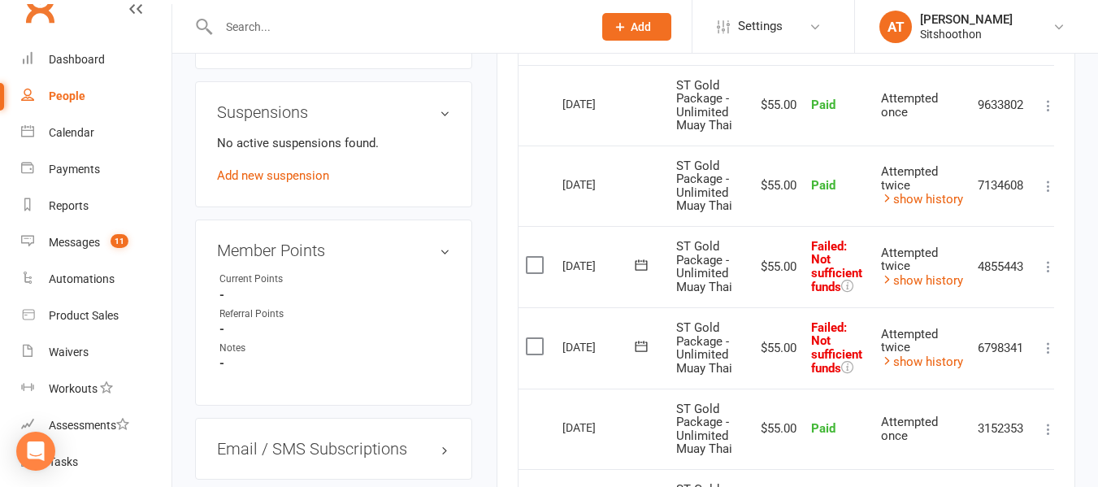
scroll to position [1003, 0]
click at [534, 347] on label at bounding box center [537, 347] width 22 height 16
click at [534, 339] on input "checkbox" at bounding box center [531, 339] width 11 height 0
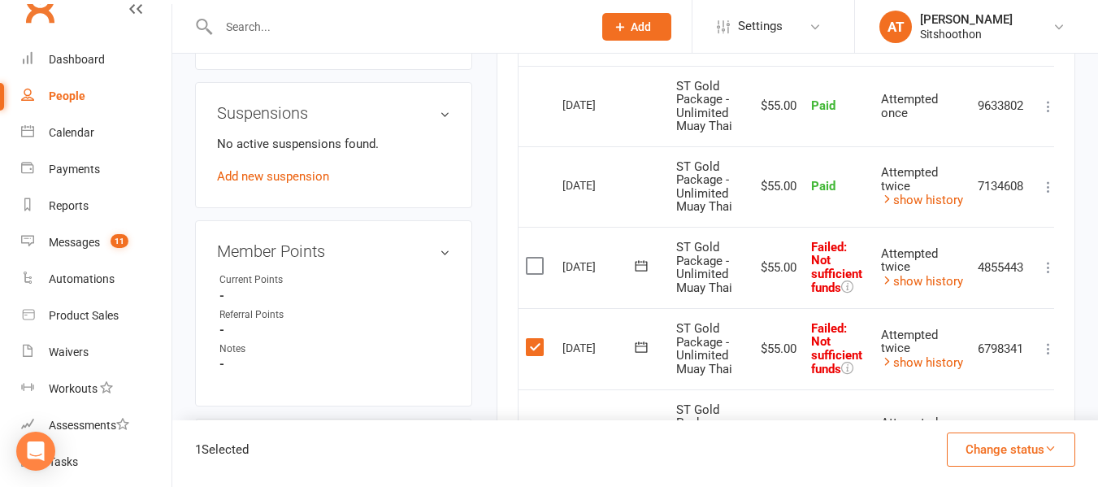
click at [535, 263] on label at bounding box center [537, 266] width 22 height 16
click at [535, 258] on input "checkbox" at bounding box center [531, 258] width 11 height 0
click at [981, 440] on button "Change status" at bounding box center [1011, 449] width 128 height 34
click at [990, 445] on button "Change status" at bounding box center [1011, 449] width 128 height 34
click at [1016, 444] on button "Change status" at bounding box center [1011, 449] width 128 height 34
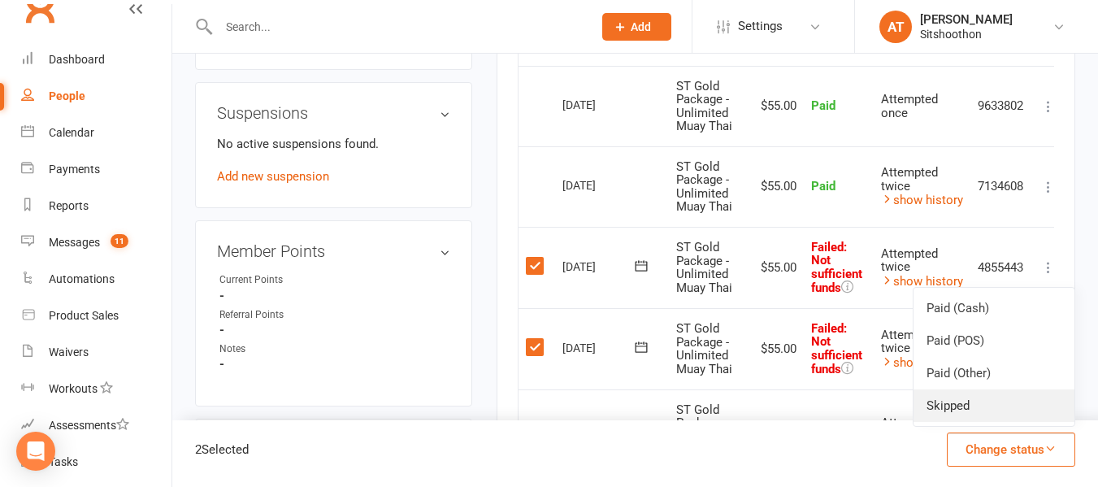
click at [986, 401] on link "Skipped" at bounding box center [993, 405] width 161 height 32
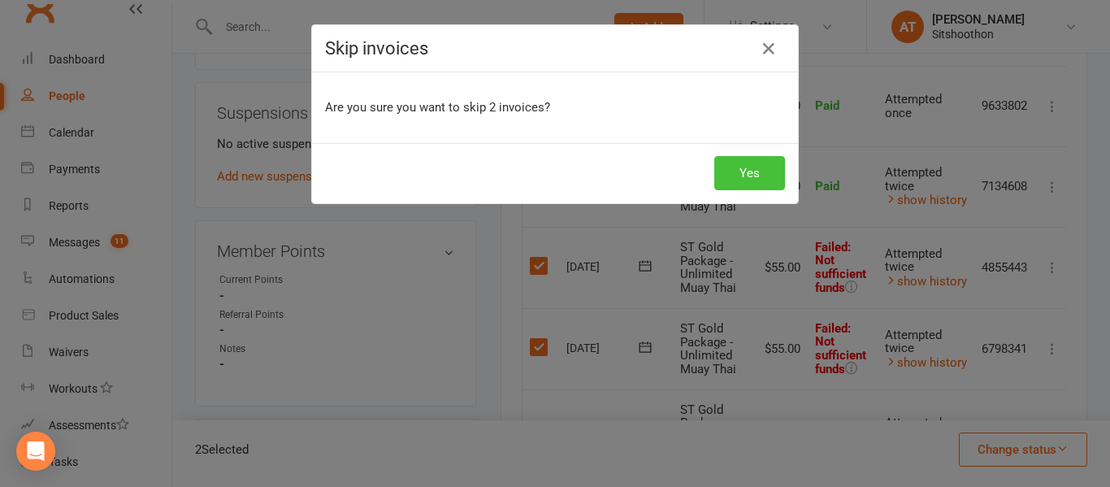
click at [747, 166] on button "Yes" at bounding box center [749, 173] width 71 height 34
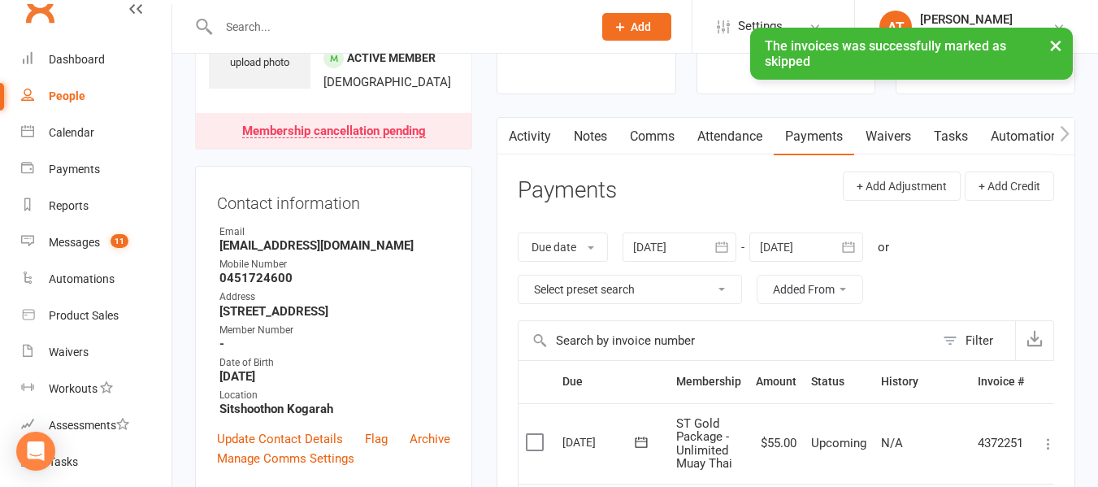
scroll to position [0, 0]
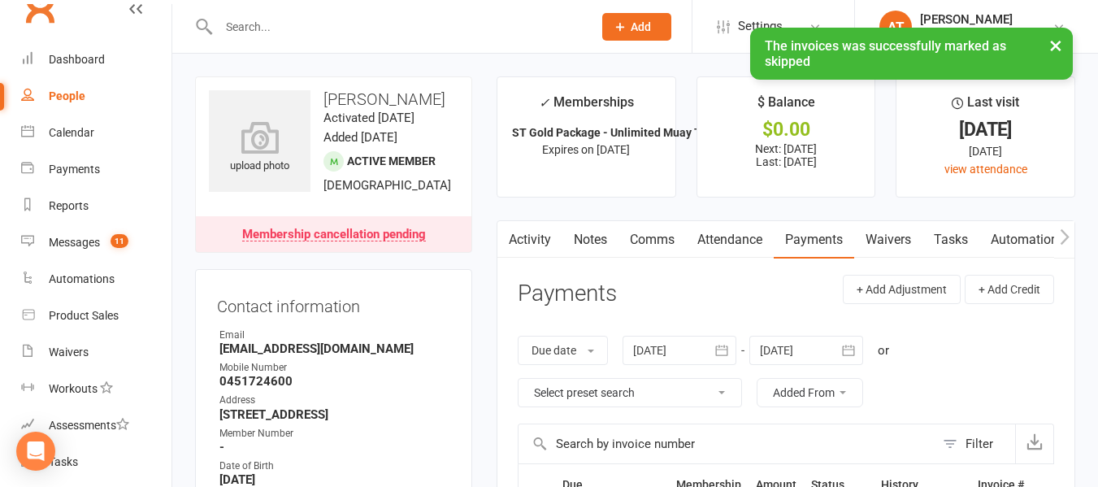
click at [76, 93] on div "People" at bounding box center [67, 95] width 37 height 13
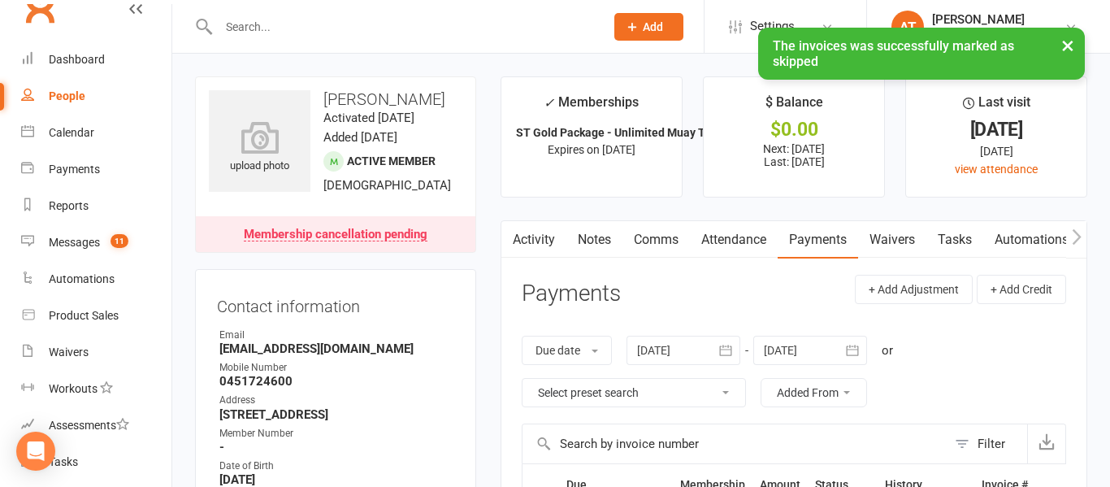
select select "true"
select select "100"
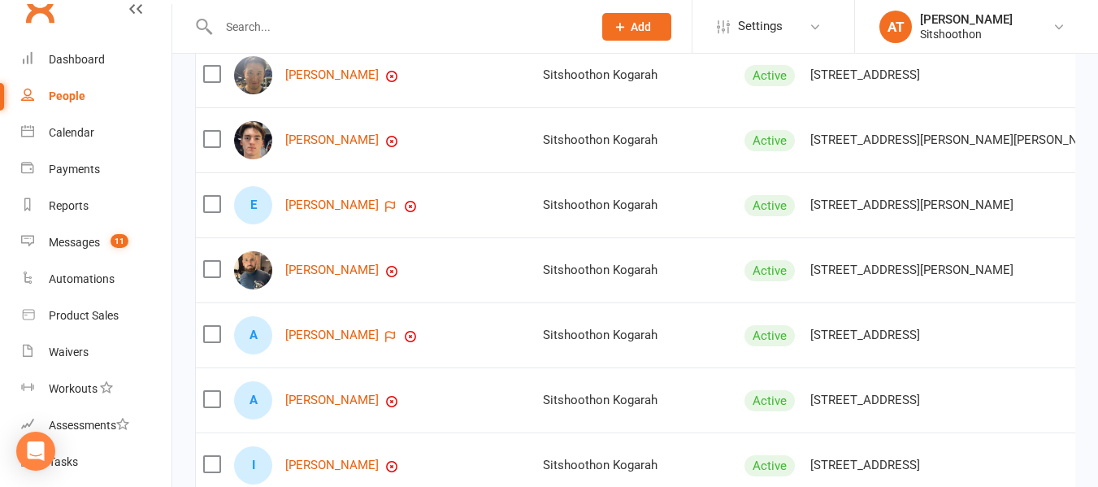
scroll to position [760, 0]
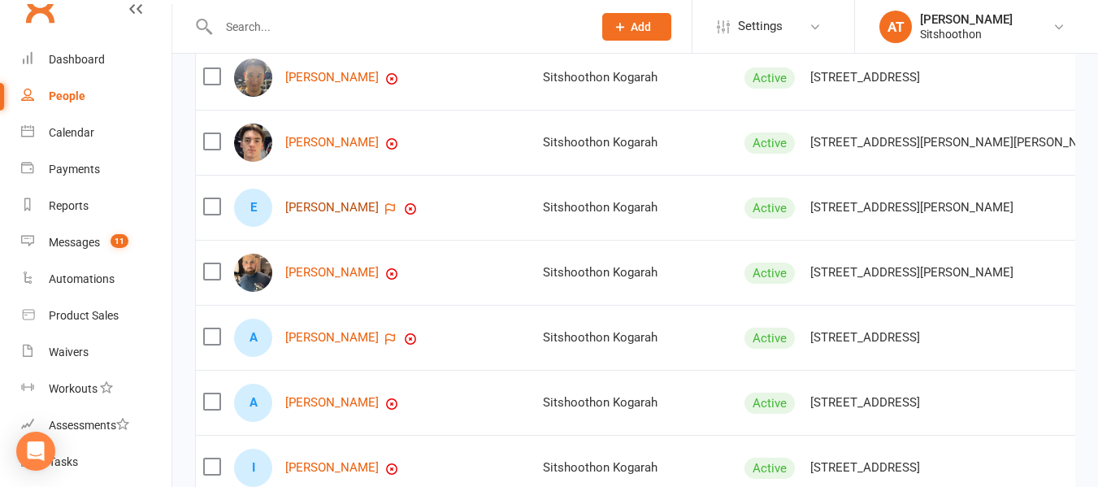
click at [339, 214] on link "[PERSON_NAME]" at bounding box center [331, 208] width 93 height 14
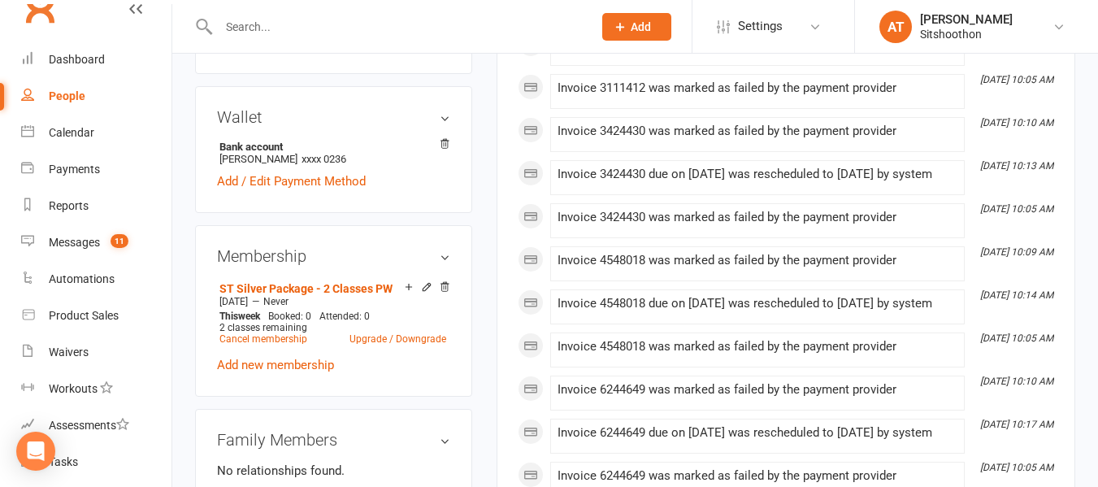
scroll to position [520, 0]
click at [442, 290] on icon at bounding box center [444, 285] width 8 height 9
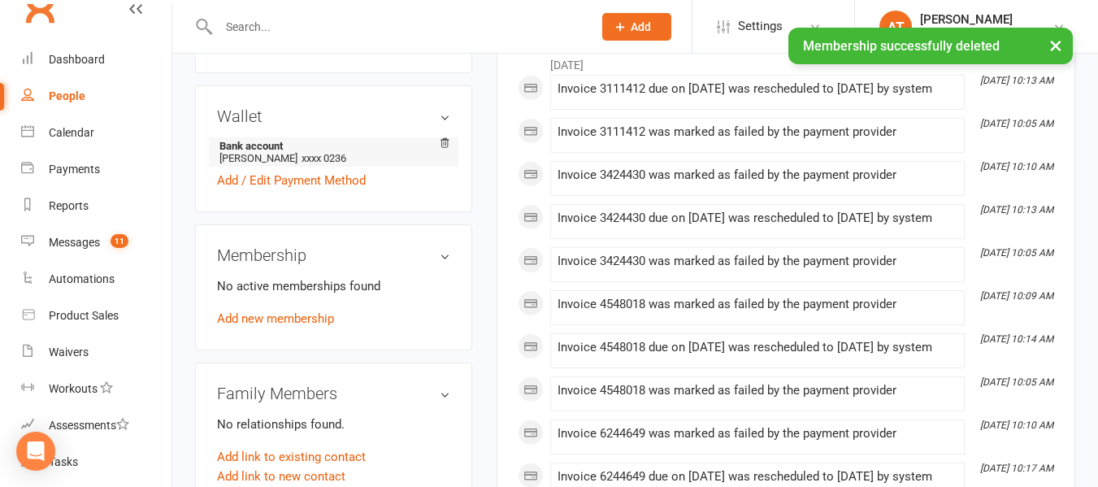
scroll to position [0, 0]
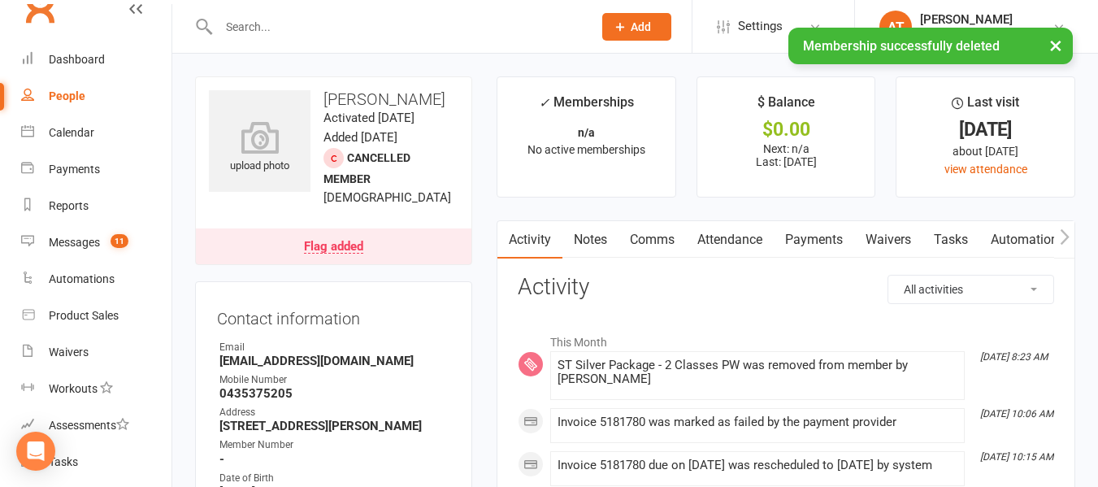
click at [336, 253] on div "Flag added" at bounding box center [333, 246] width 59 height 13
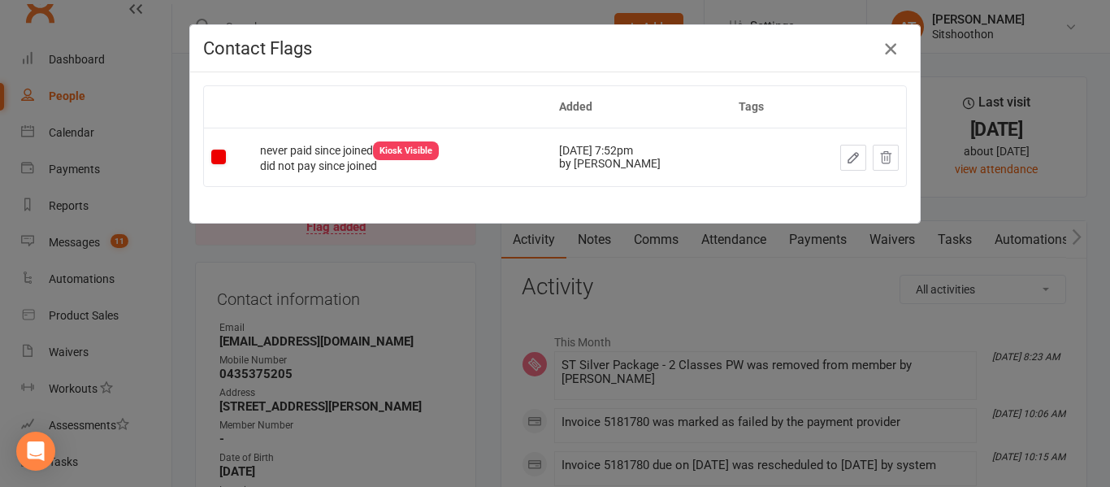
click at [890, 52] on icon "button" at bounding box center [890, 48] width 19 height 19
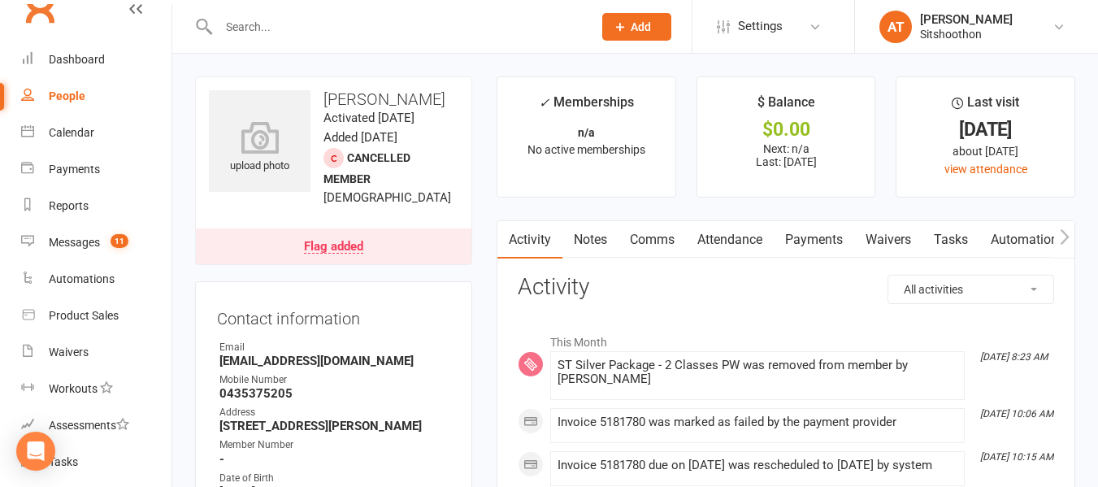
click at [100, 87] on link "People" at bounding box center [96, 96] width 150 height 37
select select "true"
select select "100"
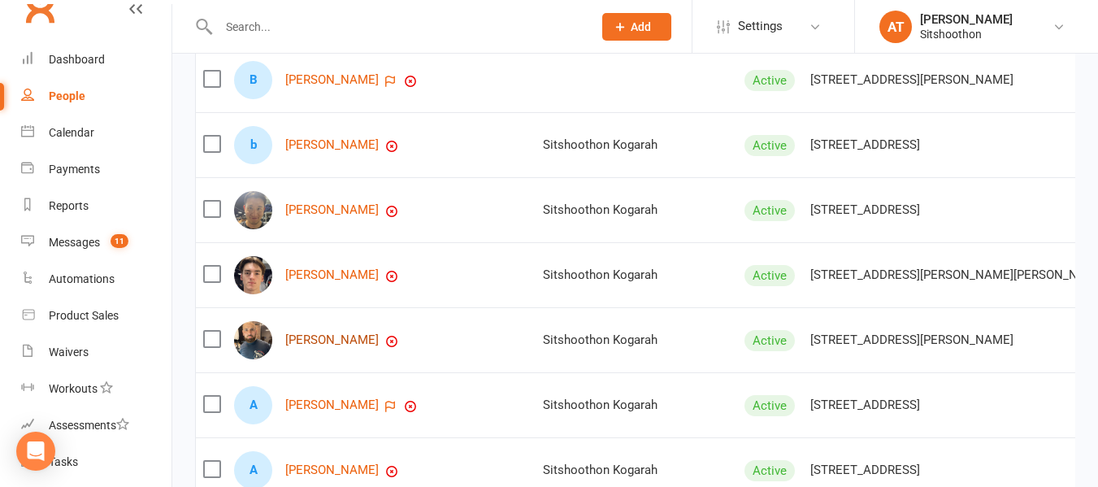
scroll to position [626, 0]
click at [312, 283] on link "[PERSON_NAME]" at bounding box center [331, 276] width 93 height 14
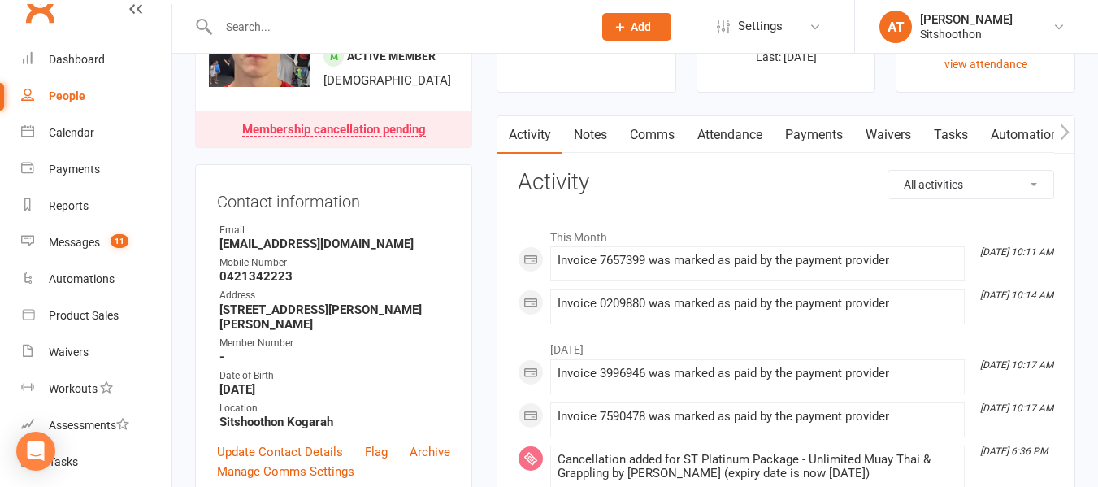
scroll to position [94, 0]
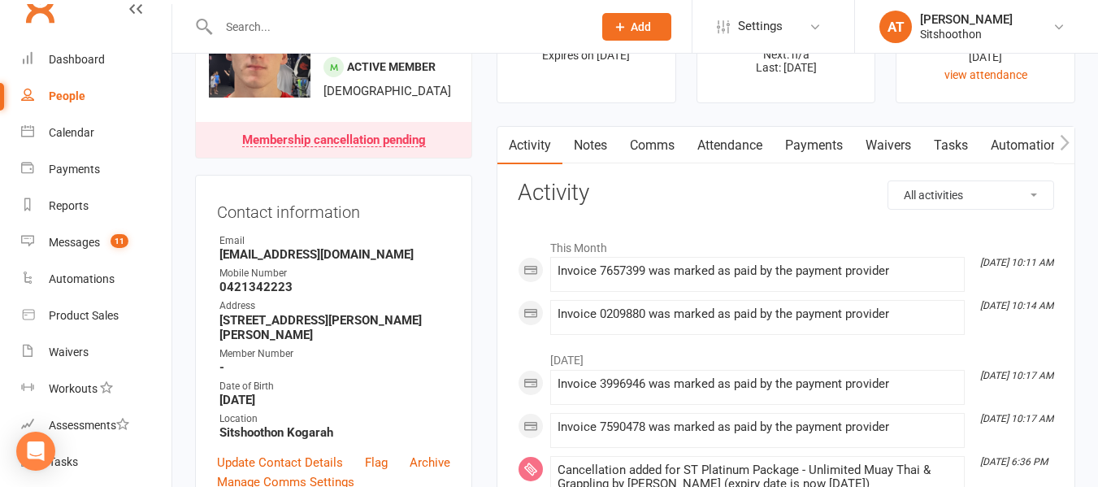
click at [806, 150] on link "Payments" at bounding box center [813, 145] width 80 height 37
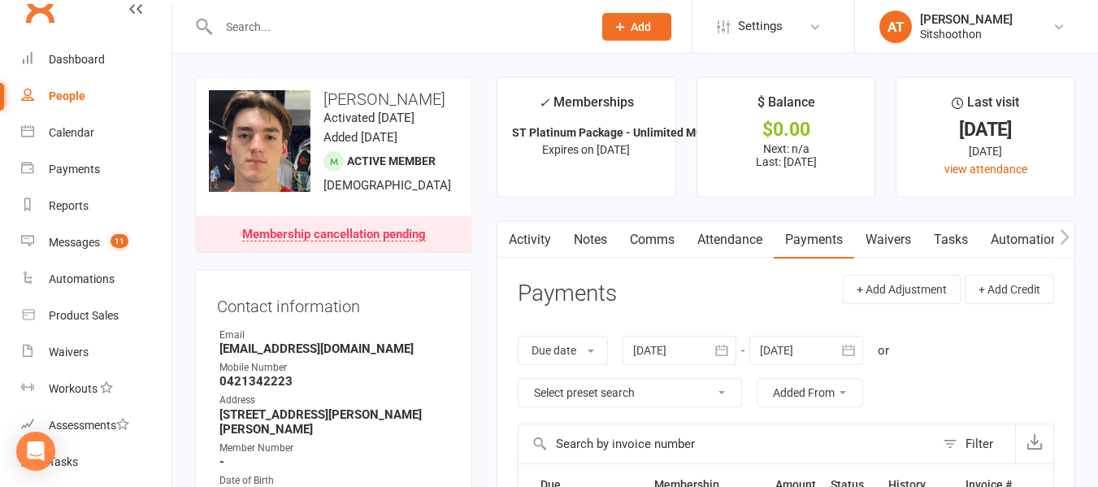
click at [730, 342] on icon "button" at bounding box center [721, 350] width 16 height 16
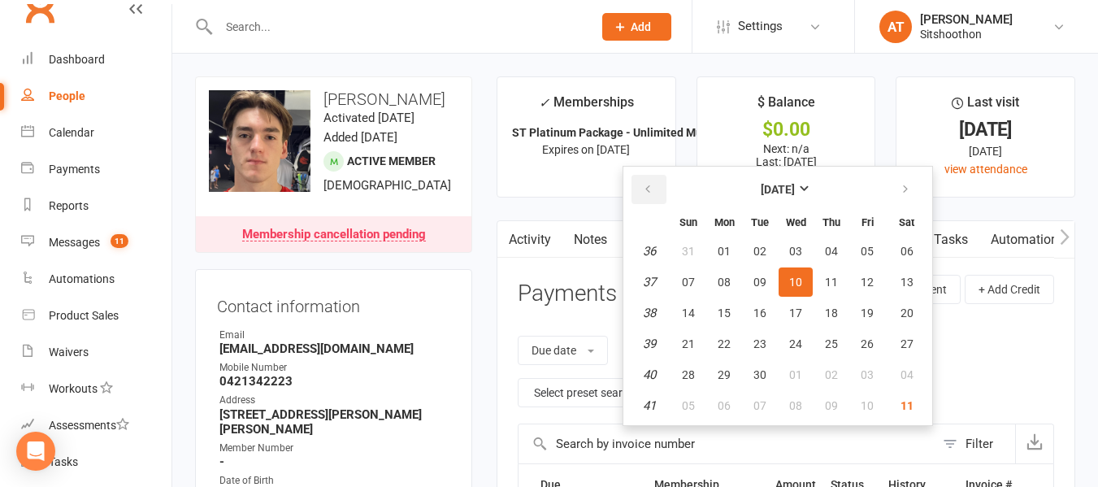
click at [660, 184] on button "button" at bounding box center [648, 189] width 35 height 29
click at [760, 249] on span "01" at bounding box center [759, 251] width 13 height 13
type input "[DATE]"
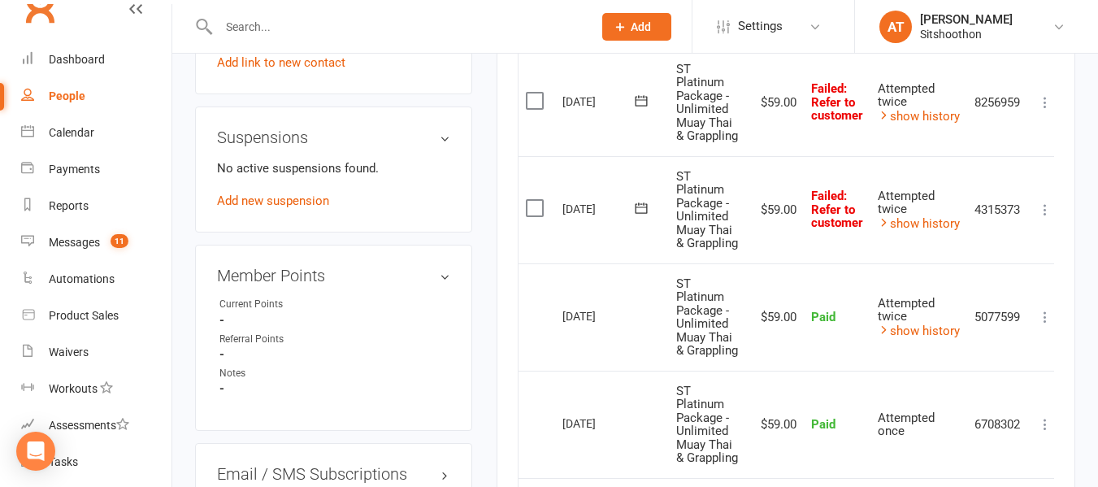
scroll to position [957, 0]
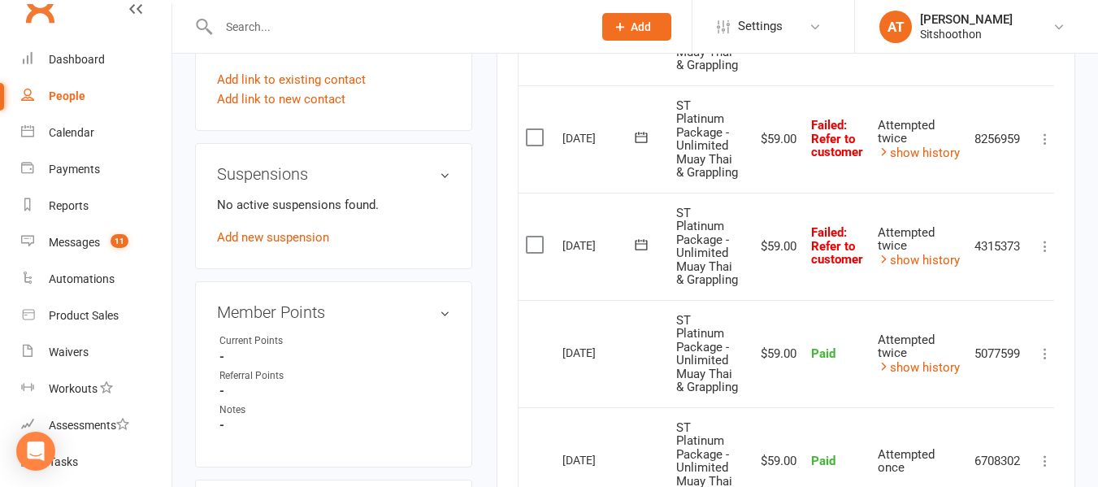
click at [535, 245] on label at bounding box center [537, 244] width 22 height 16
click at [535, 236] on input "checkbox" at bounding box center [531, 236] width 11 height 0
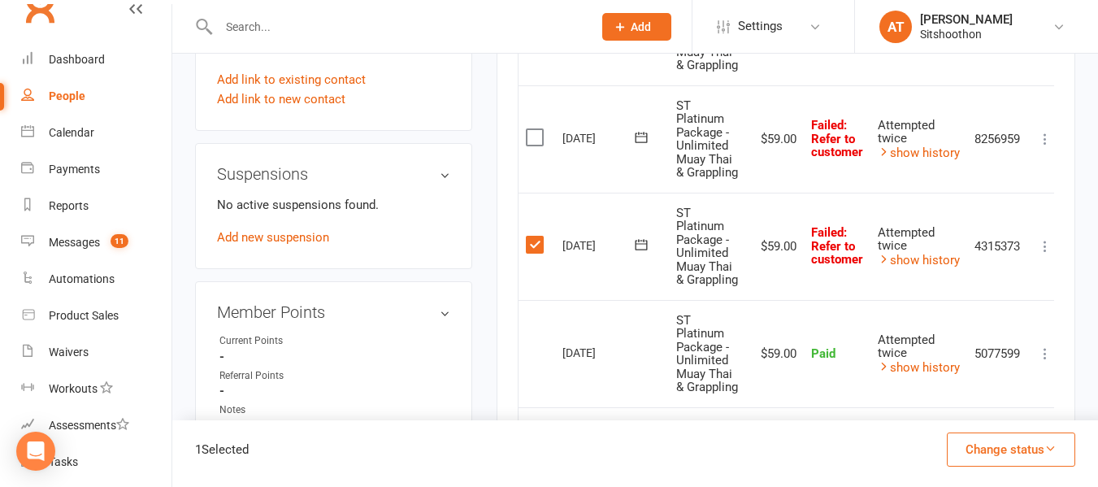
click at [531, 145] on label at bounding box center [537, 137] width 22 height 16
click at [531, 129] on input "checkbox" at bounding box center [531, 129] width 11 height 0
click at [1005, 448] on button "Change status" at bounding box center [1011, 449] width 128 height 34
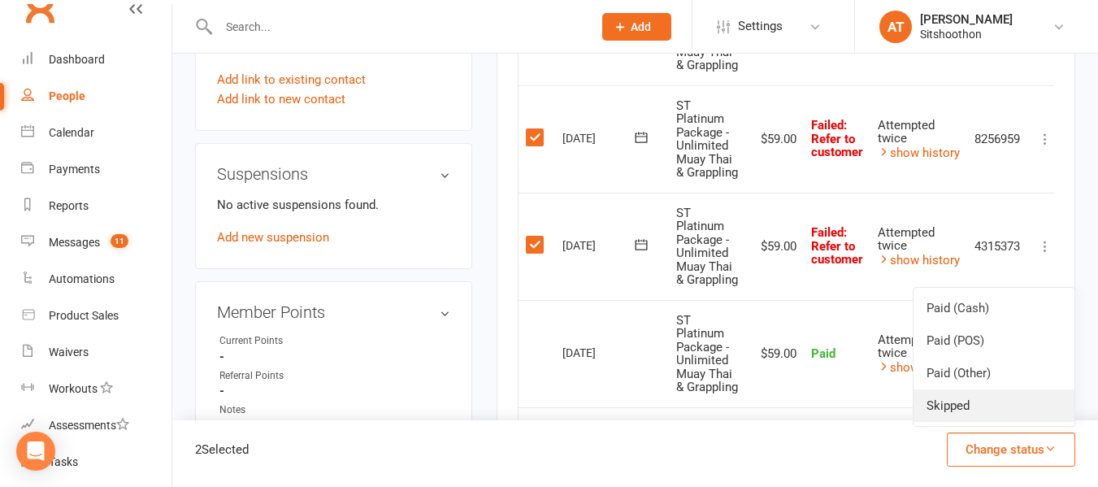
click at [973, 394] on link "Skipped" at bounding box center [993, 405] width 161 height 32
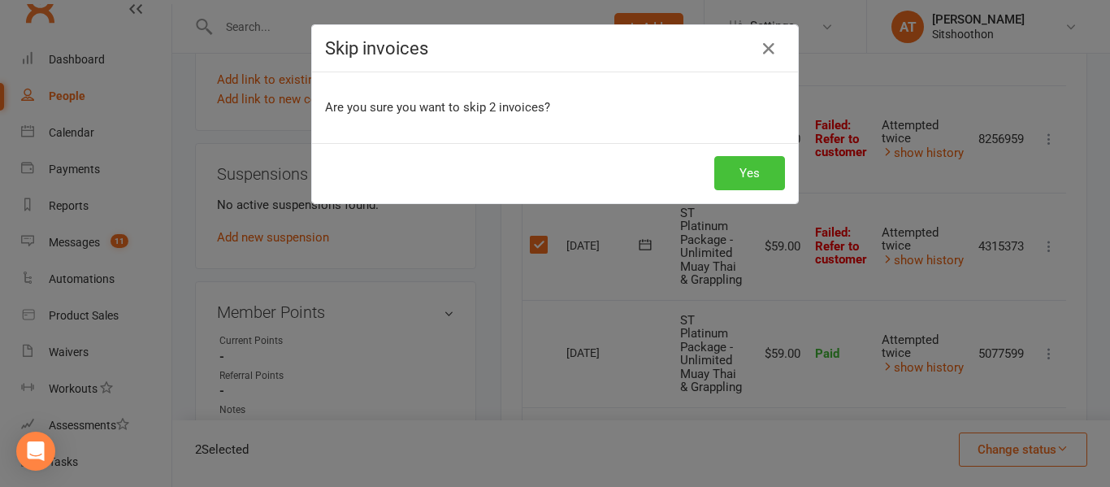
click at [747, 180] on button "Yes" at bounding box center [749, 173] width 71 height 34
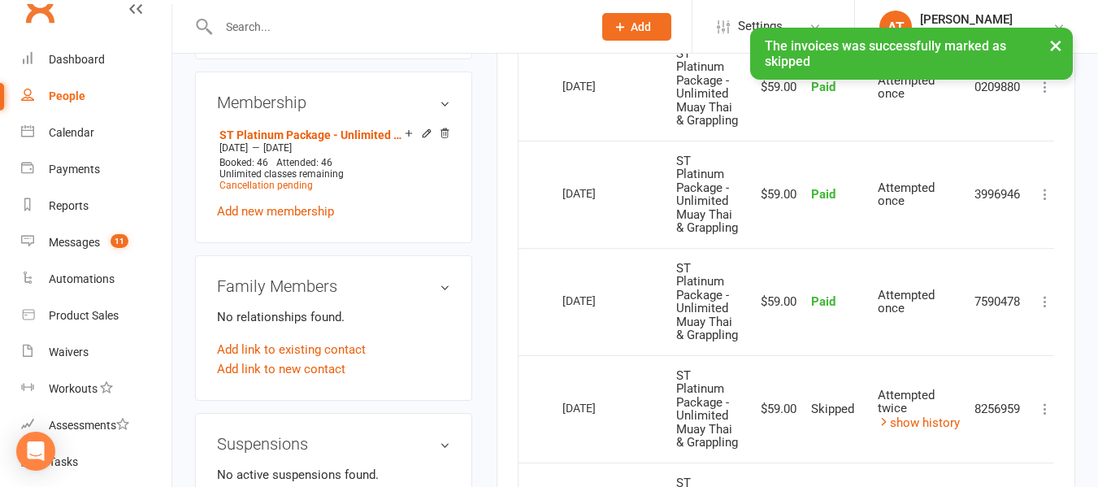
scroll to position [0, 0]
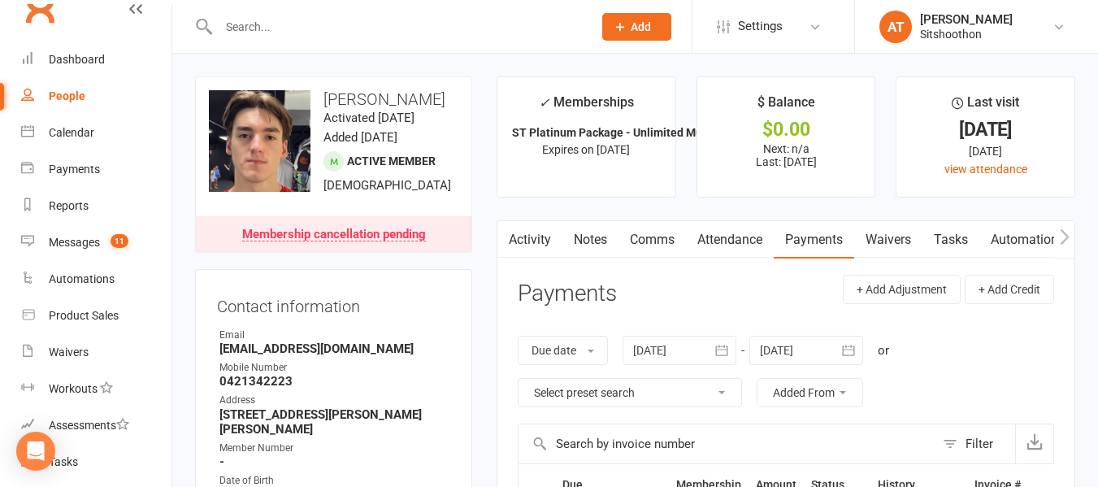
click at [118, 100] on link "People" at bounding box center [96, 96] width 150 height 37
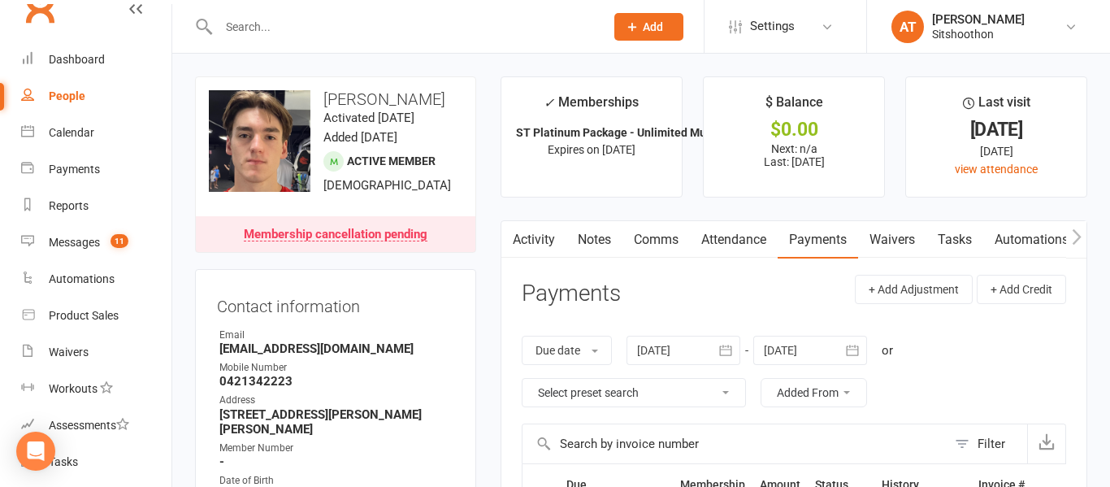
select select "true"
select select "100"
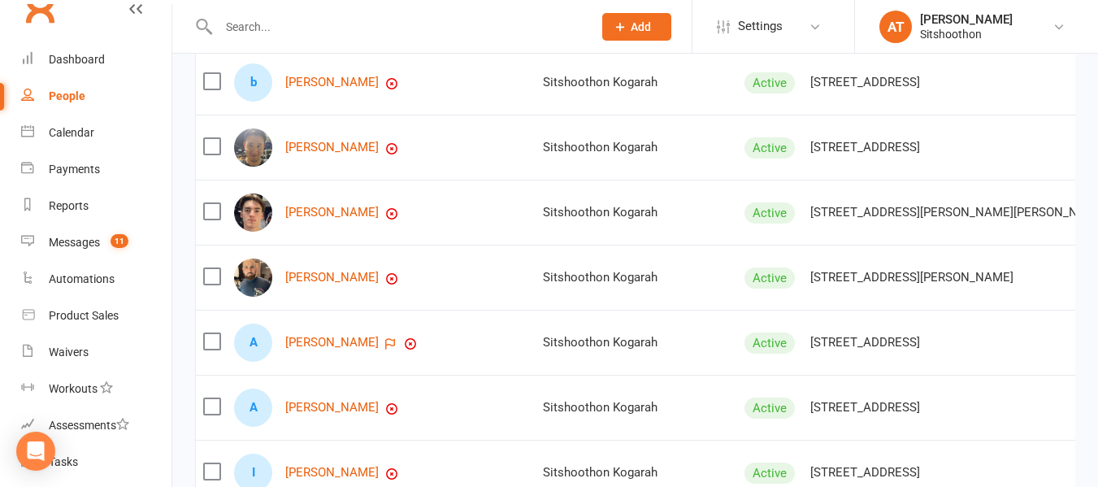
scroll to position [691, 0]
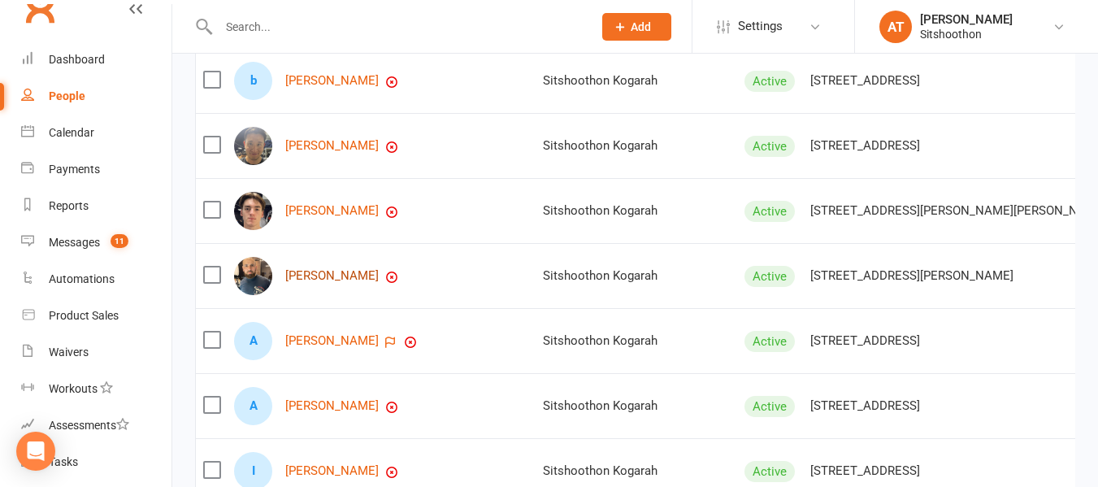
click at [320, 283] on link "[PERSON_NAME]" at bounding box center [331, 276] width 93 height 14
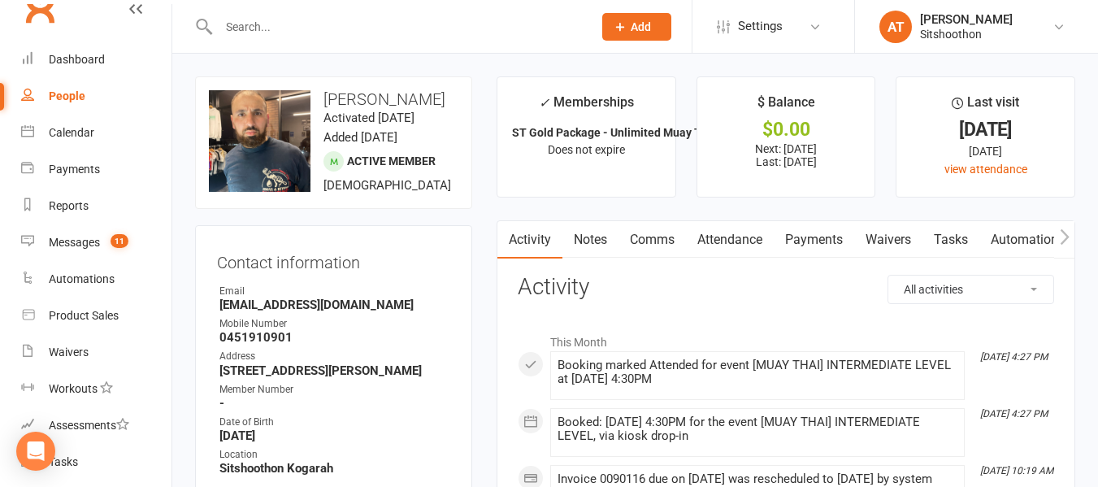
click at [830, 240] on link "Payments" at bounding box center [813, 239] width 80 height 37
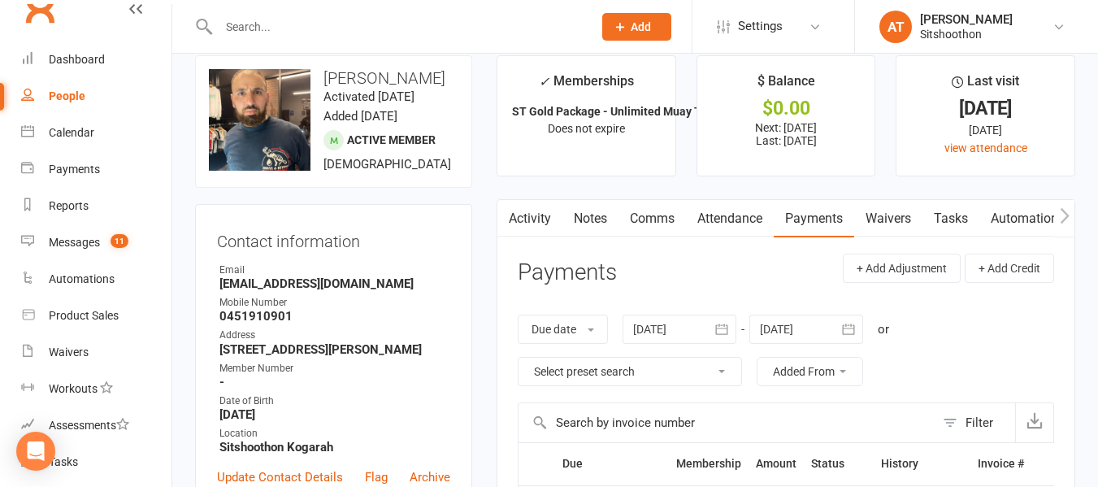
scroll to position [11, 0]
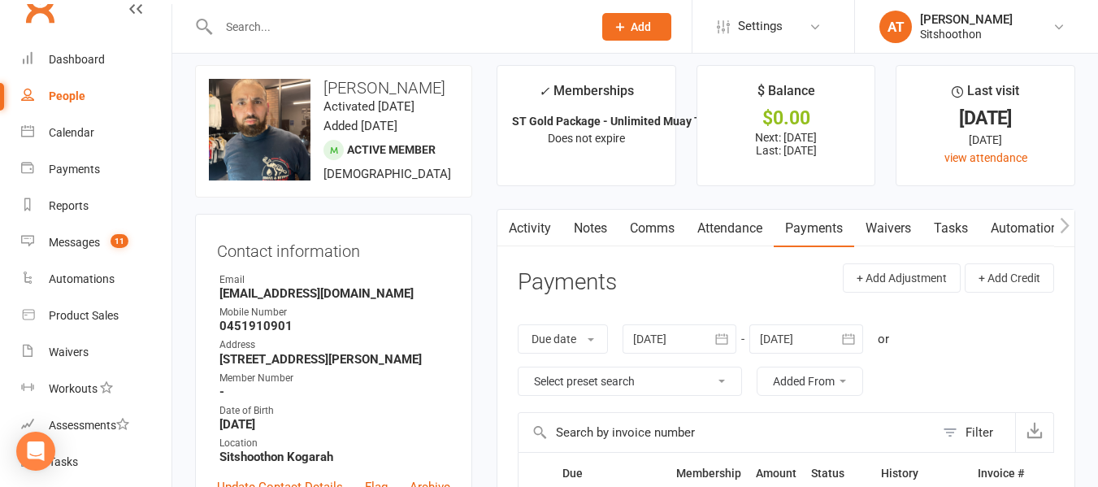
click at [716, 335] on icon "button" at bounding box center [721, 339] width 16 height 16
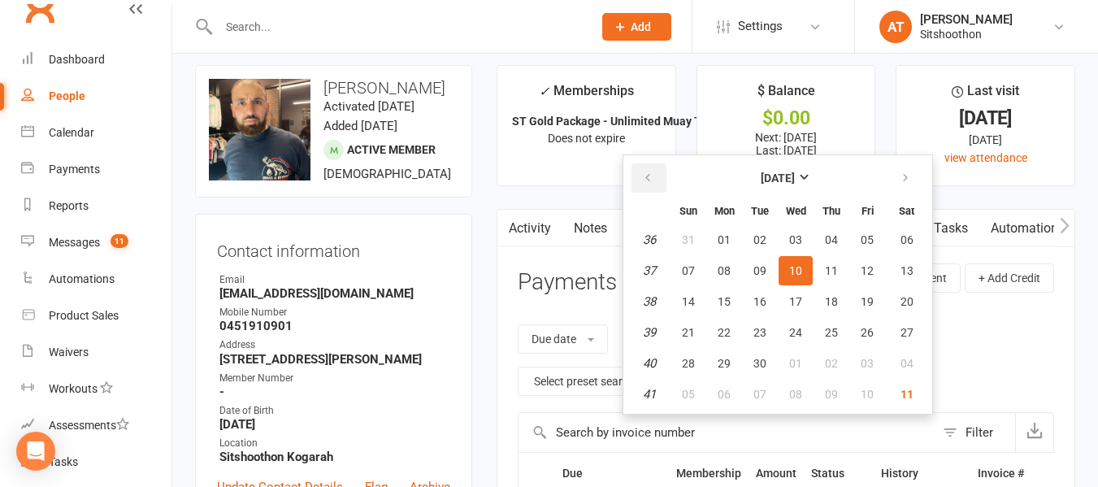
click at [665, 179] on button "button" at bounding box center [648, 177] width 35 height 29
click at [760, 237] on span "01" at bounding box center [759, 239] width 13 height 13
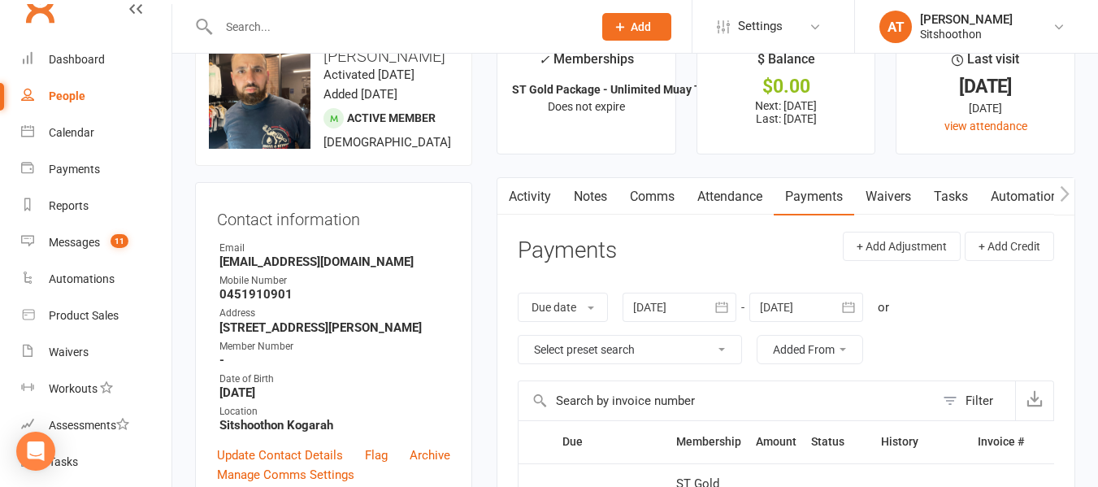
scroll to position [42, 0]
click at [724, 302] on icon "button" at bounding box center [721, 308] width 16 height 16
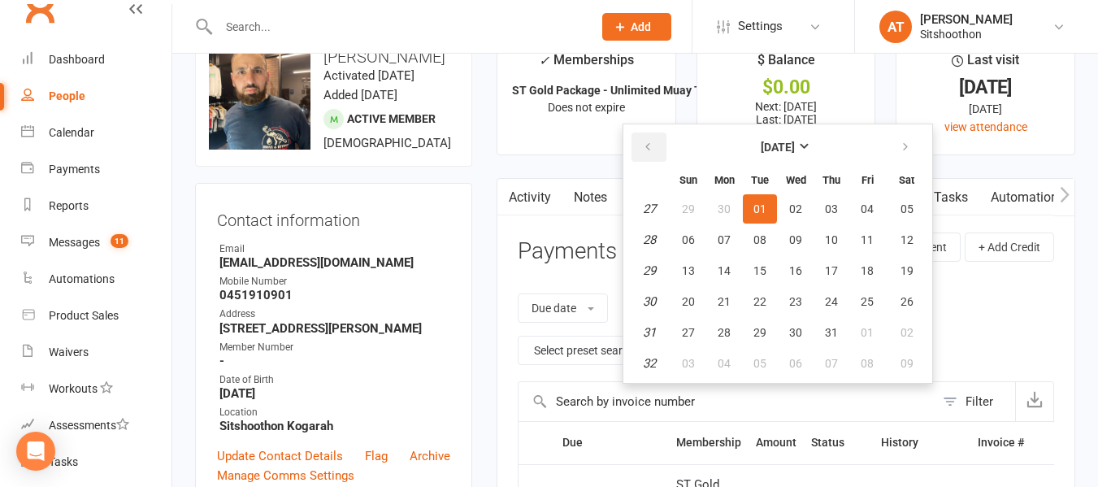
click at [665, 139] on button "button" at bounding box center [648, 146] width 35 height 29
click at [899, 200] on button "01" at bounding box center [906, 208] width 41 height 29
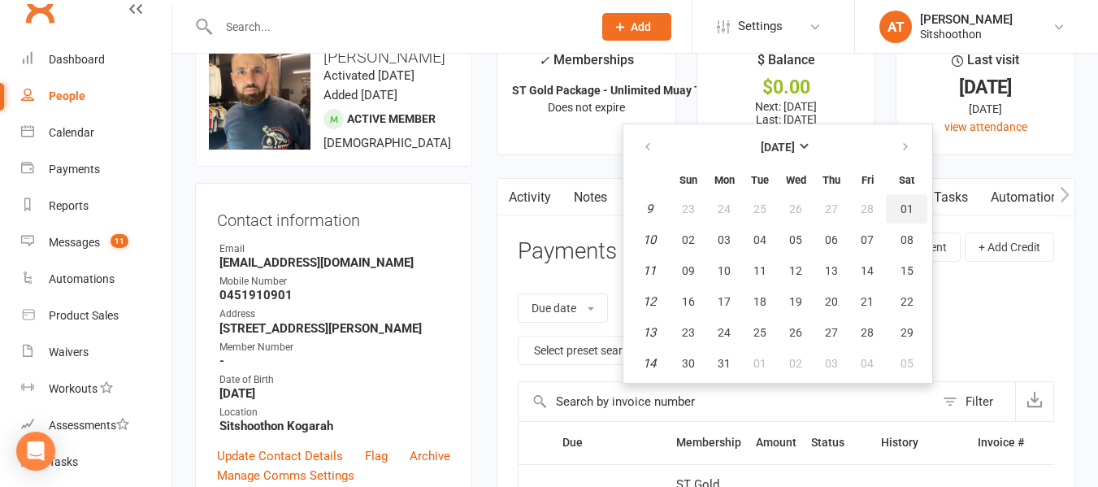
type input "[DATE]"
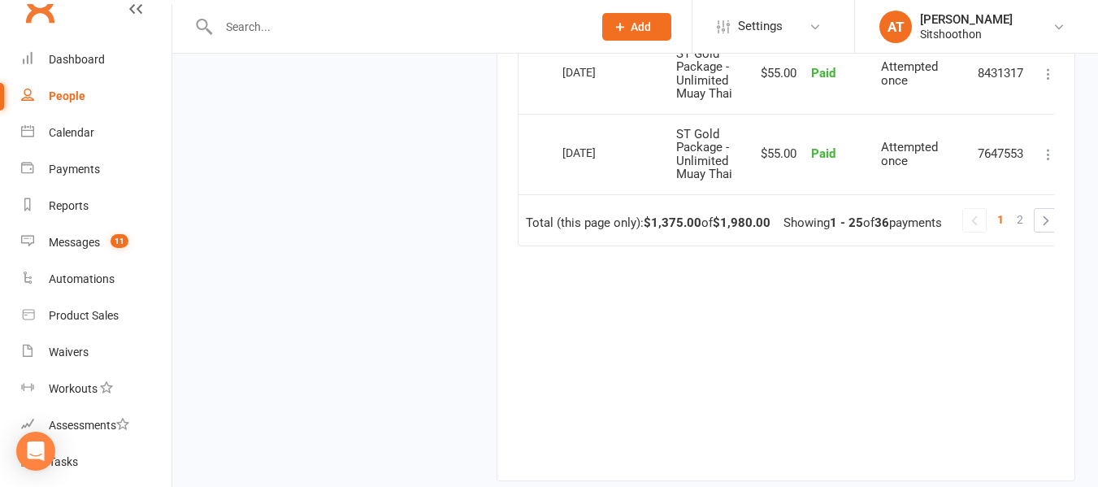
scroll to position [2264, 0]
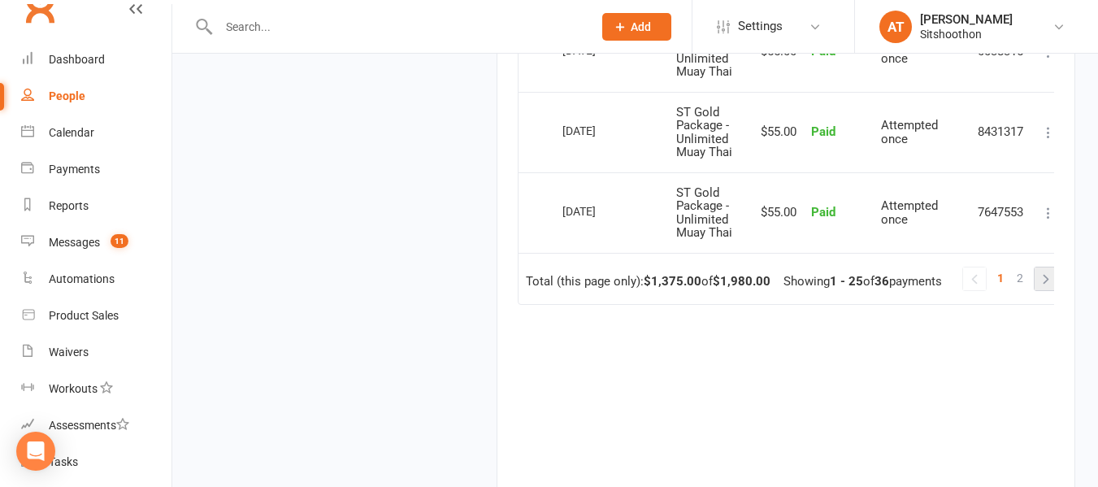
click at [1043, 279] on link at bounding box center [1045, 278] width 23 height 23
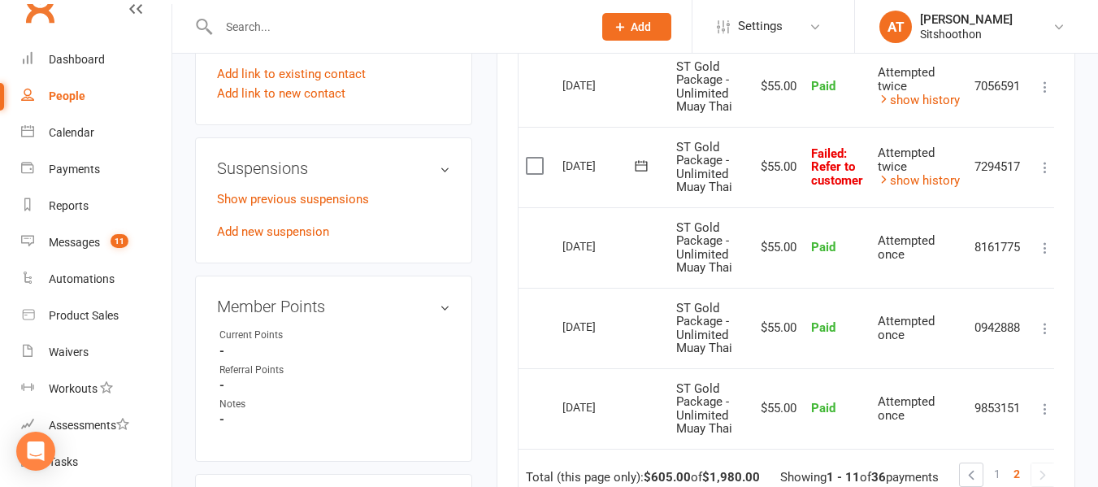
scroll to position [960, 0]
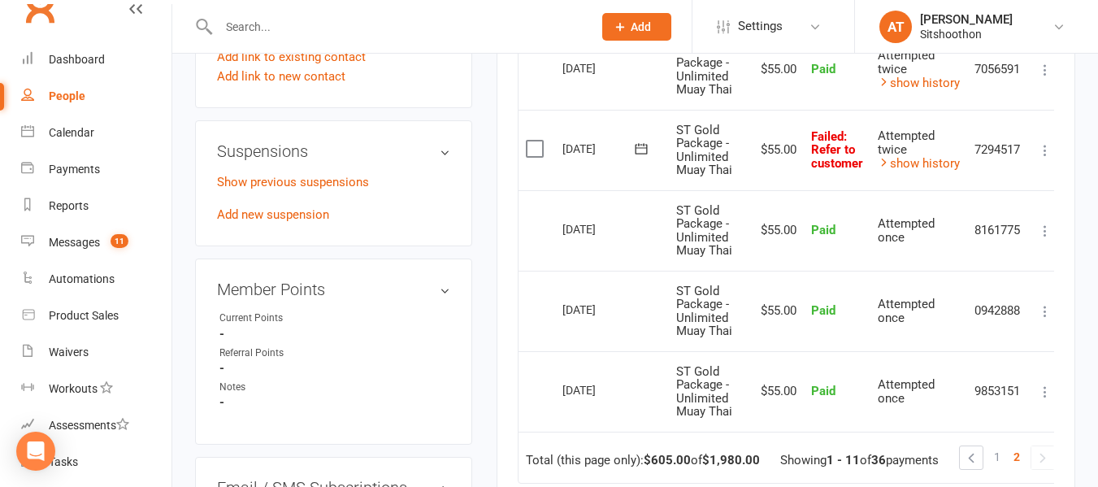
click at [540, 155] on label at bounding box center [537, 149] width 22 height 16
click at [536, 141] on input "checkbox" at bounding box center [531, 141] width 11 height 0
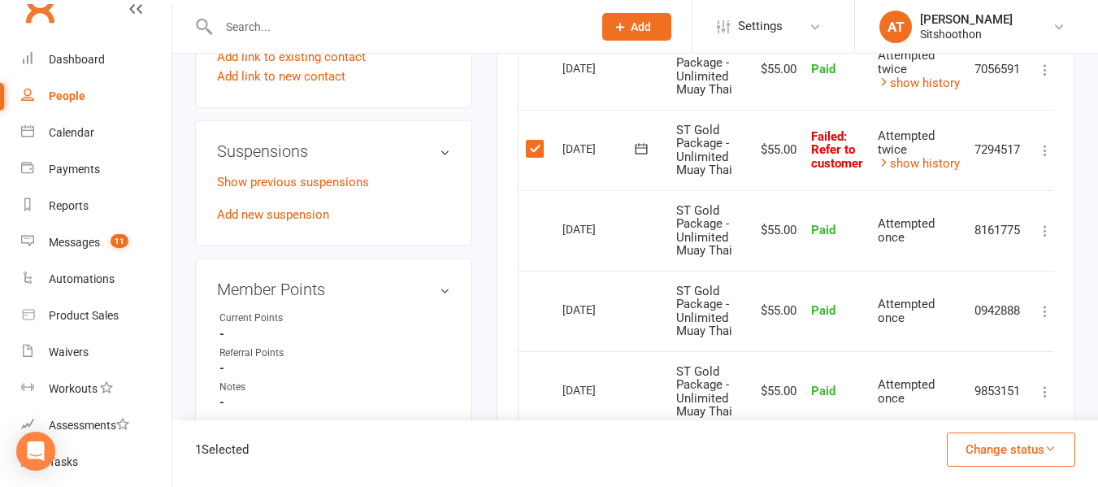
click at [970, 438] on button "Change status" at bounding box center [1011, 449] width 128 height 34
click at [962, 400] on link "Skipped" at bounding box center [993, 405] width 161 height 32
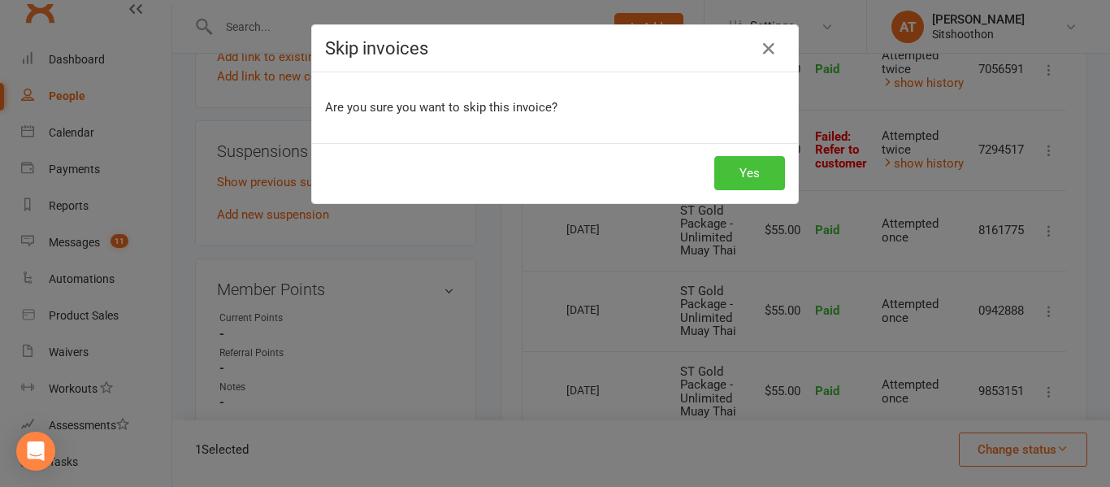
click at [742, 171] on button "Yes" at bounding box center [749, 173] width 71 height 34
